Goal: Task Accomplishment & Management: Use online tool/utility

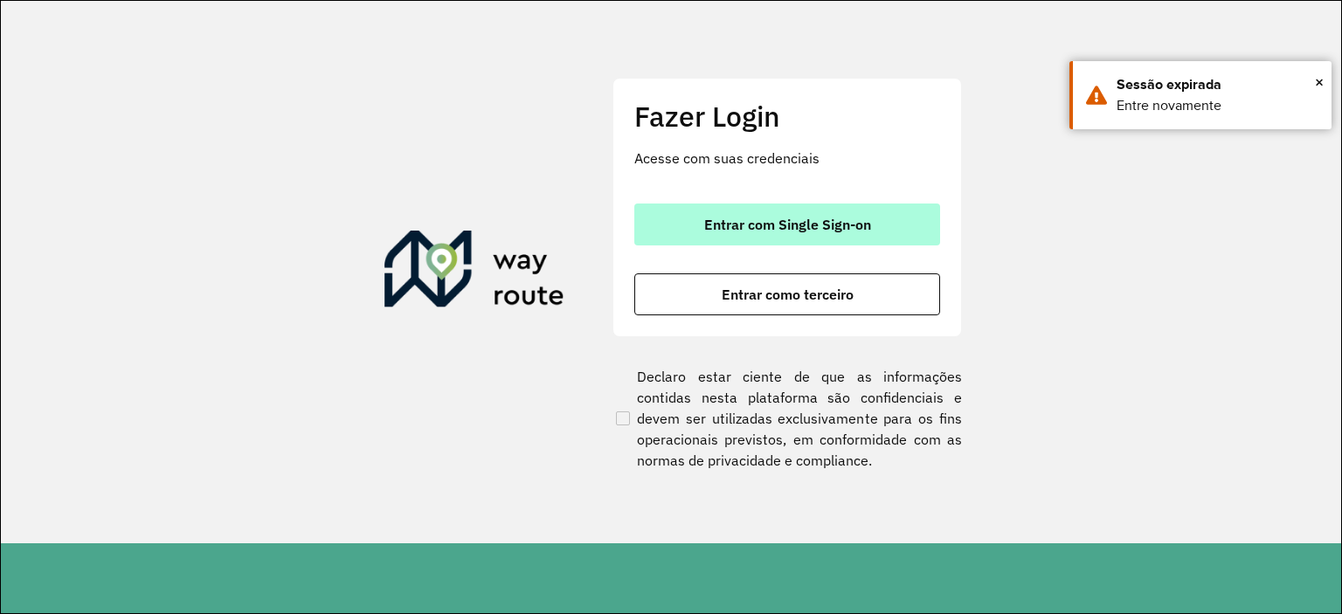
click at [710, 218] on span "Entrar com Single Sign-on" at bounding box center [787, 225] width 167 height 14
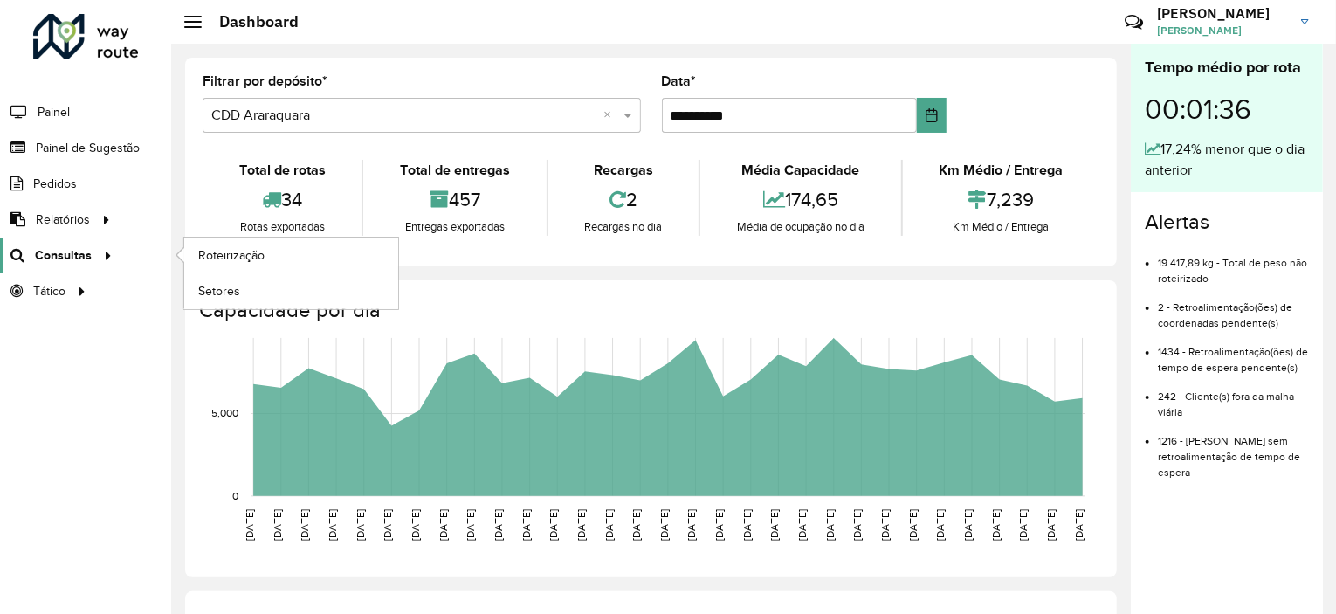
click at [66, 254] on span "Consultas" at bounding box center [63, 255] width 57 height 18
click at [215, 257] on span "Roteirização" at bounding box center [233, 255] width 71 height 18
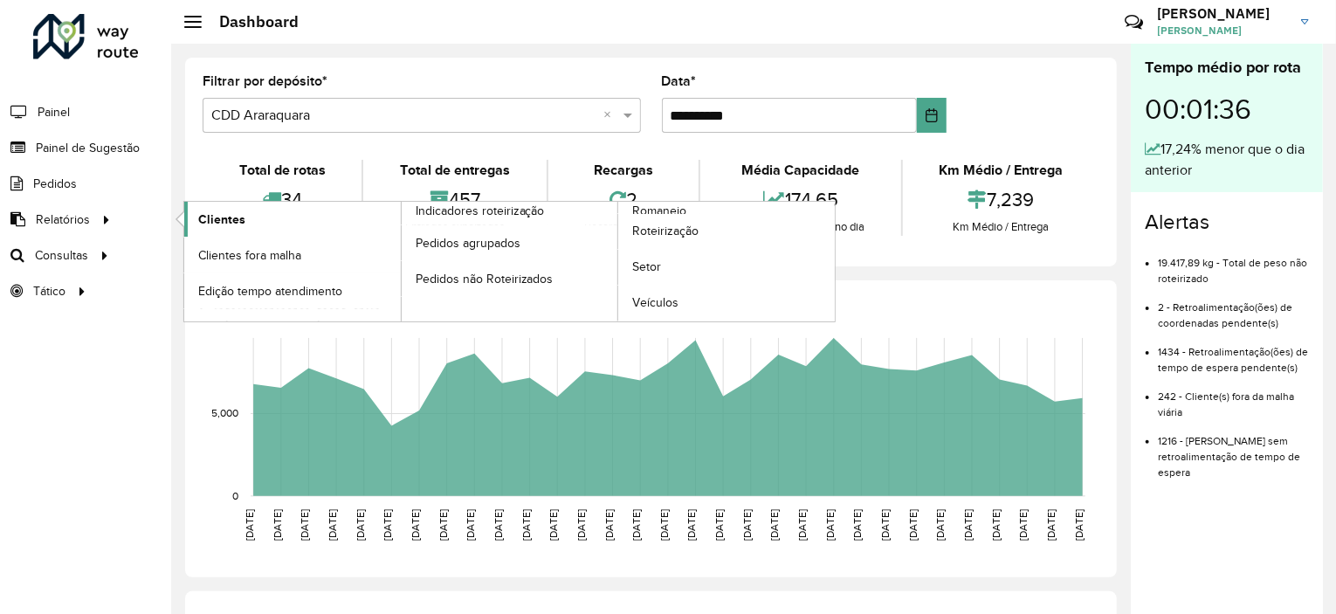
click at [190, 212] on link "Clientes" at bounding box center [292, 219] width 217 height 35
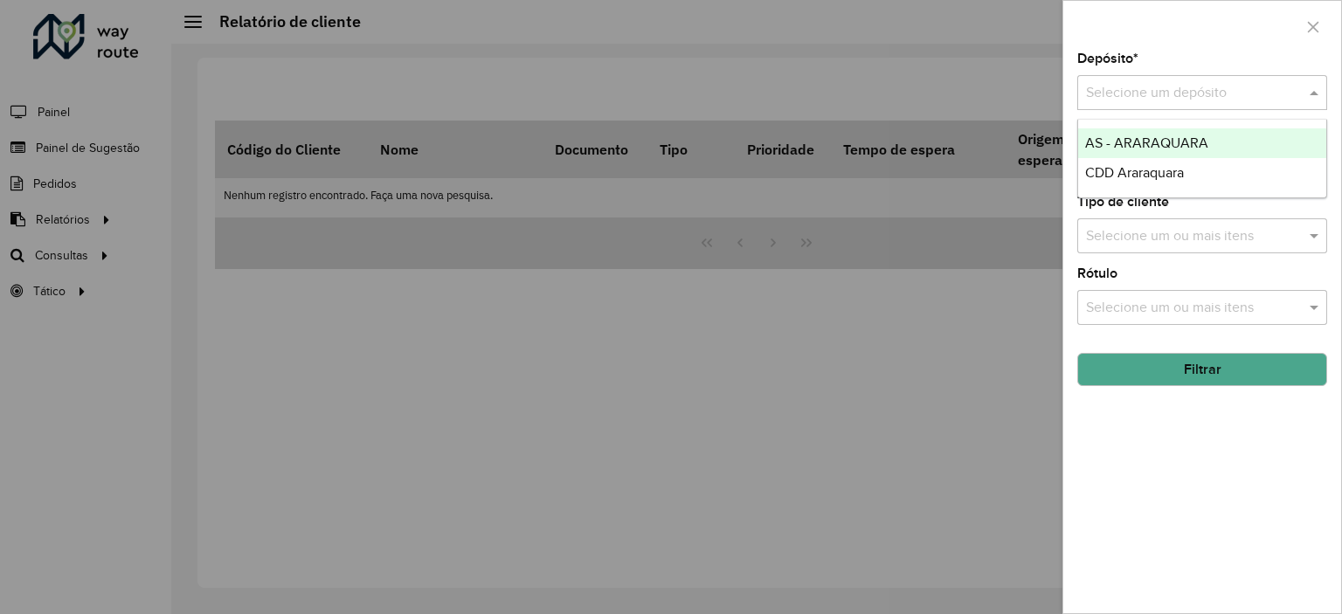
click at [1129, 85] on input "text" at bounding box center [1184, 93] width 197 height 21
click at [1143, 55] on div "Depósito * Selecione um depósito" at bounding box center [1202, 81] width 250 height 58
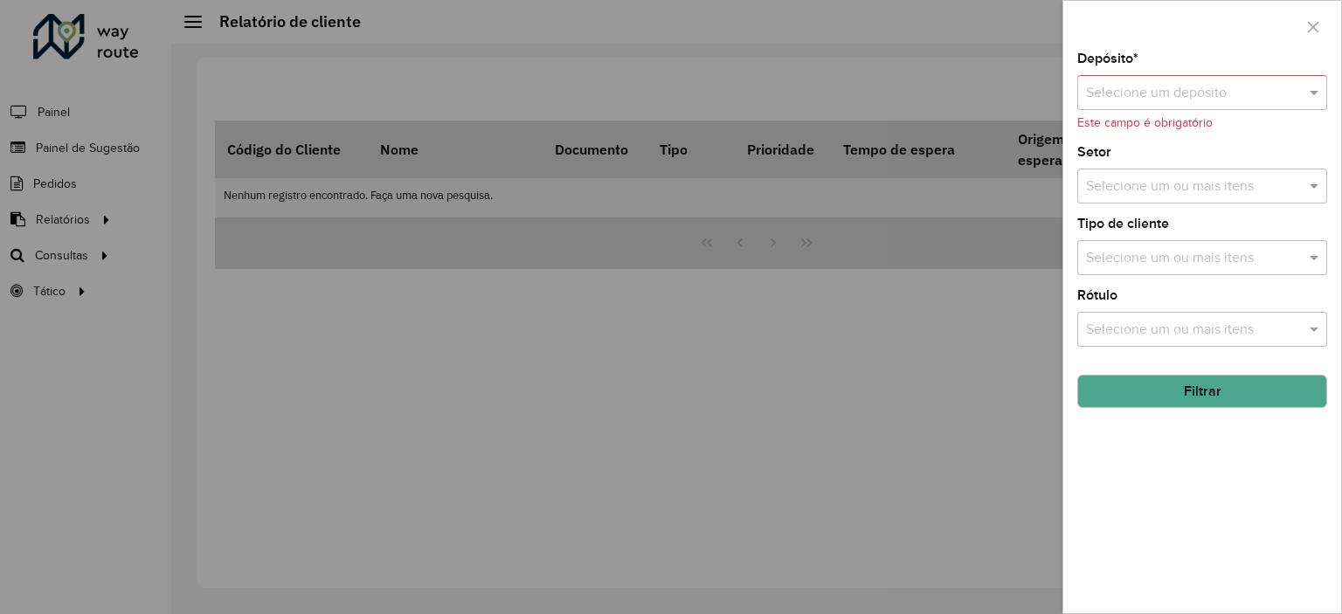
click at [1133, 83] on input "text" at bounding box center [1184, 93] width 197 height 21
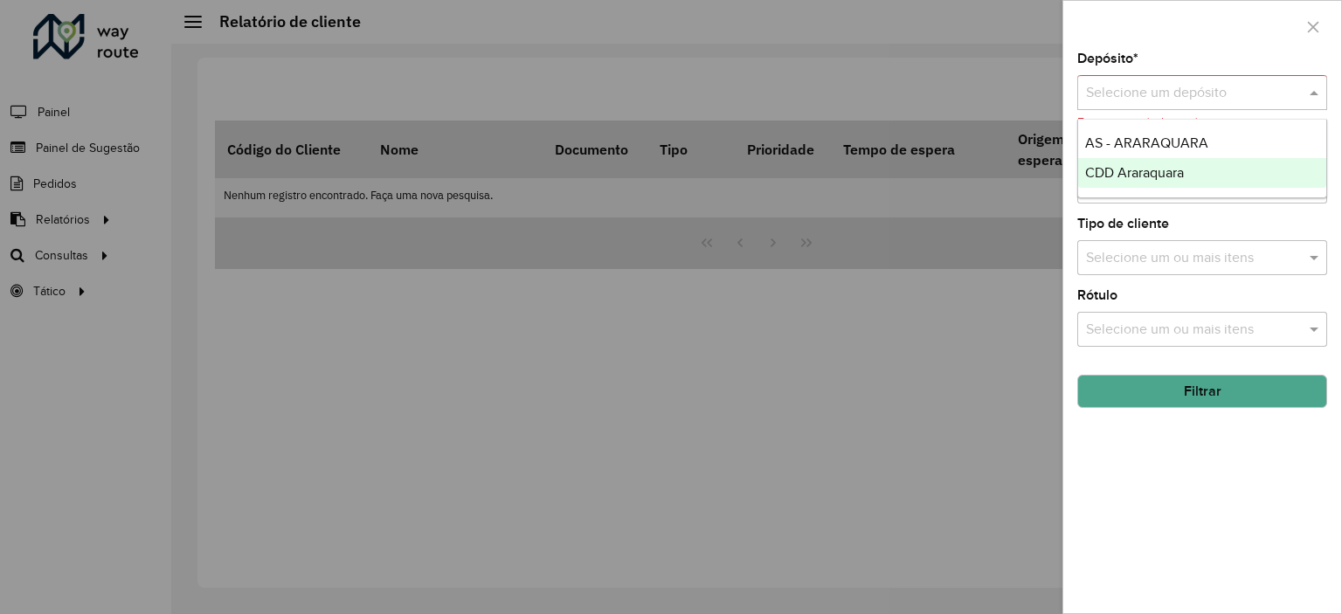
click at [1110, 175] on span "CDD Araraquara" at bounding box center [1134, 172] width 99 height 15
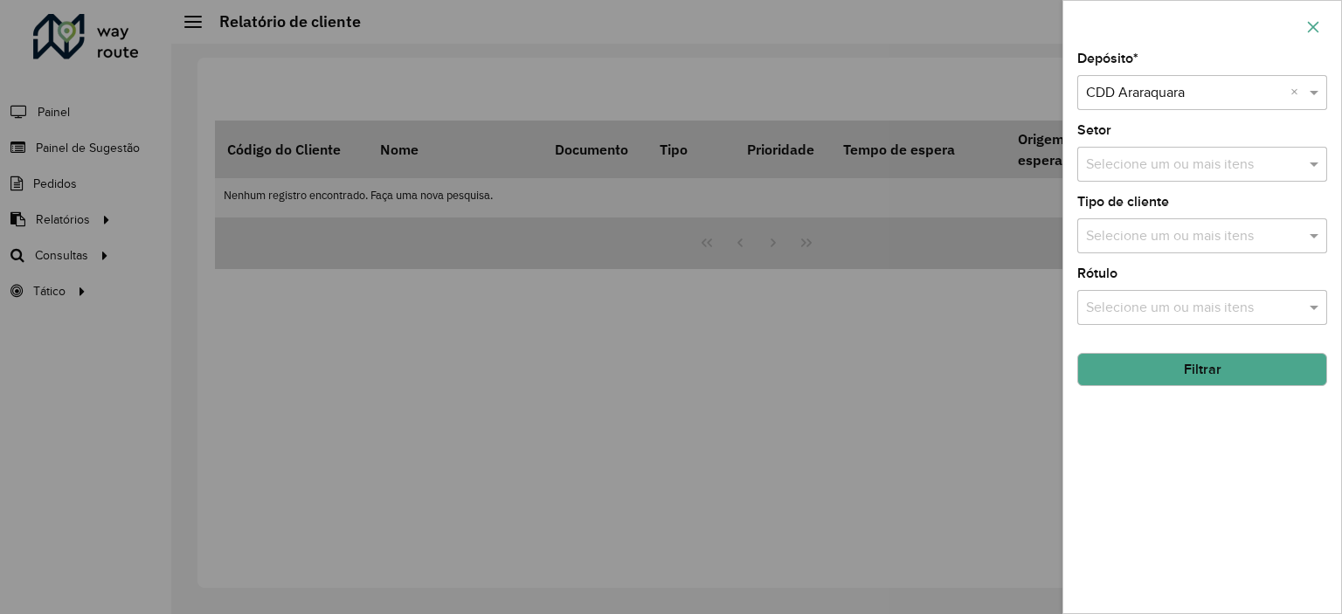
click at [1322, 17] on button "button" at bounding box center [1313, 27] width 28 height 28
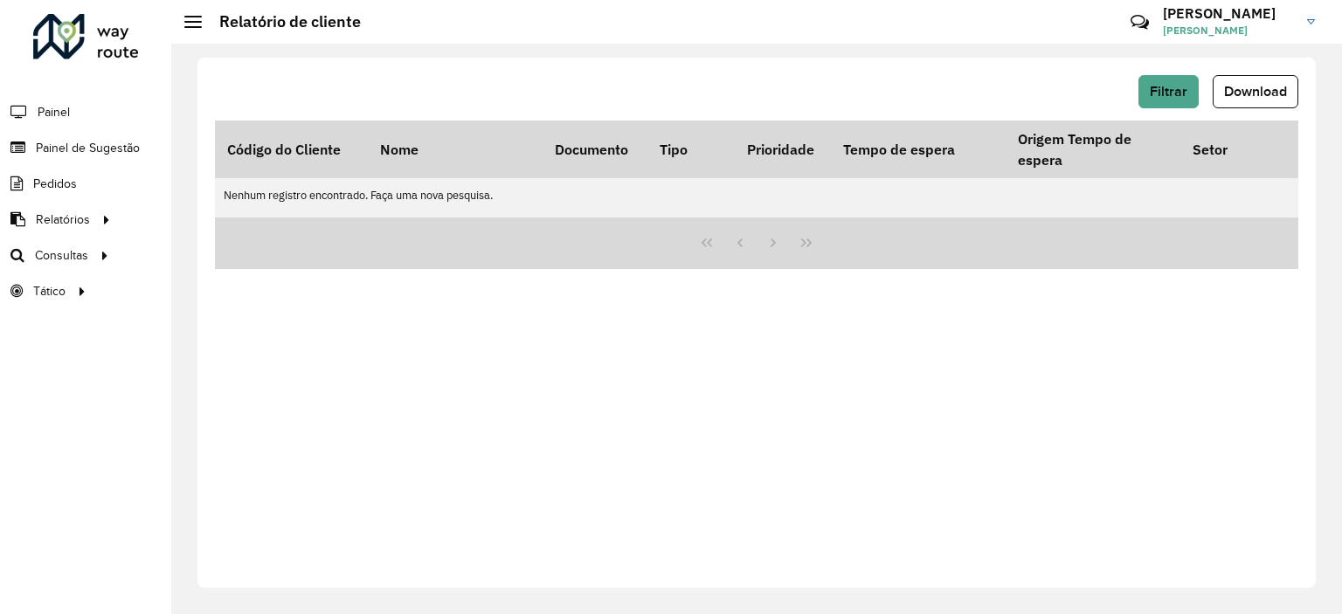
click at [1317, 21] on link "[PERSON_NAME] [PERSON_NAME]" at bounding box center [1245, 21] width 165 height 45
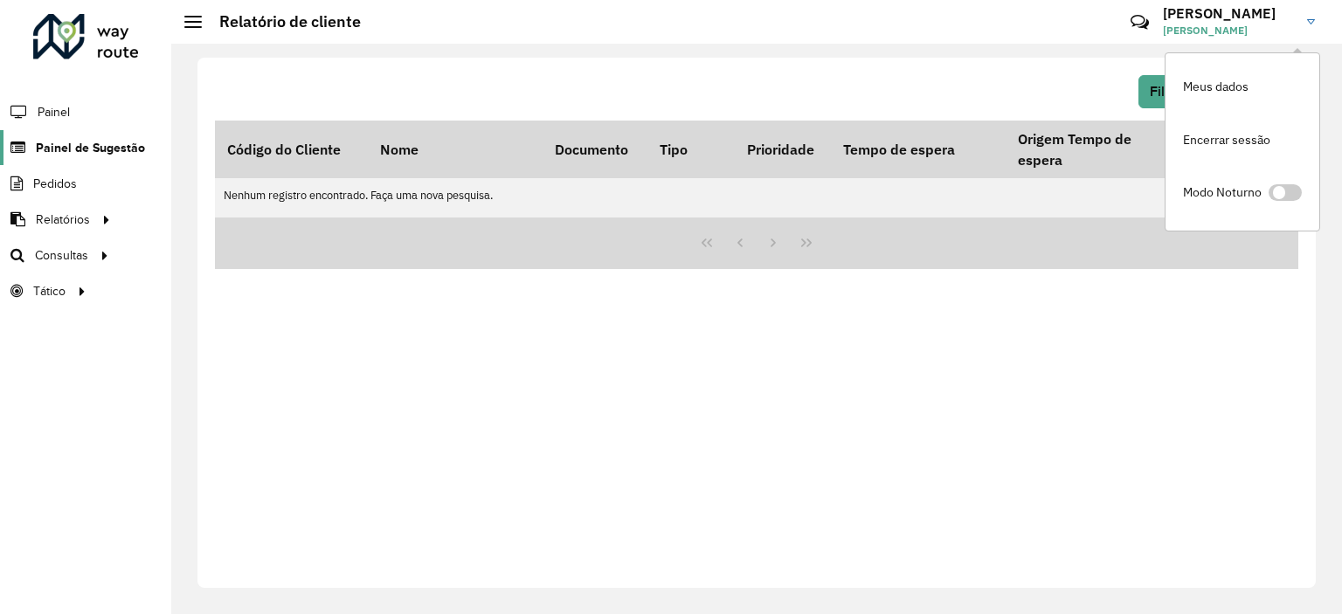
click at [69, 135] on link "Painel de Sugestão" at bounding box center [72, 147] width 145 height 35
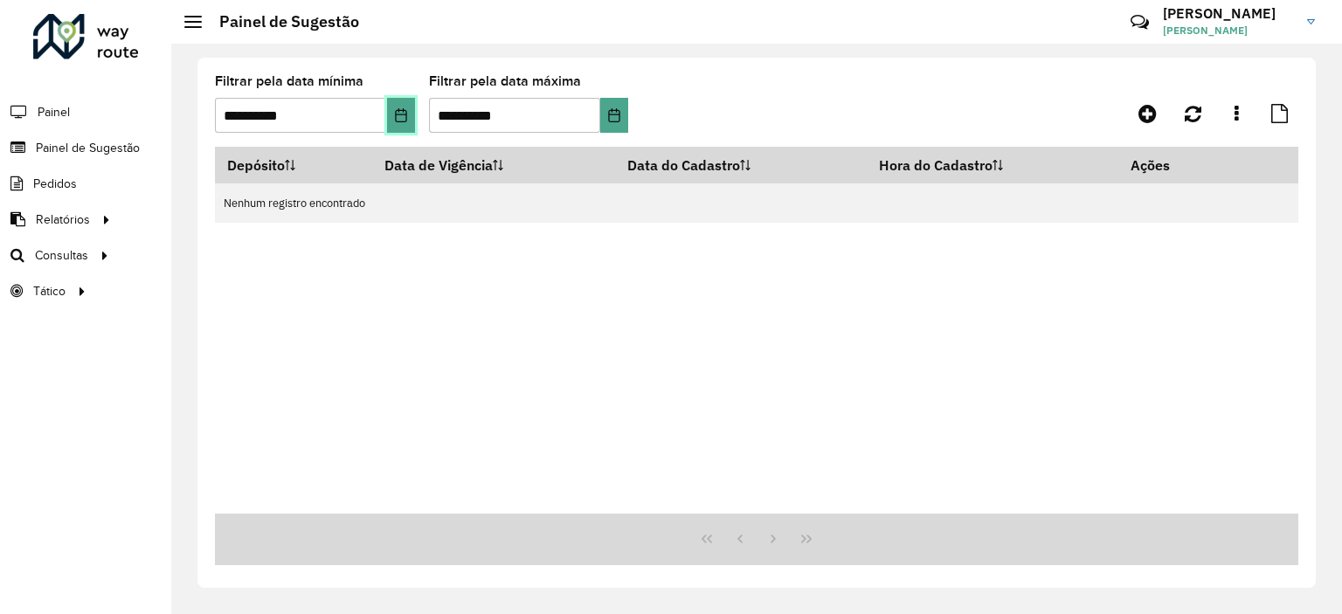
click at [398, 108] on icon "Choose Date" at bounding box center [401, 115] width 14 height 14
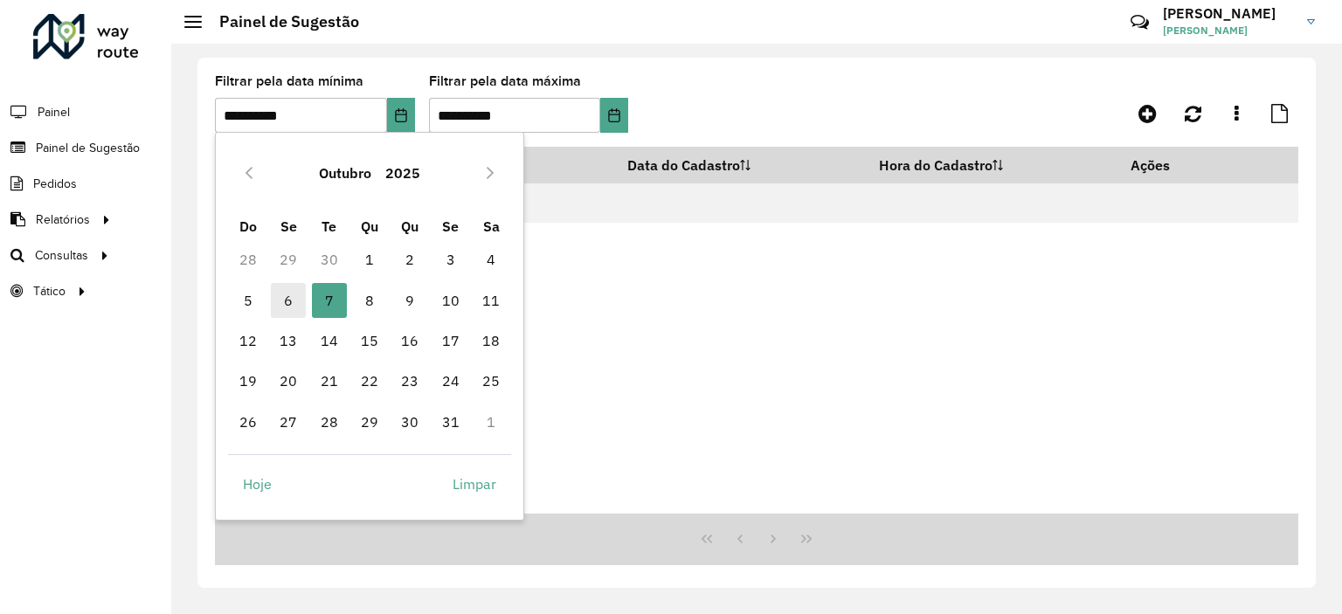
click at [283, 307] on span "6" at bounding box center [288, 300] width 35 height 35
type input "**********"
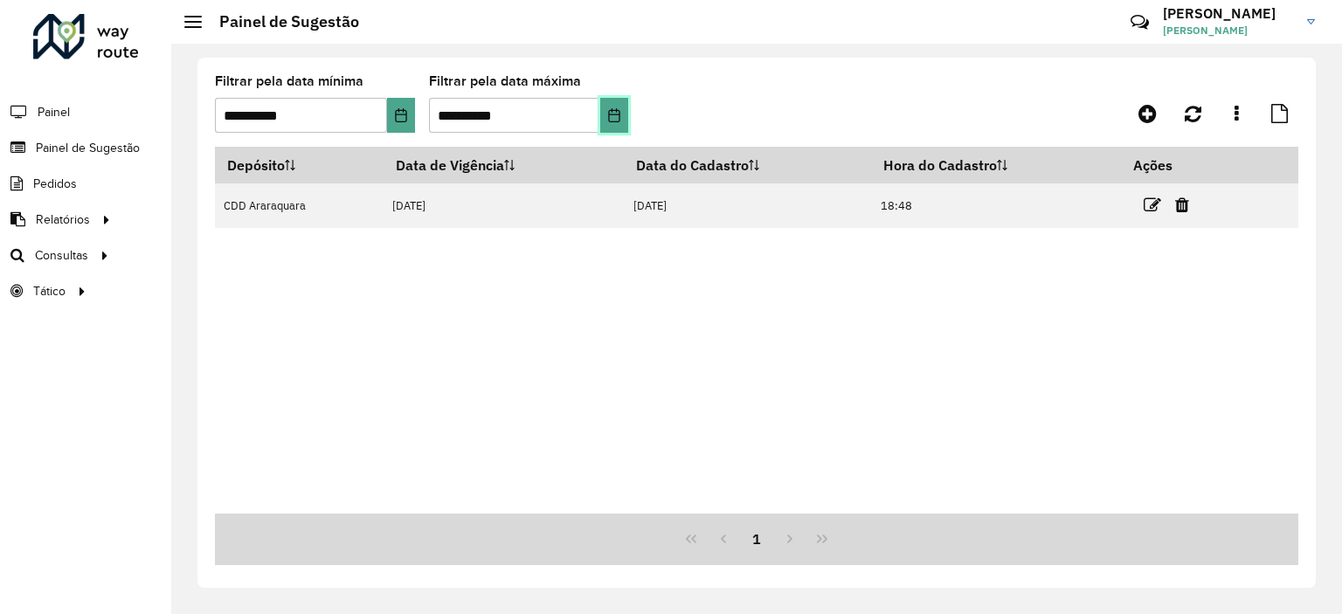
click at [617, 113] on icon "Choose Date" at bounding box center [614, 115] width 14 height 14
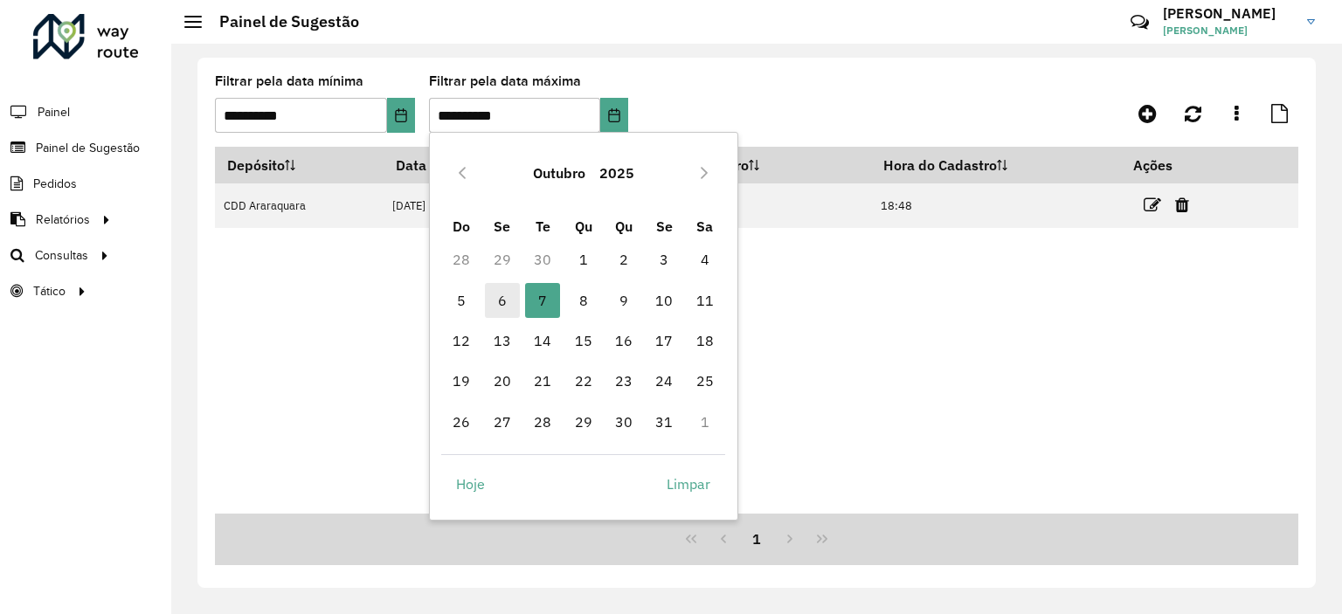
click at [501, 305] on span "6" at bounding box center [502, 300] width 35 height 35
type input "**********"
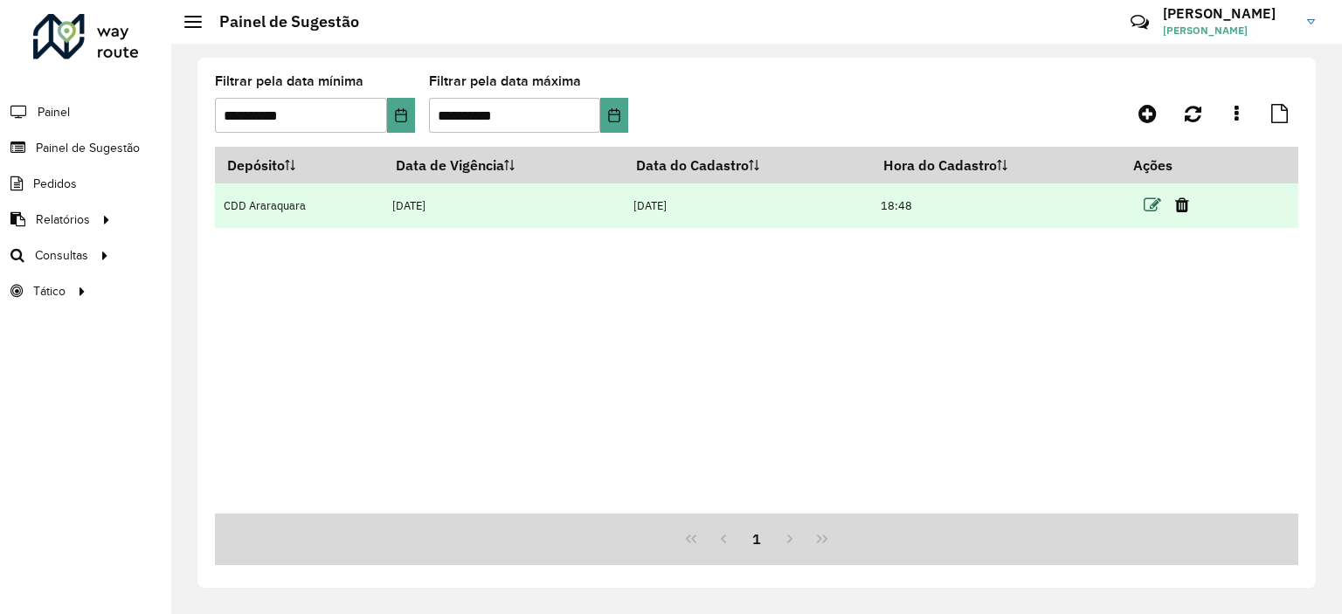
click at [1151, 204] on icon at bounding box center [1151, 205] width 17 height 17
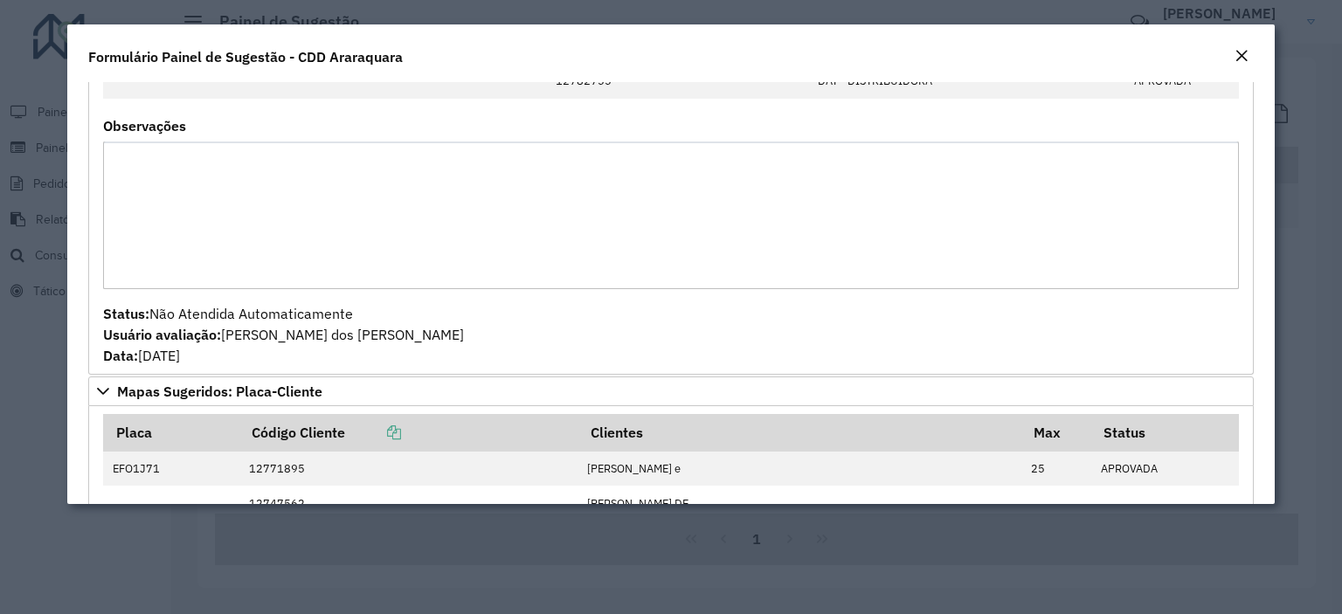
scroll to position [437, 0]
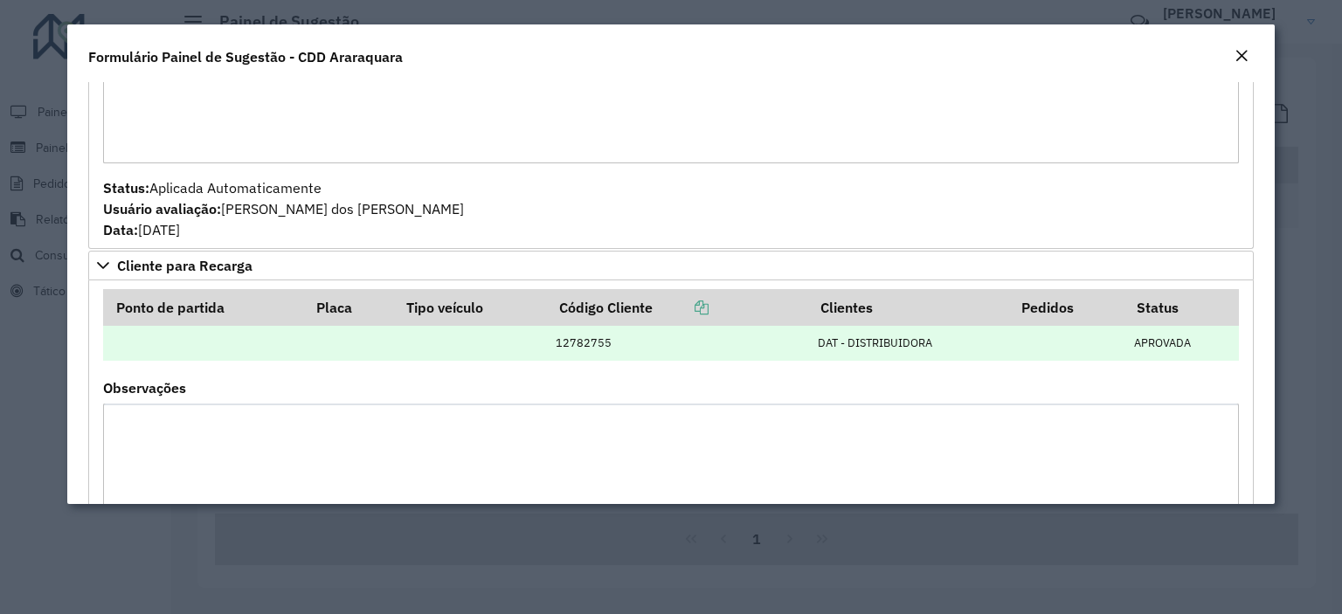
drag, startPoint x: 854, startPoint y: 345, endPoint x: 1008, endPoint y: 345, distance: 153.7
click at [1007, 345] on tr "12782755 DAT - DISTRIBUIDORA APROVADA" at bounding box center [670, 343] width 1135 height 35
click at [927, 341] on td "DAT - DISTRIBUIDORA" at bounding box center [909, 343] width 201 height 35
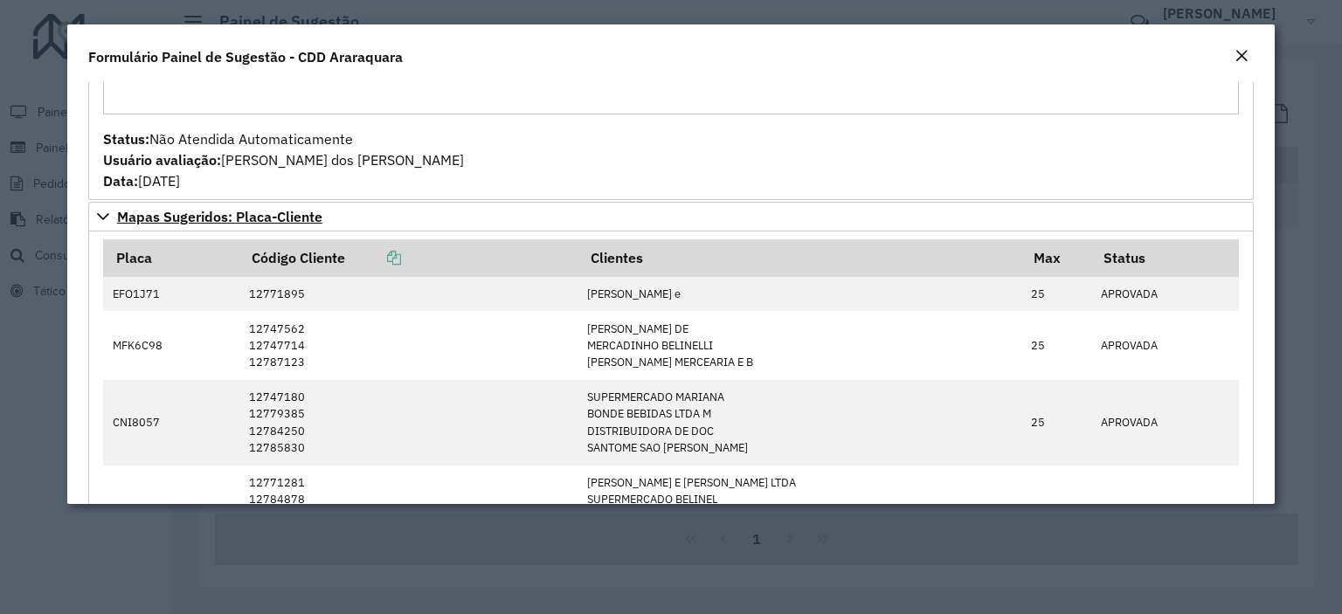
scroll to position [961, 0]
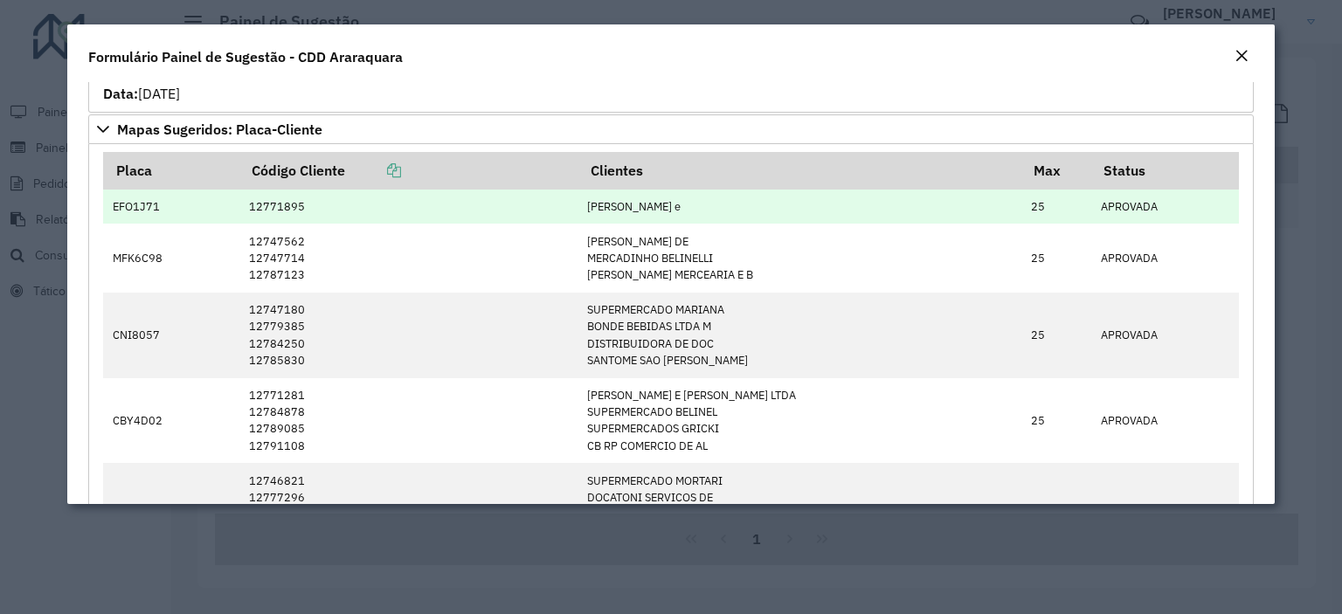
drag, startPoint x: 681, startPoint y: 204, endPoint x: 764, endPoint y: 204, distance: 83.0
click at [764, 204] on td "[PERSON_NAME] e" at bounding box center [800, 207] width 444 height 35
click at [769, 204] on td "[PERSON_NAME] e" at bounding box center [800, 207] width 444 height 35
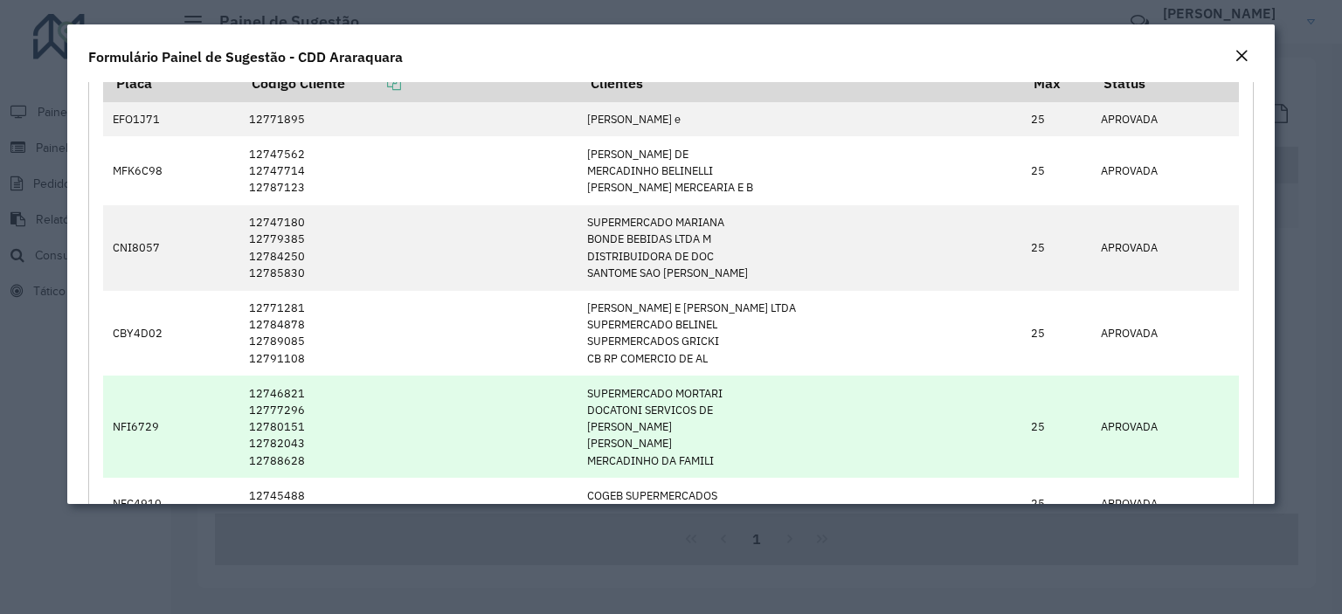
scroll to position [1136, 0]
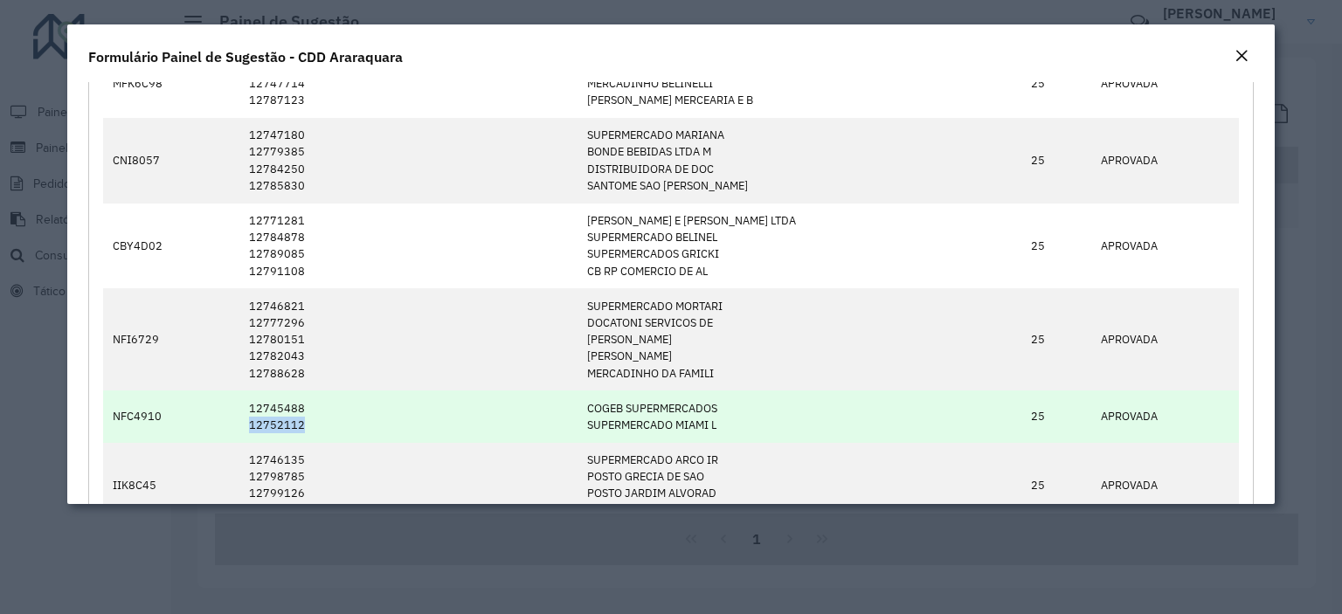
drag, startPoint x: 264, startPoint y: 418, endPoint x: 560, endPoint y: 431, distance: 296.4
click at [416, 425] on td "12745488 12752112" at bounding box center [409, 416] width 338 height 52
click at [663, 424] on td "COGEB SUPERMERCADOS SUPERMERCADO MIAMI L" at bounding box center [800, 416] width 444 height 52
click at [694, 423] on td "COGEB SUPERMERCADOS SUPERMERCADO MIAMI L" at bounding box center [800, 416] width 444 height 52
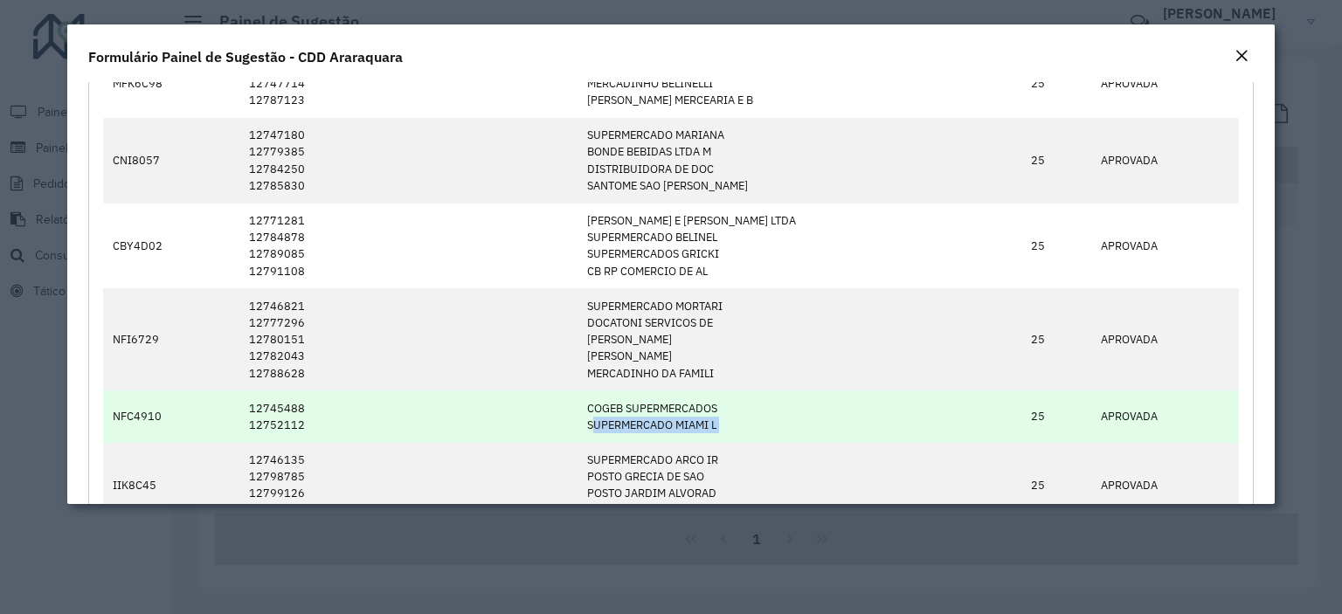
click at [694, 425] on td "COGEB SUPERMERCADOS SUPERMERCADO MIAMI L" at bounding box center [800, 416] width 444 height 52
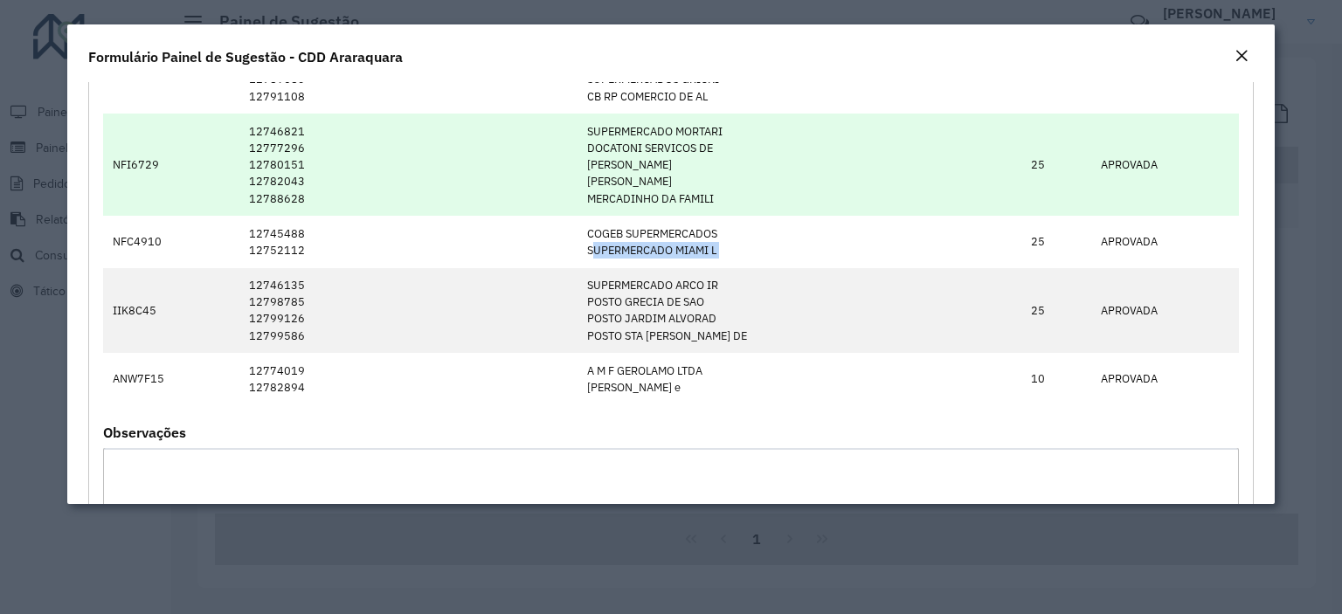
scroll to position [1398, 0]
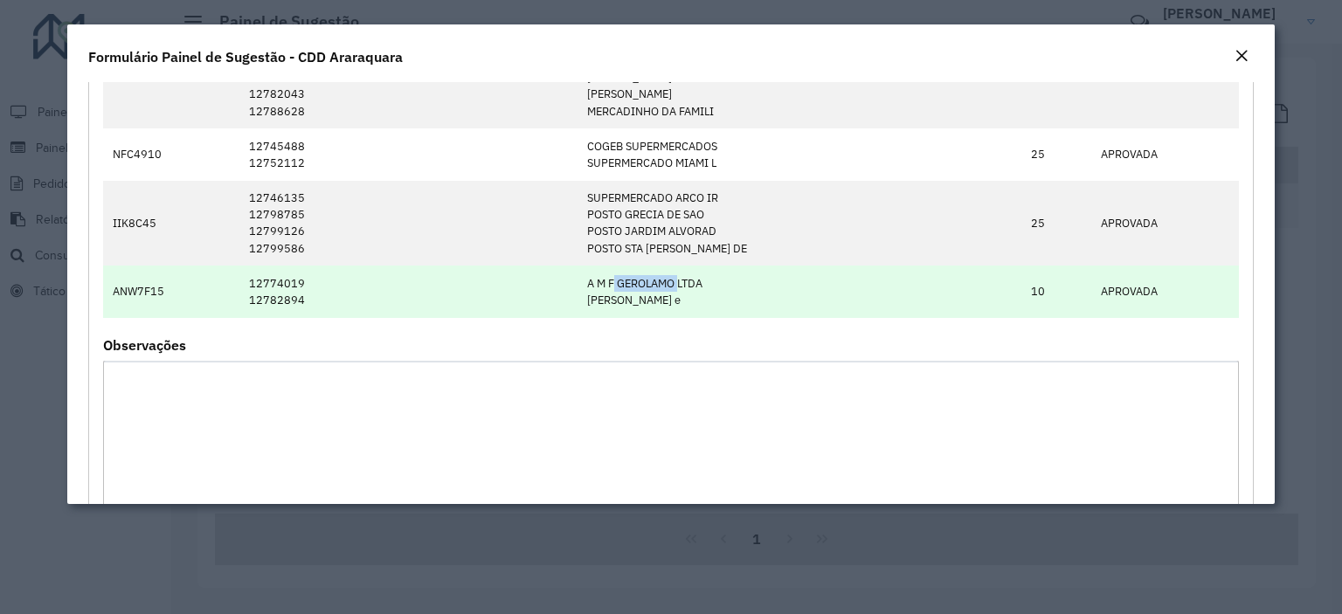
drag, startPoint x: 678, startPoint y: 275, endPoint x: 777, endPoint y: 294, distance: 101.4
click at [772, 293] on td "A M F GEROLAMO LTDA [PERSON_NAME] e" at bounding box center [800, 292] width 444 height 52
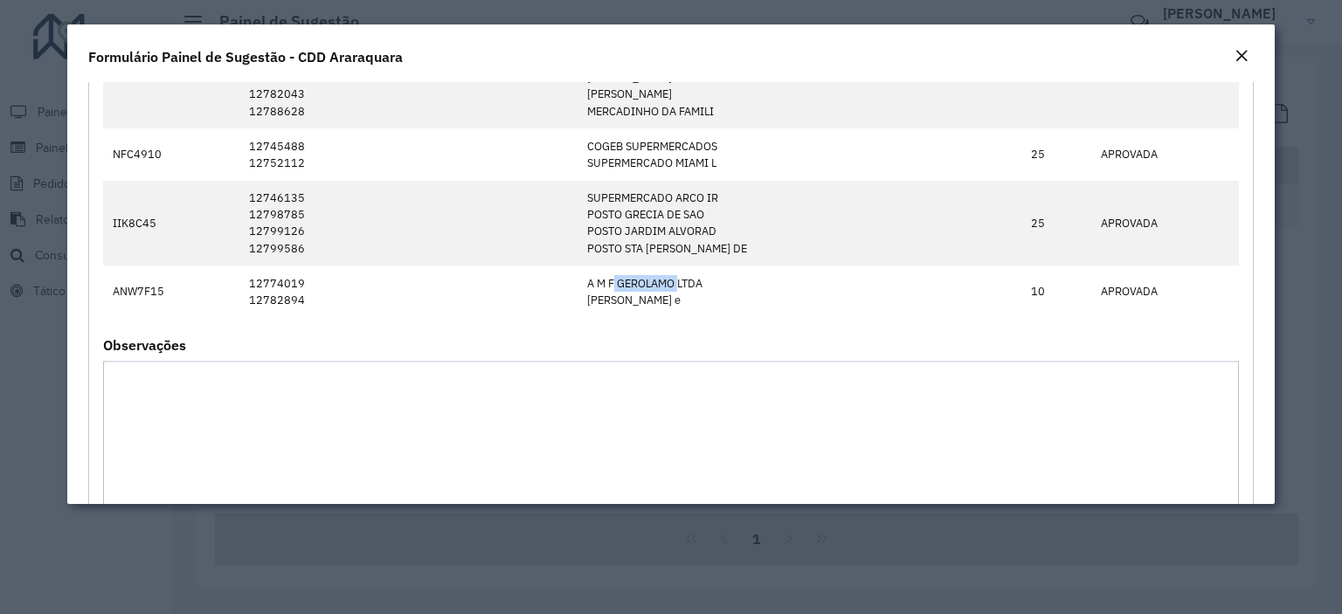
drag, startPoint x: 740, startPoint y: 305, endPoint x: 372, endPoint y: 316, distance: 367.9
click at [738, 305] on td "A M F GEROLAMO LTDA [PERSON_NAME] e" at bounding box center [800, 292] width 444 height 52
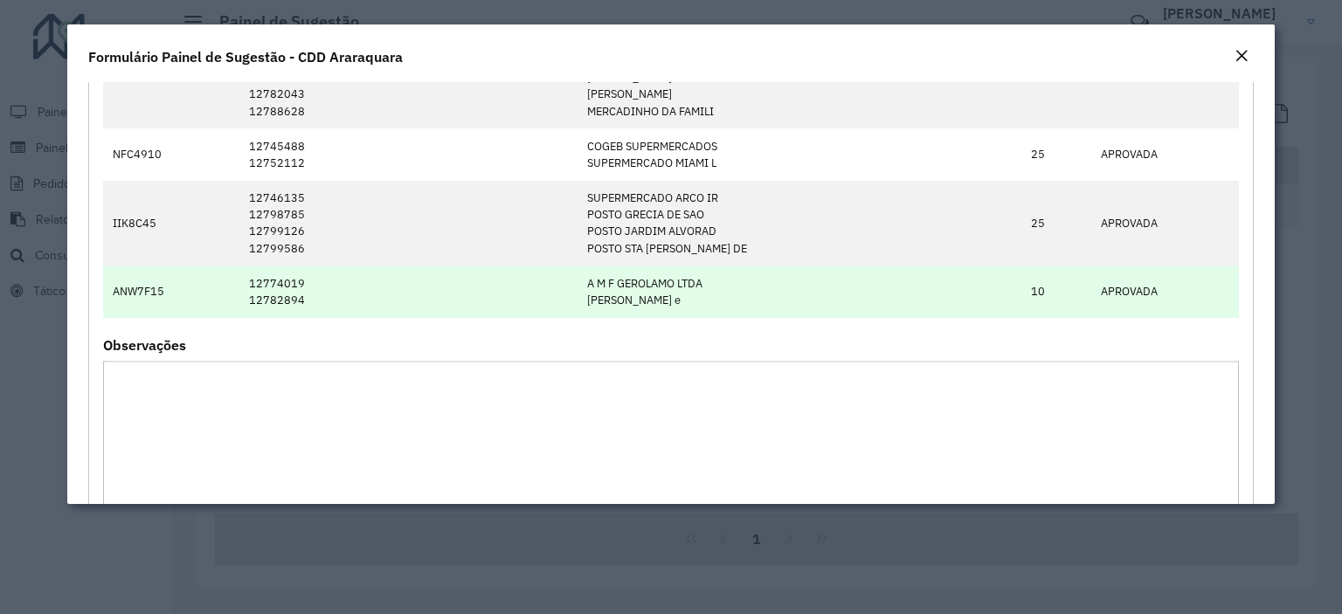
click at [673, 278] on td "A M F GEROLAMO LTDA [PERSON_NAME] e" at bounding box center [800, 292] width 444 height 52
drag, startPoint x: 650, startPoint y: 300, endPoint x: 810, endPoint y: 294, distance: 159.9
click at [810, 294] on td "A M F GEROLAMO LTDA [PERSON_NAME] e" at bounding box center [800, 292] width 444 height 52
click at [716, 300] on td "A M F GEROLAMO LTDA [PERSON_NAME] e" at bounding box center [800, 292] width 444 height 52
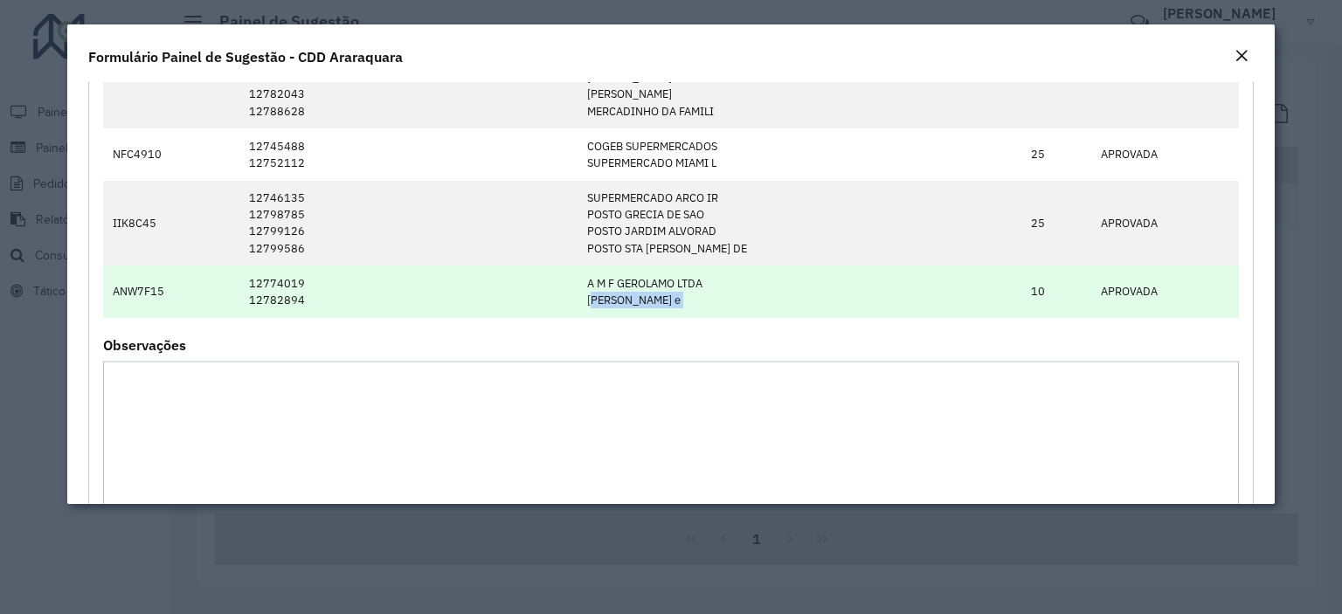
click at [716, 300] on td "A M F GEROLAMO LTDA [PERSON_NAME] e" at bounding box center [800, 292] width 444 height 52
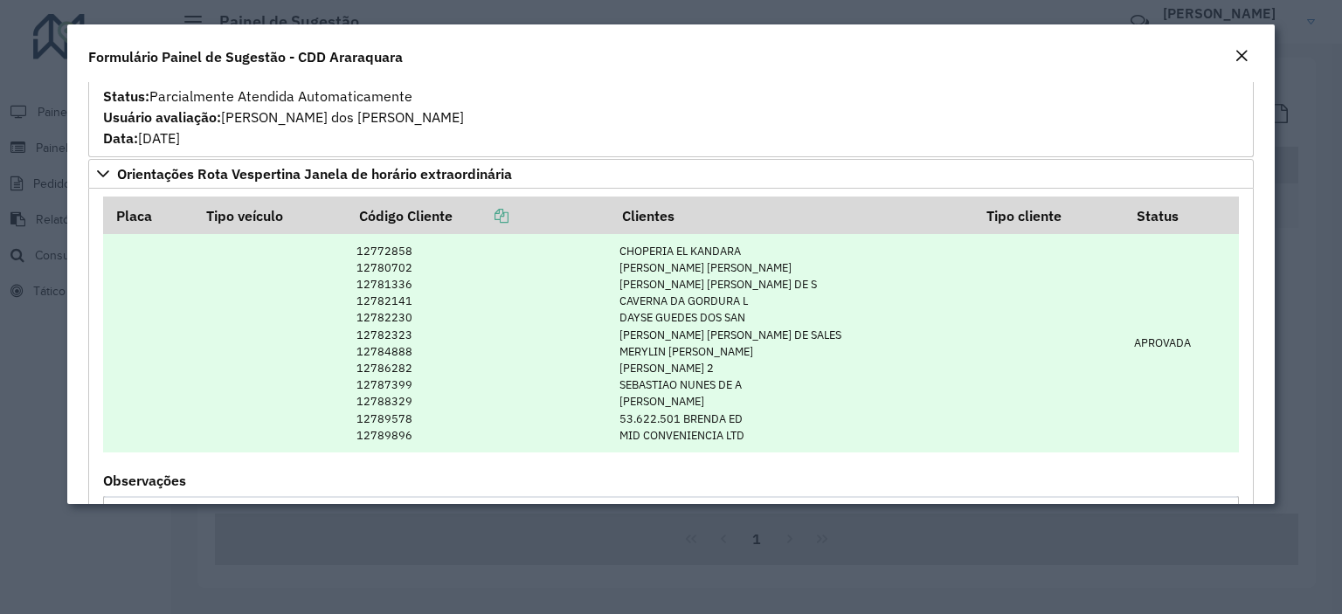
scroll to position [1922, 0]
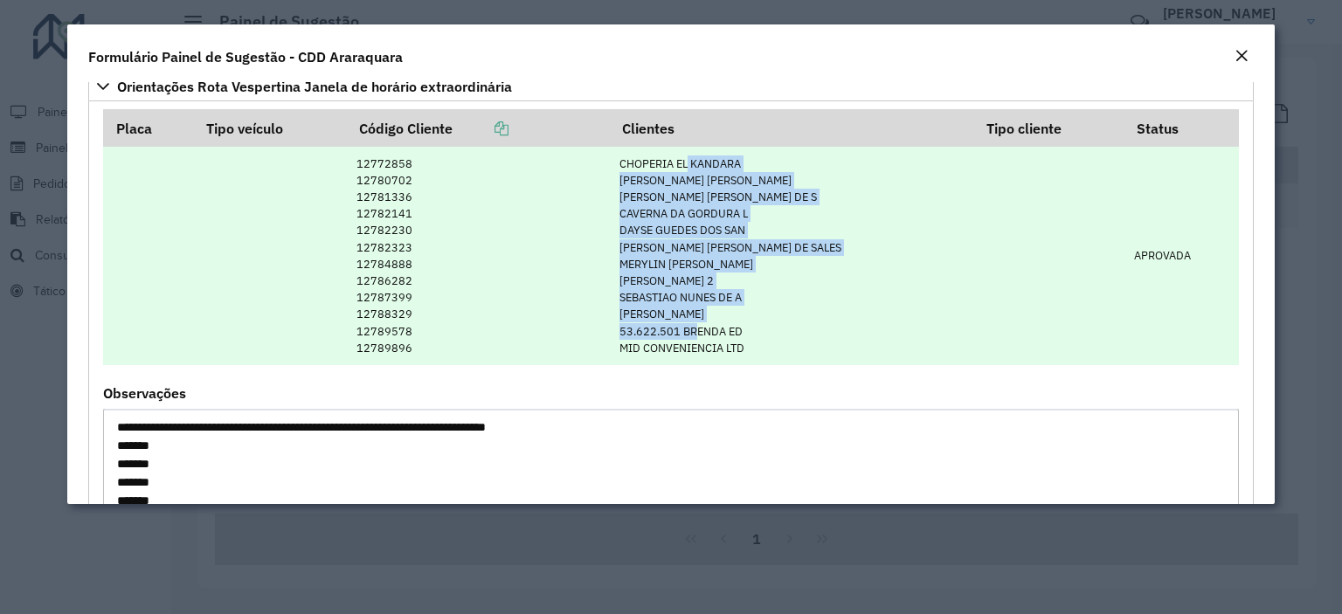
drag, startPoint x: 755, startPoint y: 170, endPoint x: 759, endPoint y: 321, distance: 150.3
click at [759, 321] on td "CHOPERIA EL KANDARA [PERSON_NAME] [PERSON_NAME] [PERSON_NAME] [PERSON_NAME] DE …" at bounding box center [792, 256] width 364 height 219
click at [772, 319] on td "CHOPERIA EL KANDARA [PERSON_NAME] [PERSON_NAME] [PERSON_NAME] [PERSON_NAME] DE …" at bounding box center [792, 256] width 364 height 219
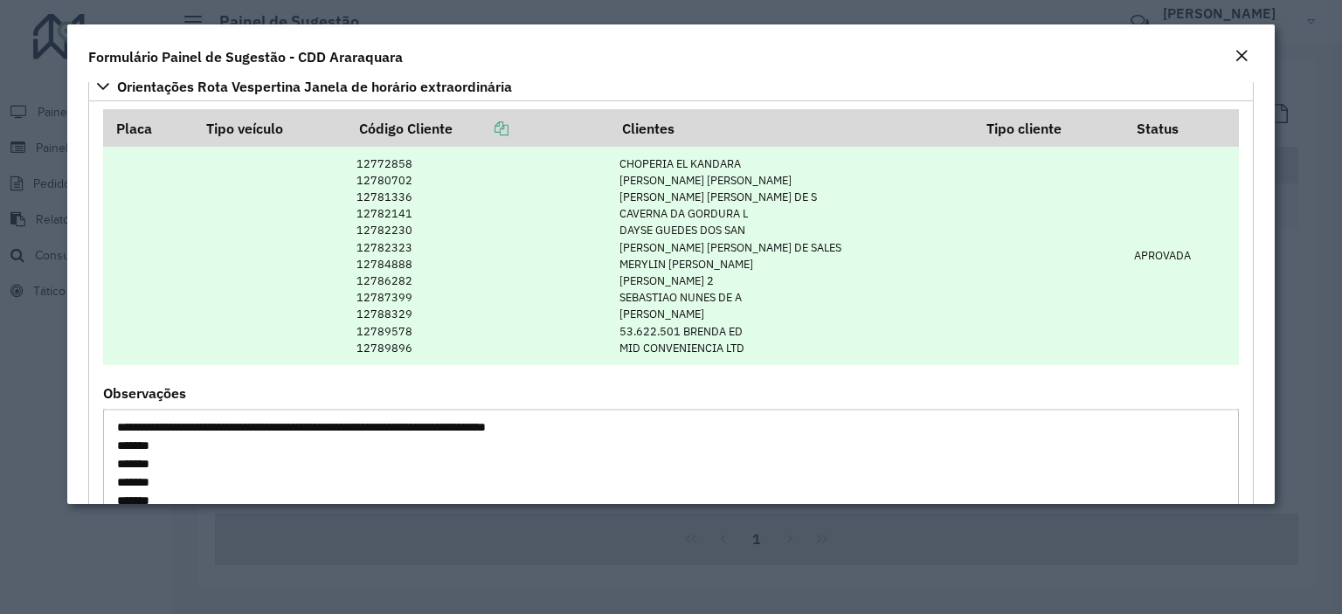
scroll to position [2096, 0]
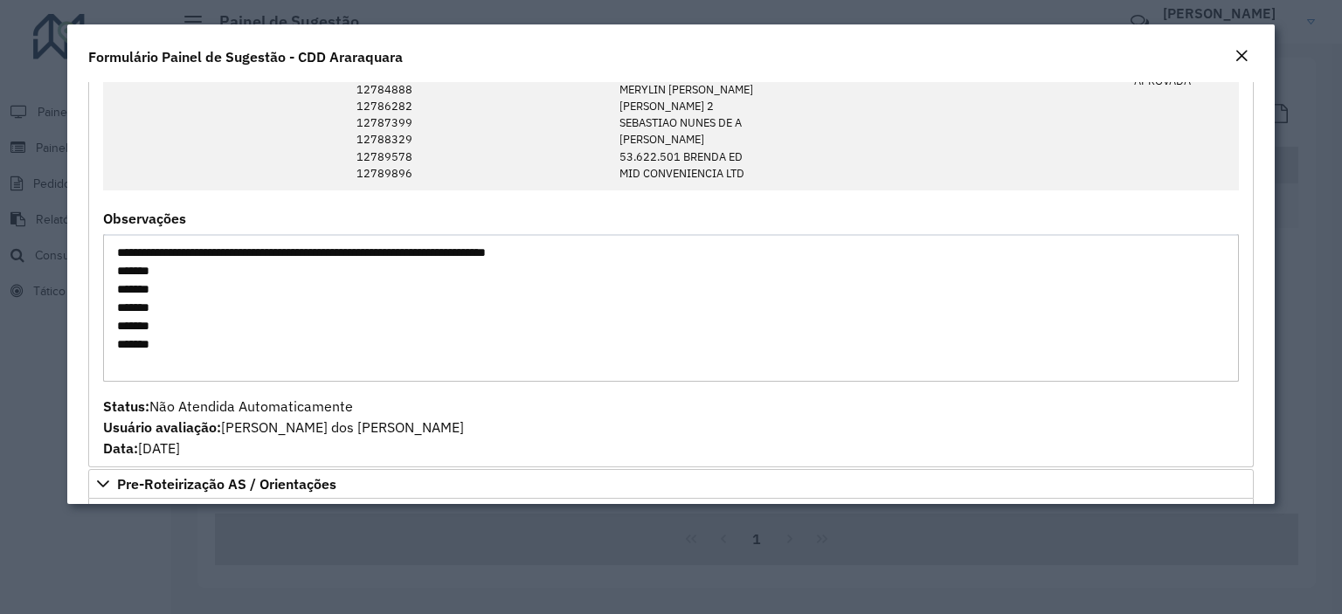
drag, startPoint x: 140, startPoint y: 320, endPoint x: 156, endPoint y: 342, distance: 27.4
click at [146, 343] on textarea "**********" at bounding box center [671, 308] width 1136 height 148
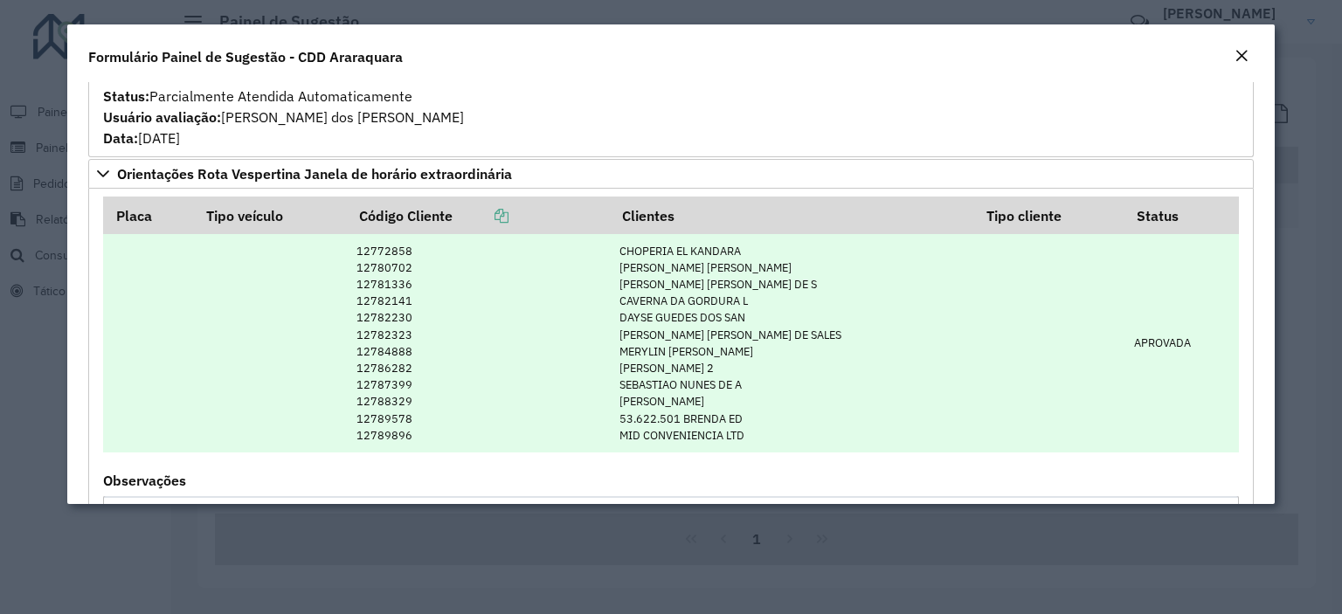
click at [611, 266] on td "12772858 12780702 12781336 12782141 12782230 12782323 12784888 12786282 1278739…" at bounding box center [479, 343] width 263 height 219
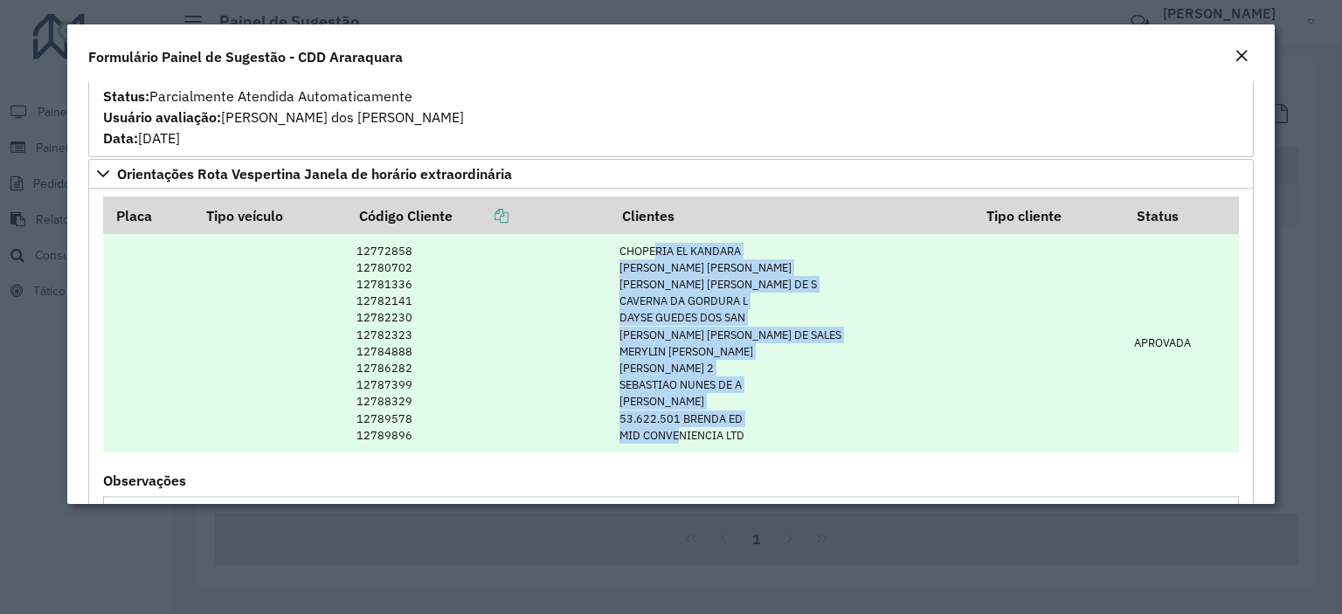
drag, startPoint x: 719, startPoint y: 236, endPoint x: 744, endPoint y: 442, distance: 207.7
click at [744, 442] on td "CHOPERIA EL KANDARA [PERSON_NAME] [PERSON_NAME] [PERSON_NAME] [PERSON_NAME] DE …" at bounding box center [792, 343] width 364 height 219
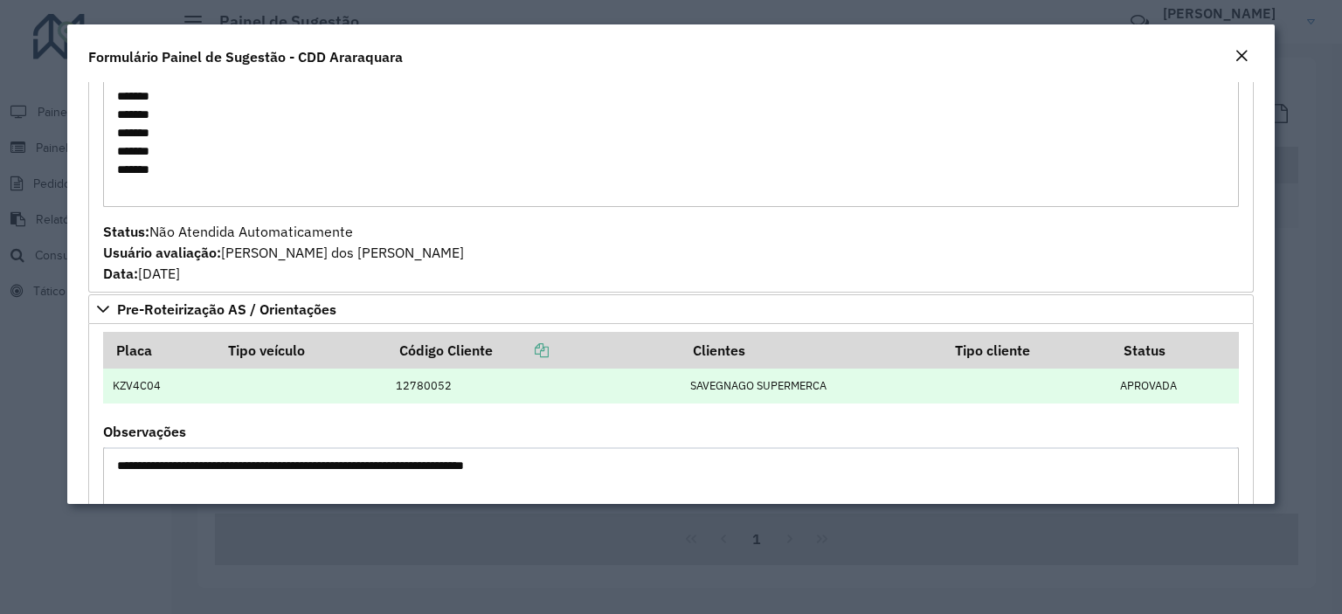
scroll to position [2446, 0]
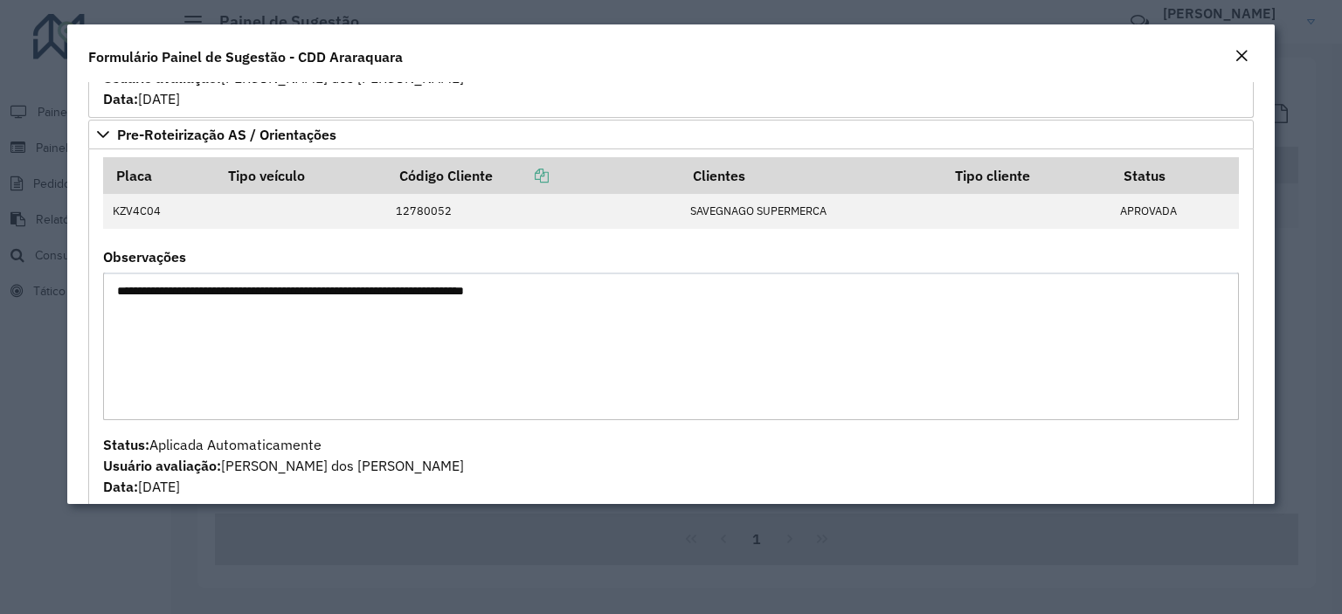
drag, startPoint x: 195, startPoint y: 294, endPoint x: 601, endPoint y: 291, distance: 406.2
click at [549, 294] on textarea "**********" at bounding box center [671, 347] width 1136 height 148
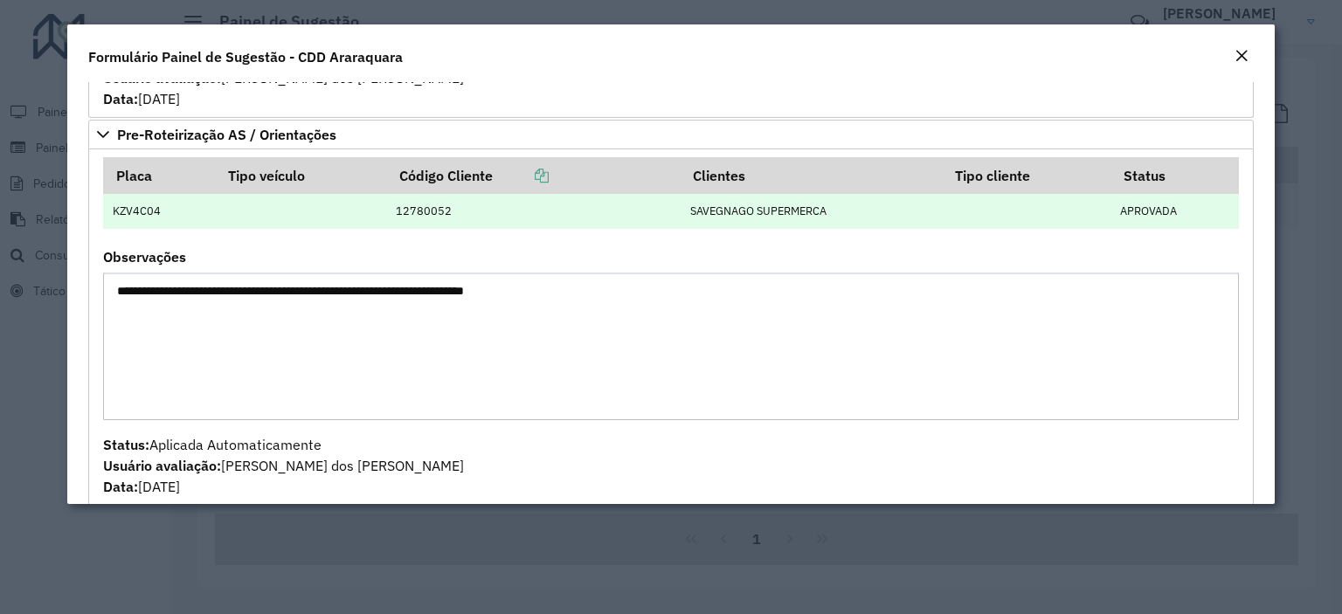
click at [687, 215] on td "SAVEGNAGO SUPERMERCA" at bounding box center [811, 211] width 262 height 35
drag, startPoint x: 701, startPoint y: 195, endPoint x: 783, endPoint y: 204, distance: 82.7
click at [783, 204] on td "SAVEGNAGO SUPERMERCA" at bounding box center [811, 211] width 262 height 35
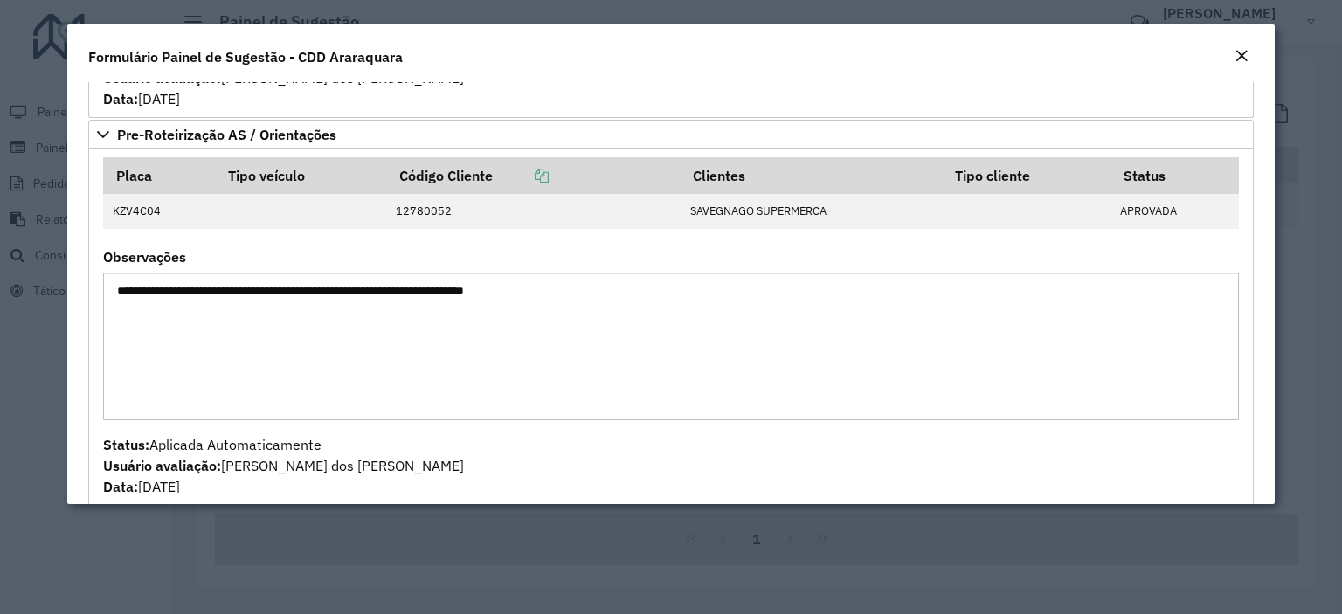
drag, startPoint x: 194, startPoint y: 295, endPoint x: 423, endPoint y: 295, distance: 228.9
click at [415, 296] on textarea "**********" at bounding box center [671, 347] width 1136 height 148
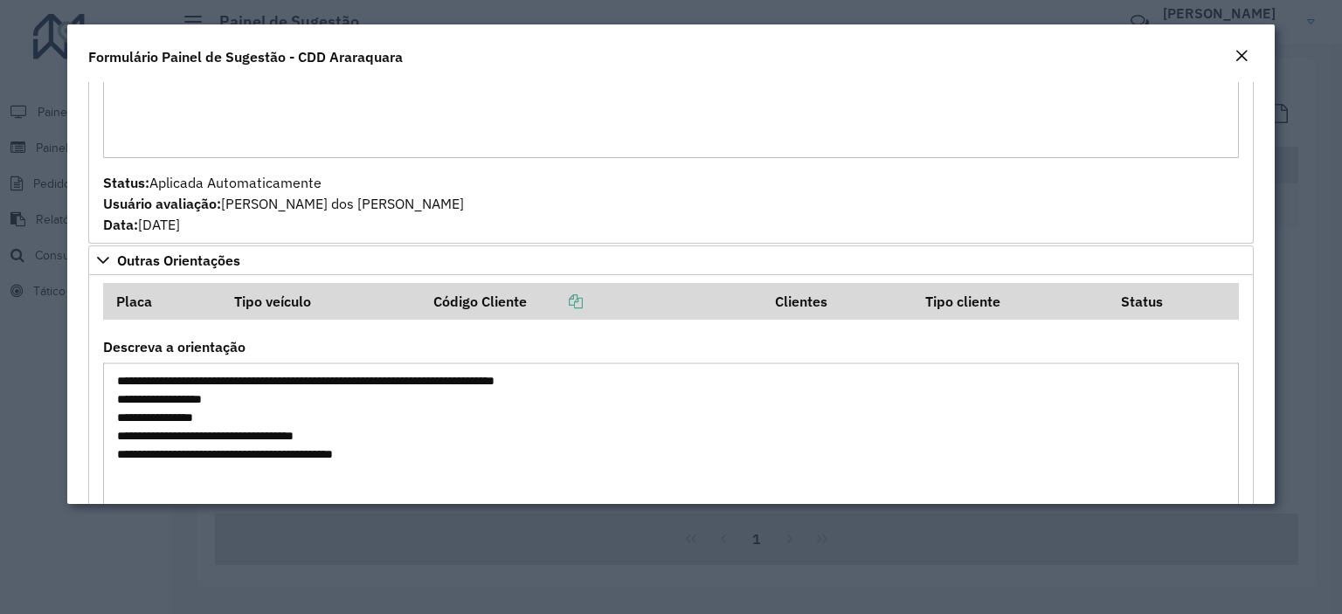
scroll to position [2819, 0]
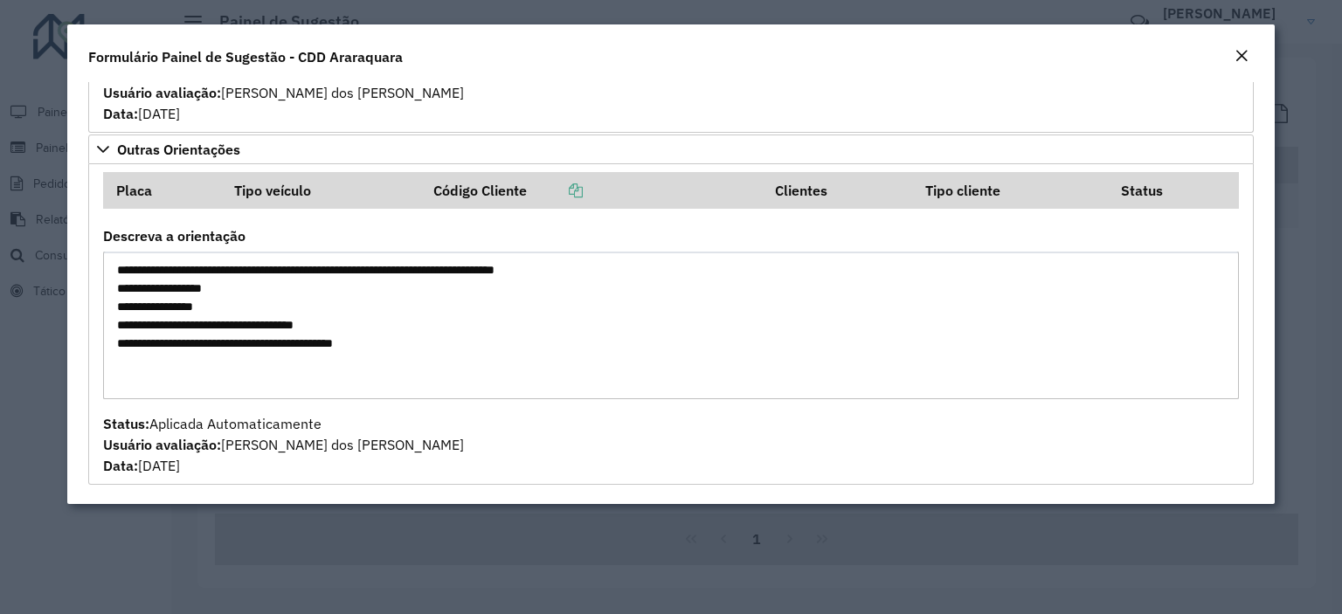
drag, startPoint x: 148, startPoint y: 272, endPoint x: 692, endPoint y: 266, distance: 543.3
click at [692, 266] on textarea "**********" at bounding box center [671, 326] width 1136 height 148
drag, startPoint x: 212, startPoint y: 293, endPoint x: 230, endPoint y: 295, distance: 17.6
click at [229, 295] on textarea "**********" at bounding box center [671, 326] width 1136 height 148
click at [224, 307] on textarea "**********" at bounding box center [671, 326] width 1136 height 148
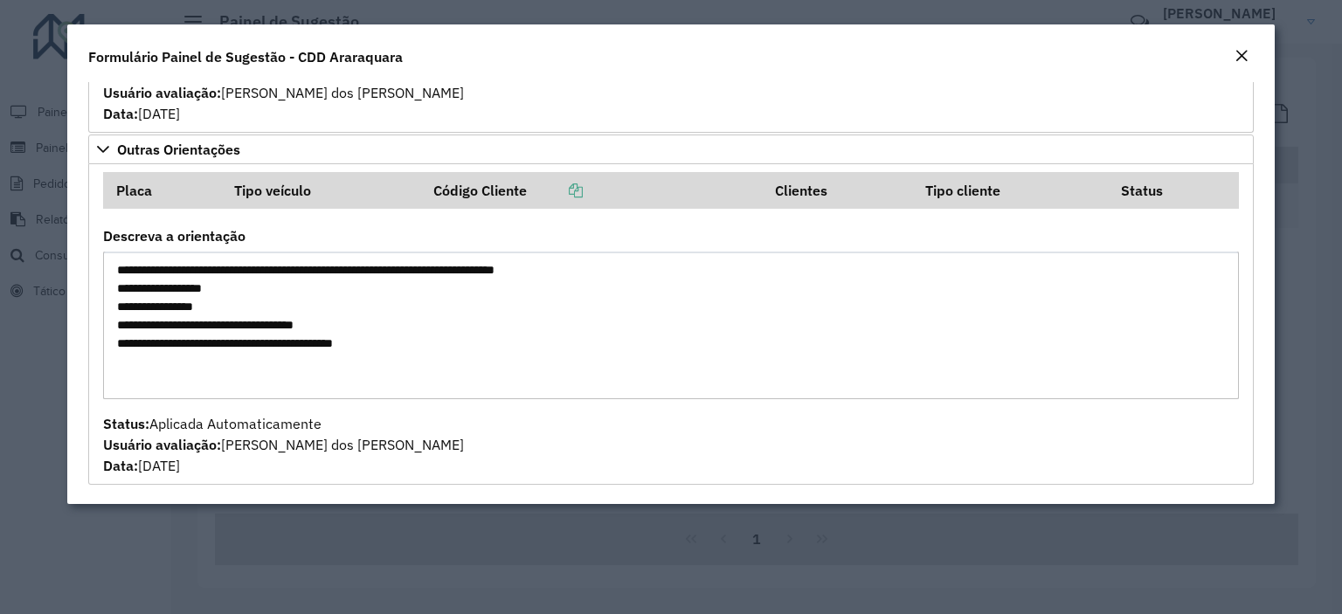
drag, startPoint x: 141, startPoint y: 309, endPoint x: 240, endPoint y: 310, distance: 99.6
click at [240, 310] on textarea "**********" at bounding box center [671, 326] width 1136 height 148
drag, startPoint x: 153, startPoint y: 327, endPoint x: 387, endPoint y: 317, distance: 234.3
click at [387, 317] on textarea "**********" at bounding box center [671, 326] width 1136 height 148
drag, startPoint x: 181, startPoint y: 337, endPoint x: 438, endPoint y: 333, distance: 256.8
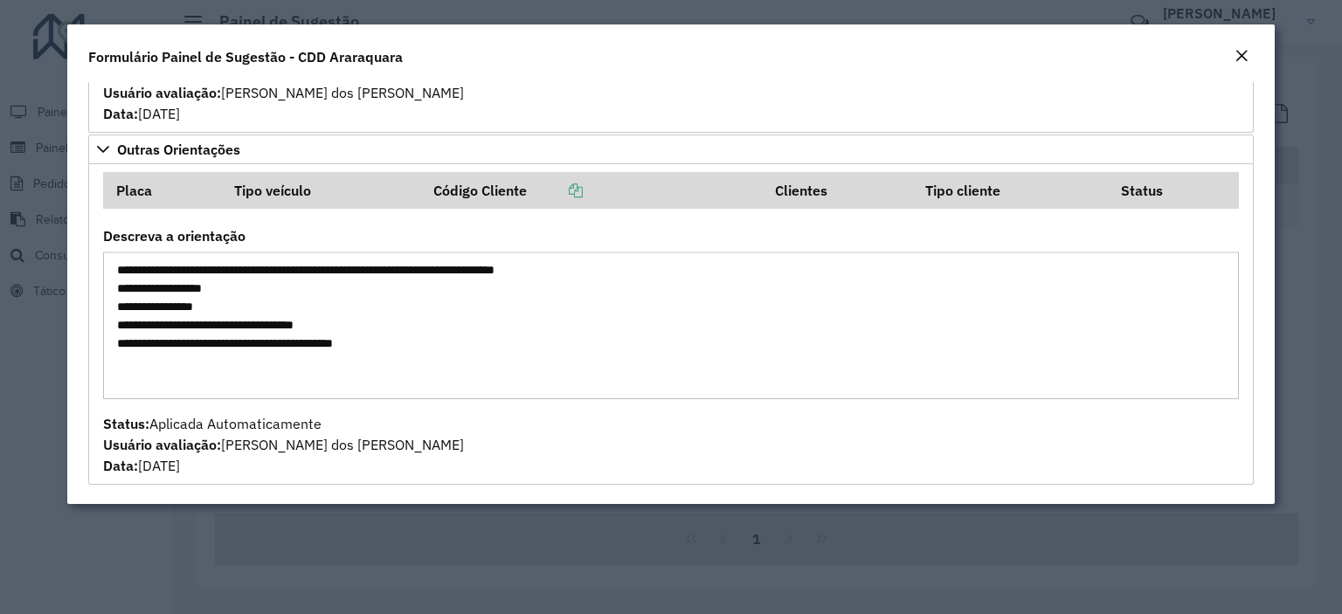
click at [438, 333] on textarea "**********" at bounding box center [671, 326] width 1136 height 148
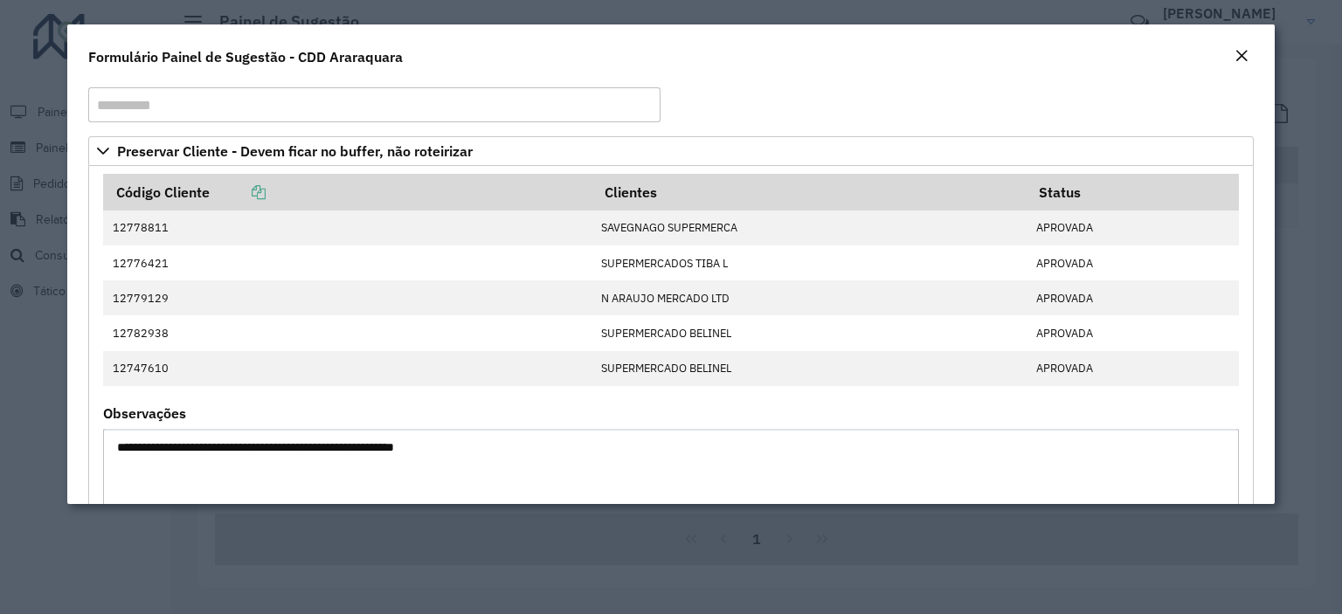
scroll to position [0, 0]
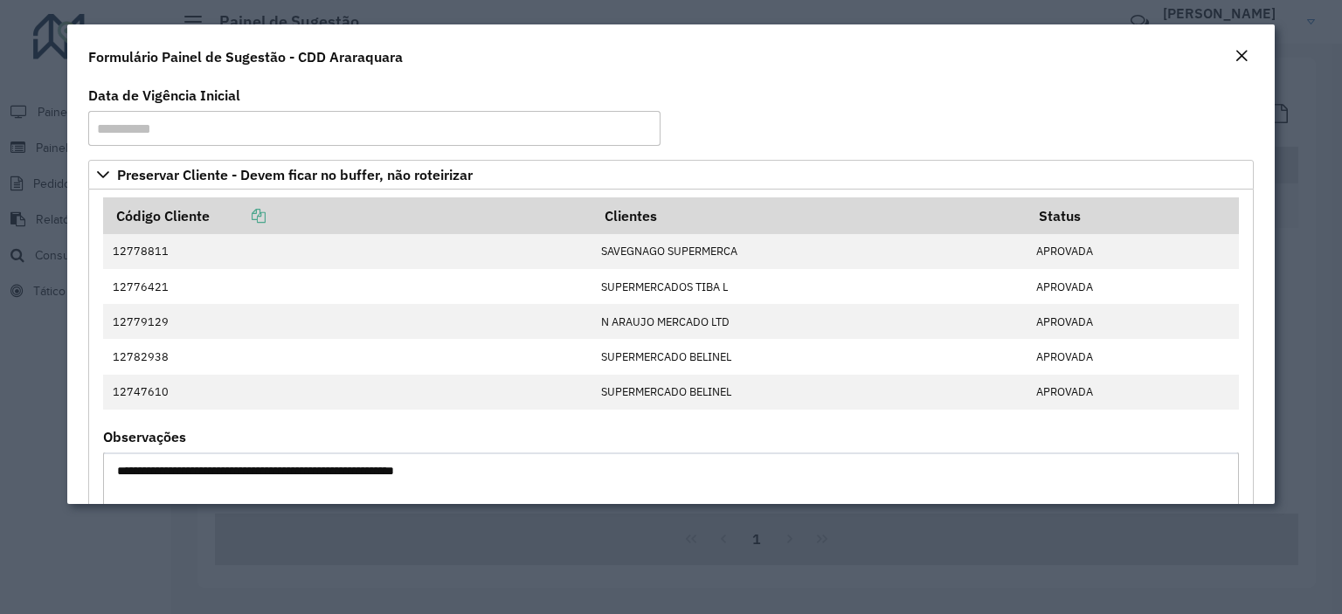
click at [288, 139] on input "**********" at bounding box center [374, 128] width 572 height 35
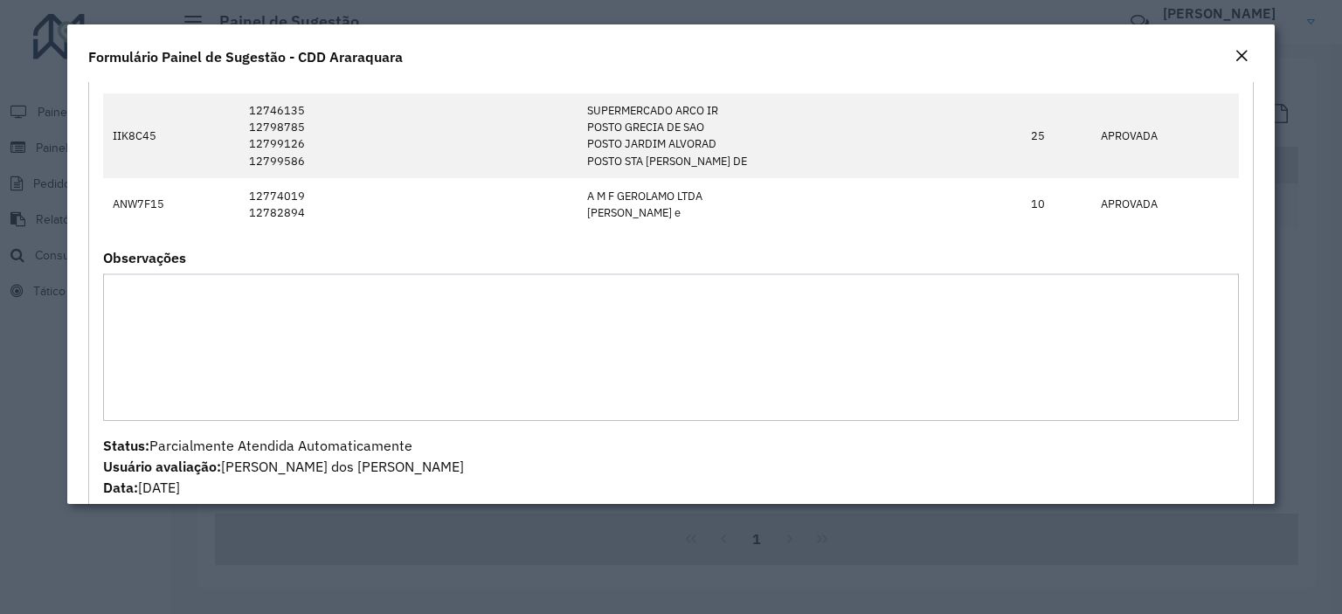
scroll to position [1136, 0]
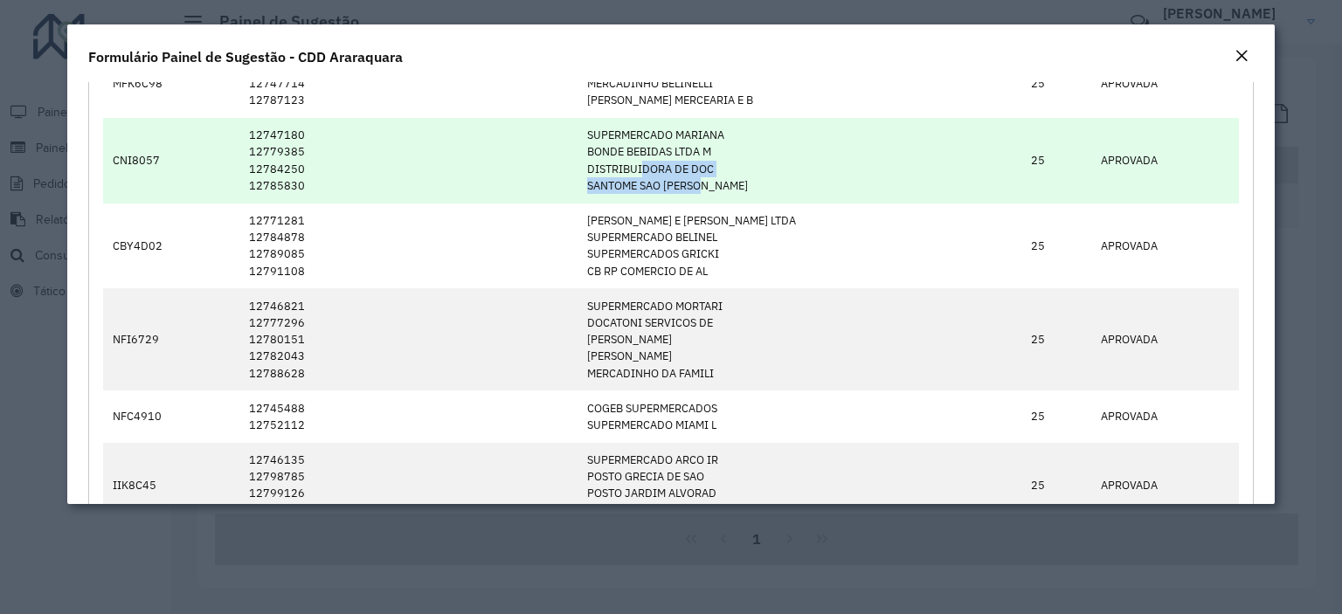
drag, startPoint x: 739, startPoint y: 178, endPoint x: 699, endPoint y: 171, distance: 40.8
click at [699, 171] on td "SUPERMERCADO [PERSON_NAME] BEBIDAS LTDA M DISTRIBUIDORA DE DOC SANTOME SAO [PER…" at bounding box center [800, 161] width 444 height 86
click at [694, 157] on td "SUPERMERCADO [PERSON_NAME] BEBIDAS LTDA M DISTRIBUIDORA DE DOC SANTOME SAO [PER…" at bounding box center [800, 161] width 444 height 86
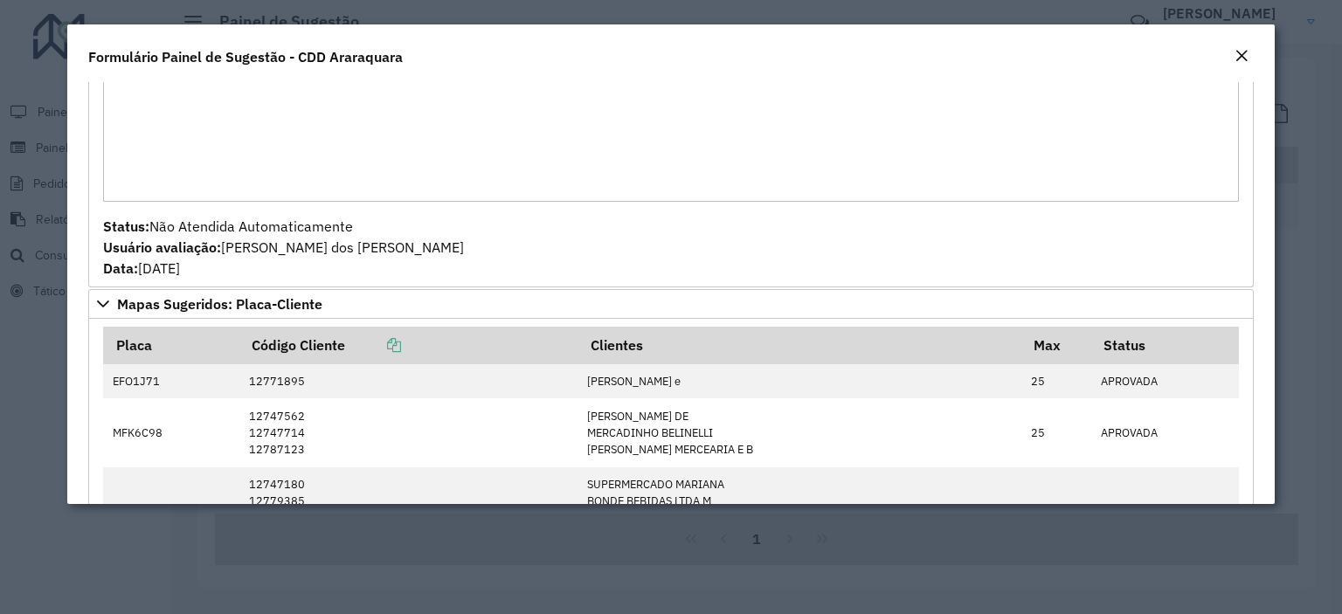
scroll to position [699, 0]
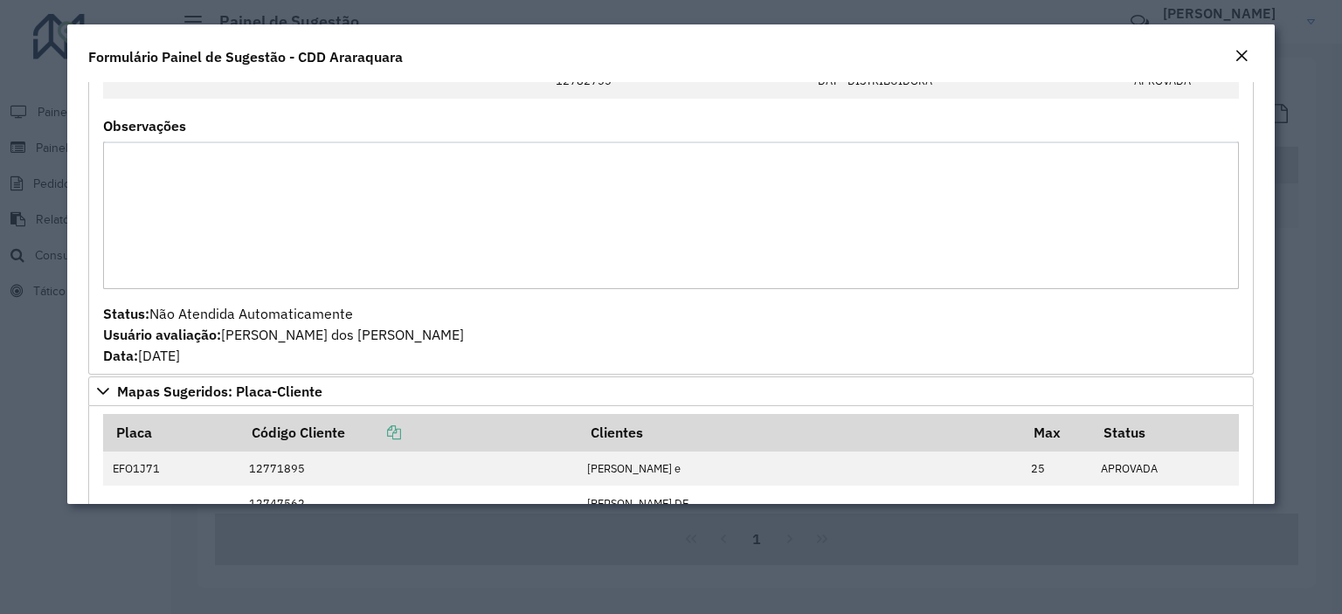
click at [1244, 51] on em "Close" at bounding box center [1241, 56] width 14 height 14
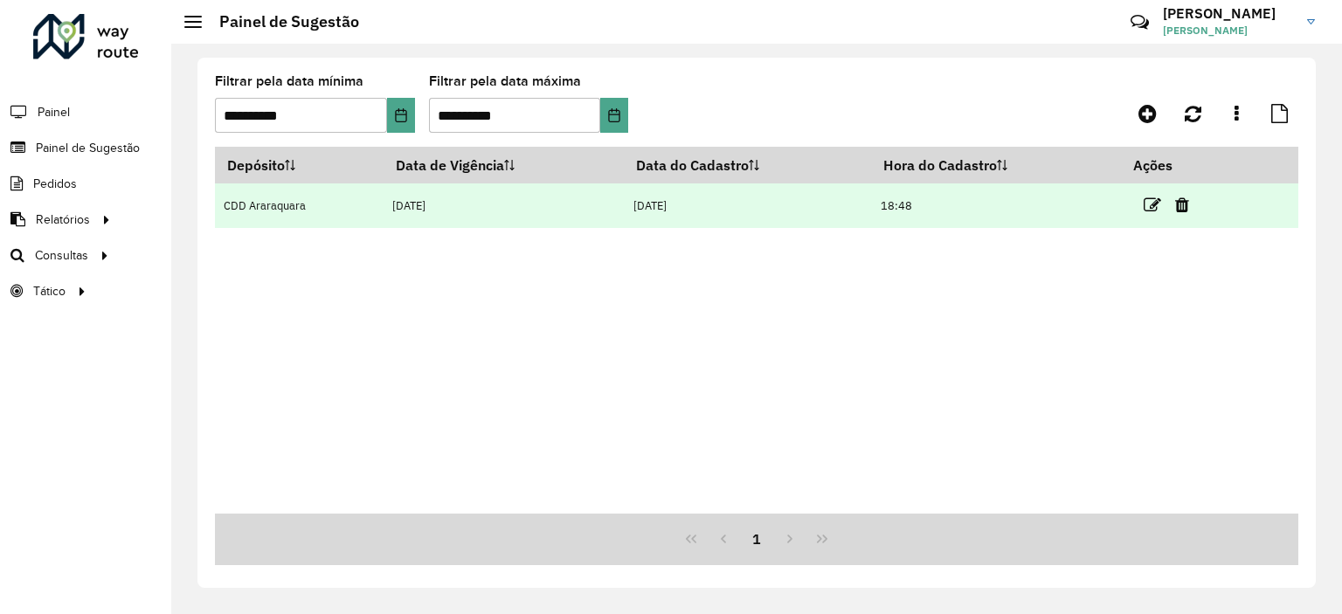
click at [1143, 195] on td at bounding box center [1174, 205] width 105 height 44
click at [1151, 203] on icon at bounding box center [1151, 205] width 17 height 17
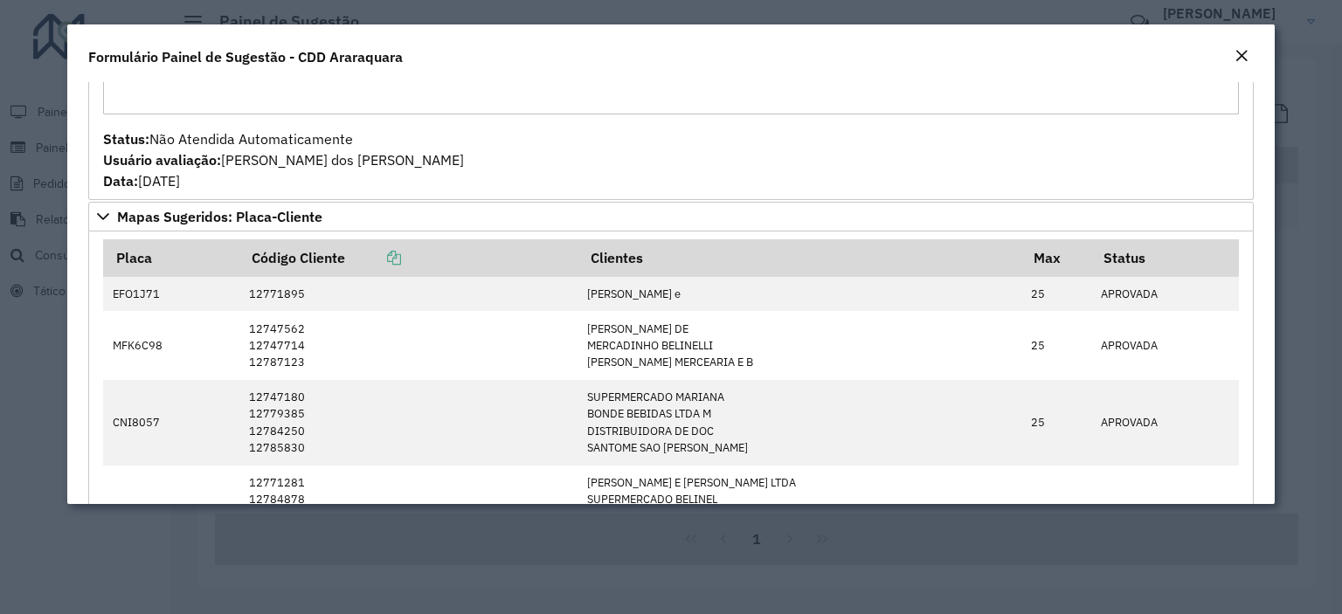
scroll to position [786, 0]
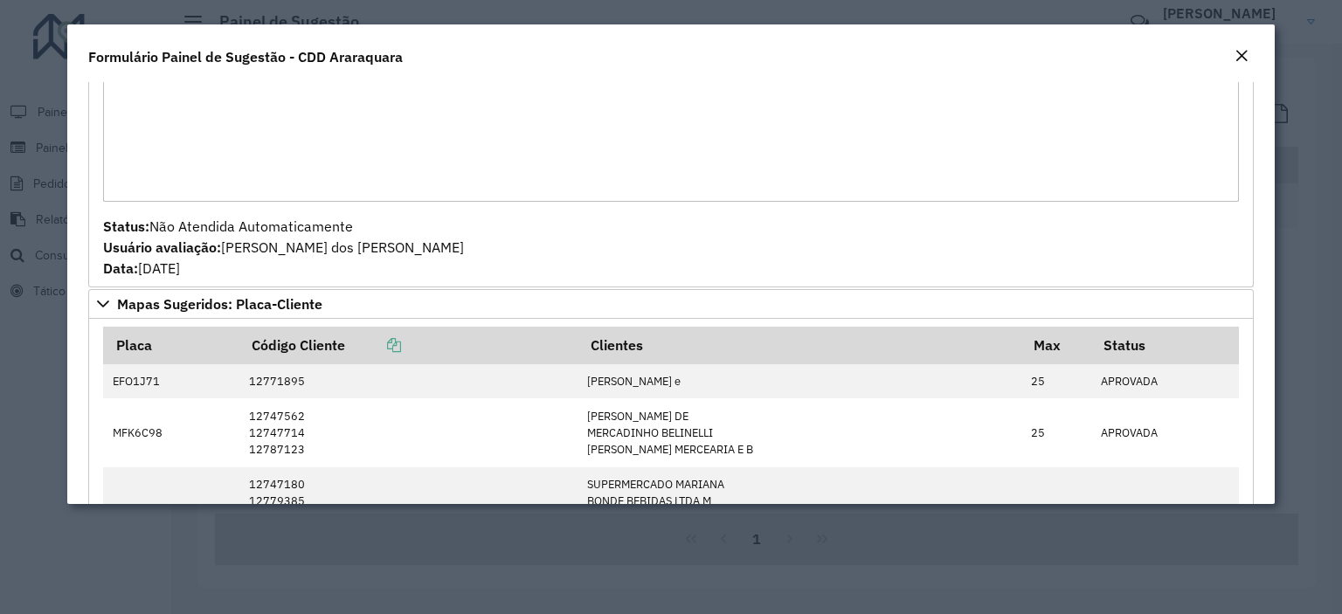
click at [1245, 46] on div "Close" at bounding box center [1241, 56] width 14 height 21
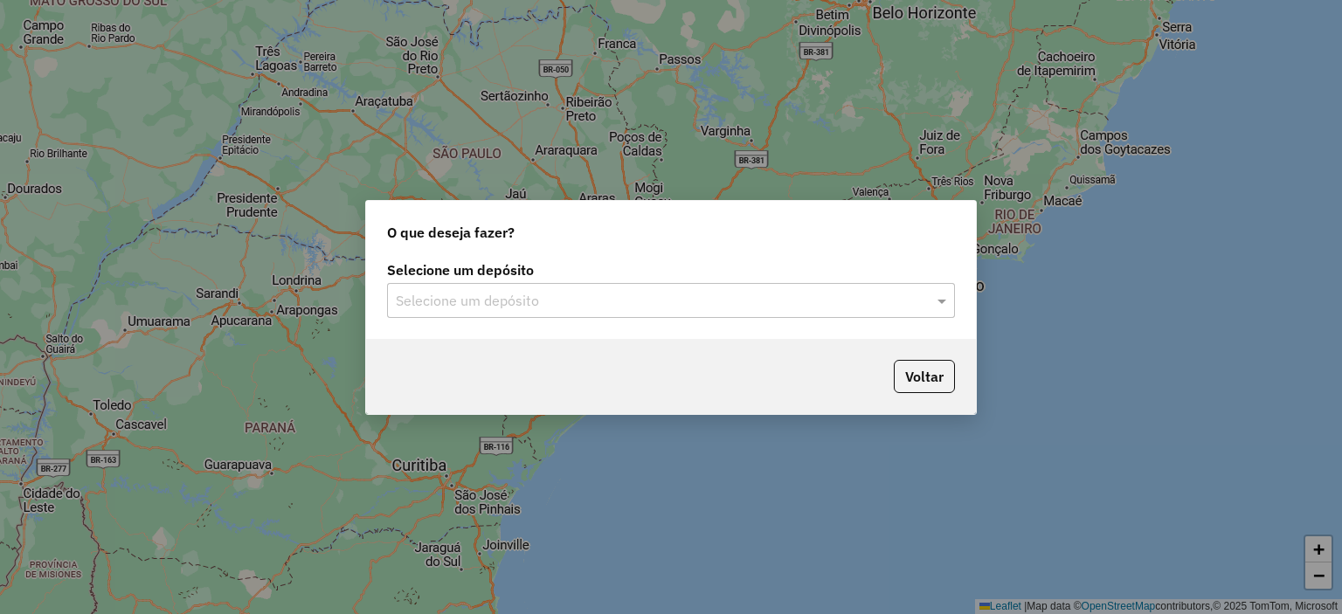
click at [686, 305] on input "text" at bounding box center [653, 301] width 515 height 21
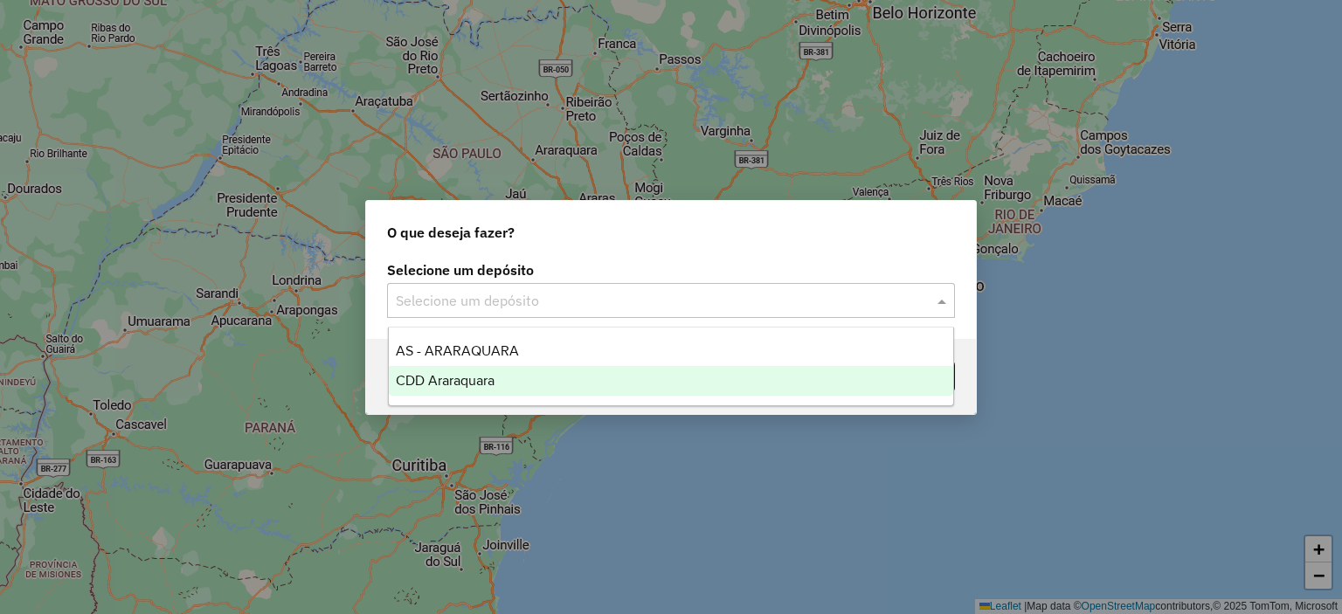
click at [523, 384] on div "CDD Araraquara" at bounding box center [671, 381] width 565 height 30
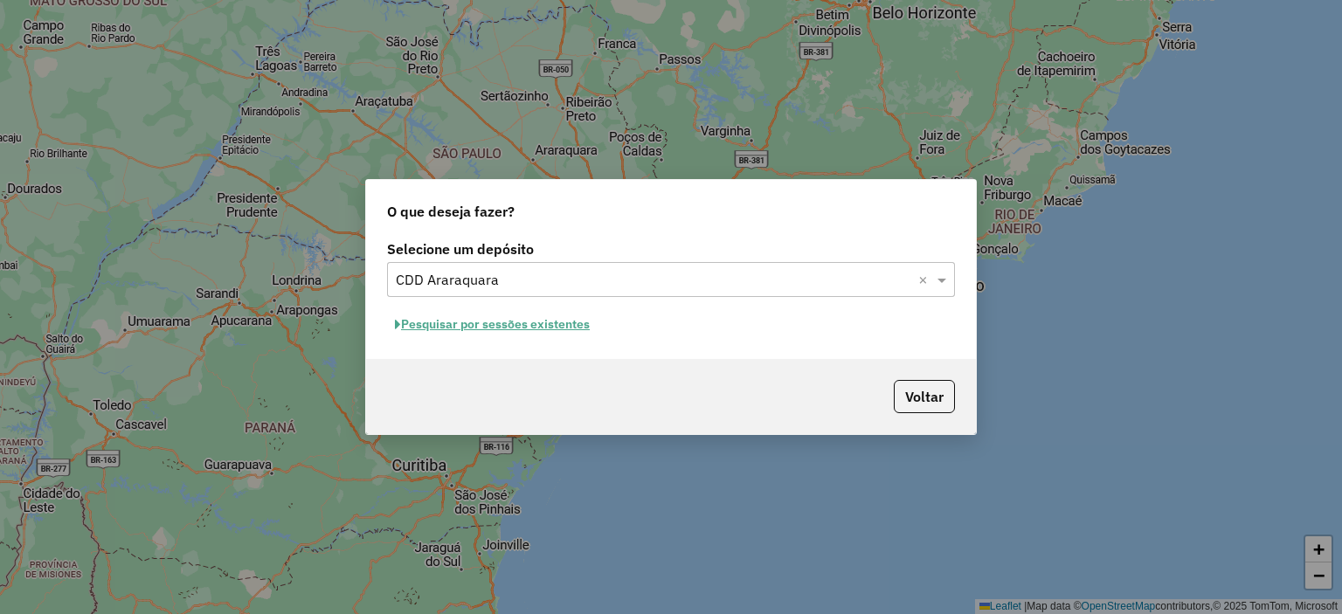
click at [574, 328] on button "Pesquisar por sessões existentes" at bounding box center [492, 324] width 211 height 27
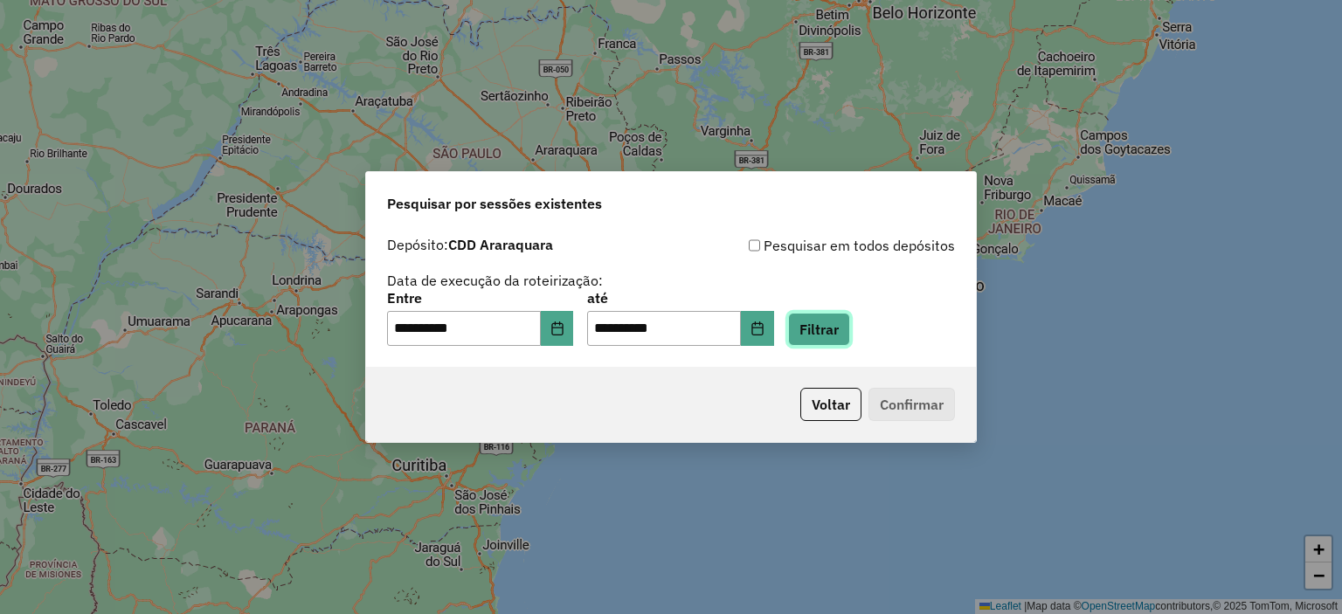
click at [850, 322] on button "Filtrar" at bounding box center [819, 329] width 62 height 33
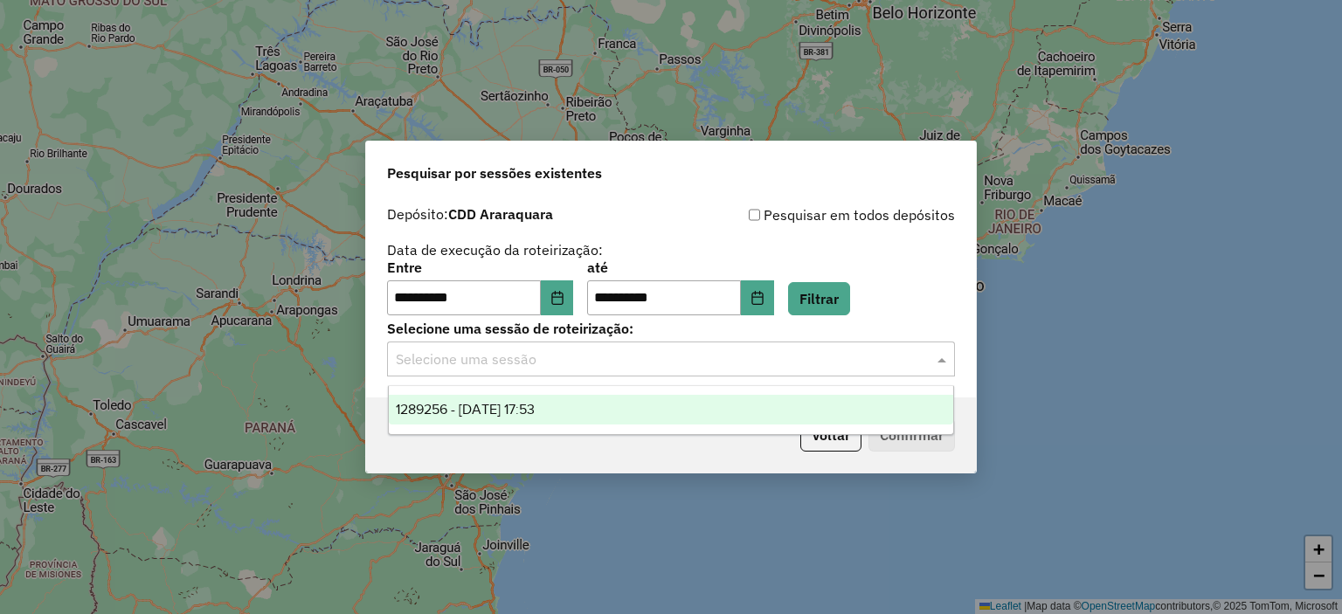
click at [624, 372] on div "Selecione uma sessão" at bounding box center [671, 359] width 568 height 35
click at [603, 409] on div "1289256 - 06/10/2025 17:53" at bounding box center [671, 410] width 565 height 30
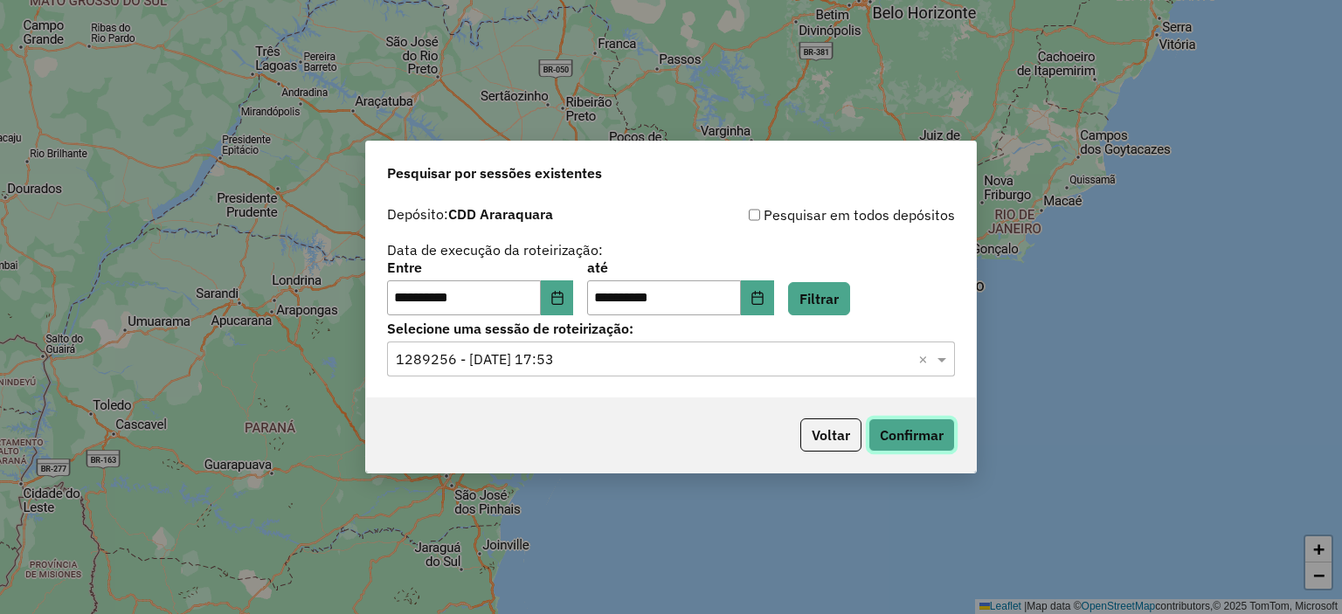
click at [926, 444] on button "Confirmar" at bounding box center [911, 434] width 86 height 33
click at [832, 436] on button "Voltar" at bounding box center [830, 434] width 61 height 33
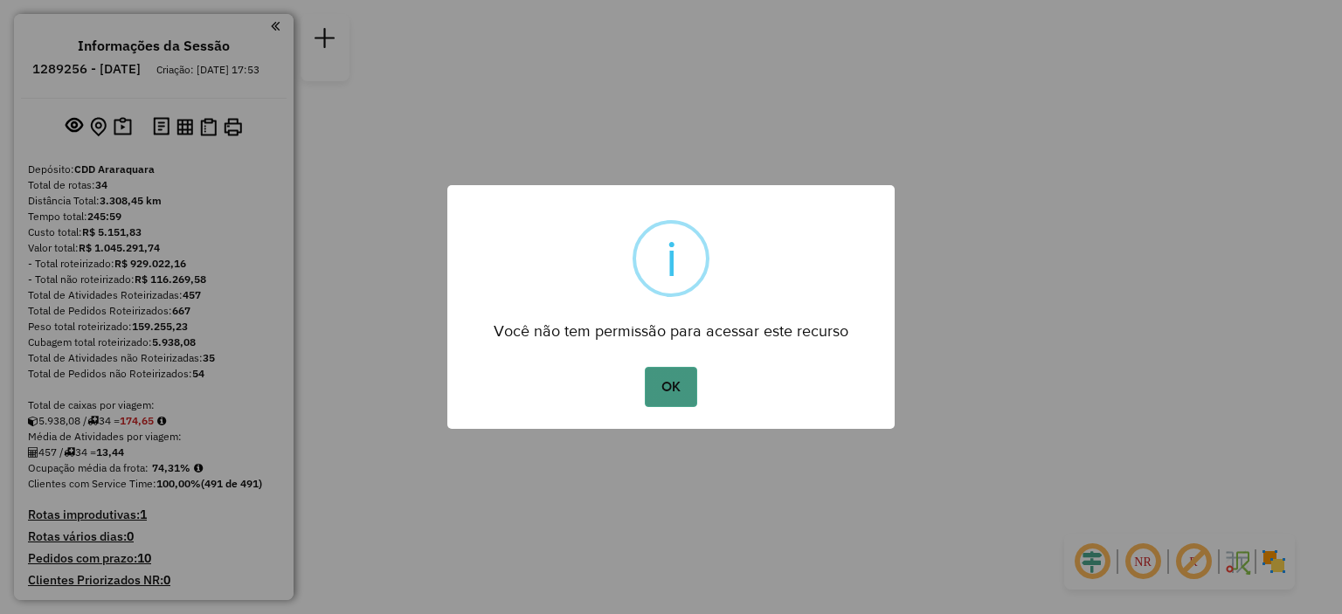
click at [658, 377] on button "OK" at bounding box center [671, 387] width 52 height 40
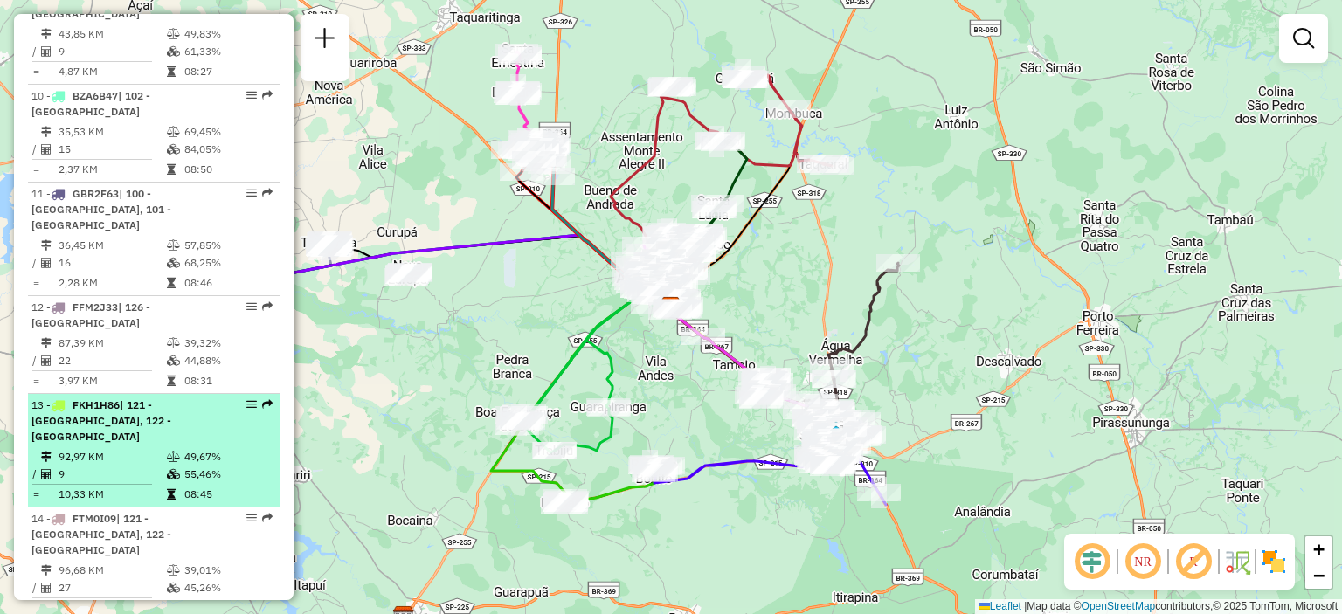
scroll to position [1572, 0]
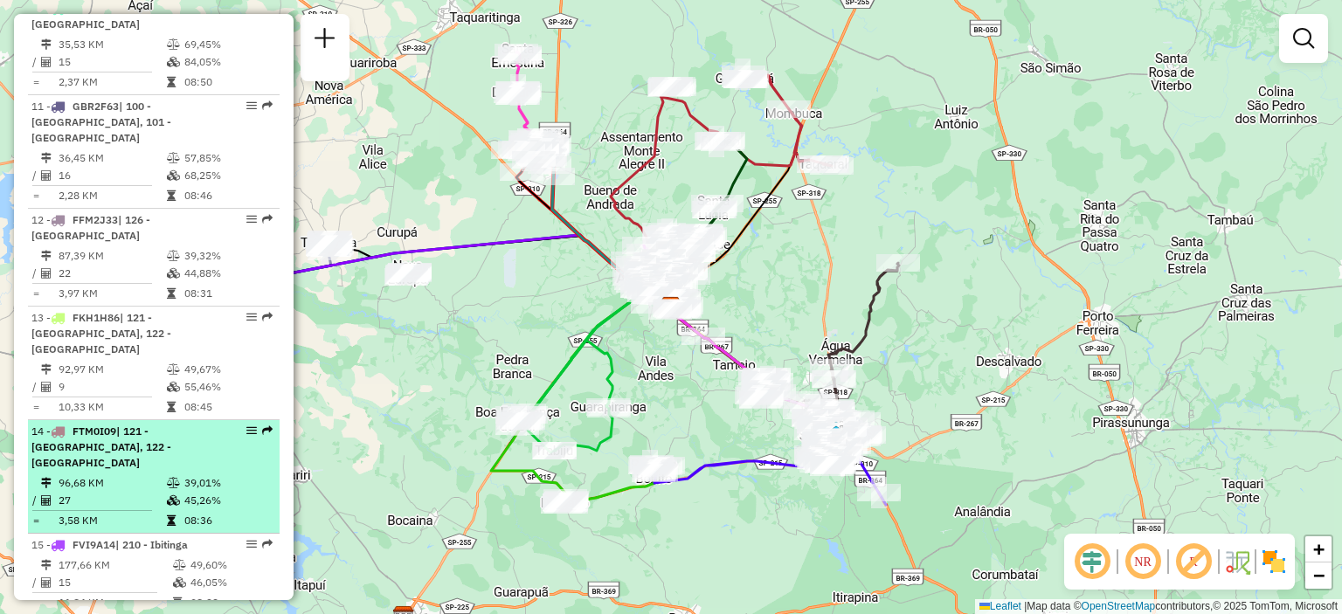
click at [157, 428] on div "14 - FTM0I09 | 121 - São Carlos, 122 - São Carlos" at bounding box center [123, 447] width 185 height 47
select select "**********"
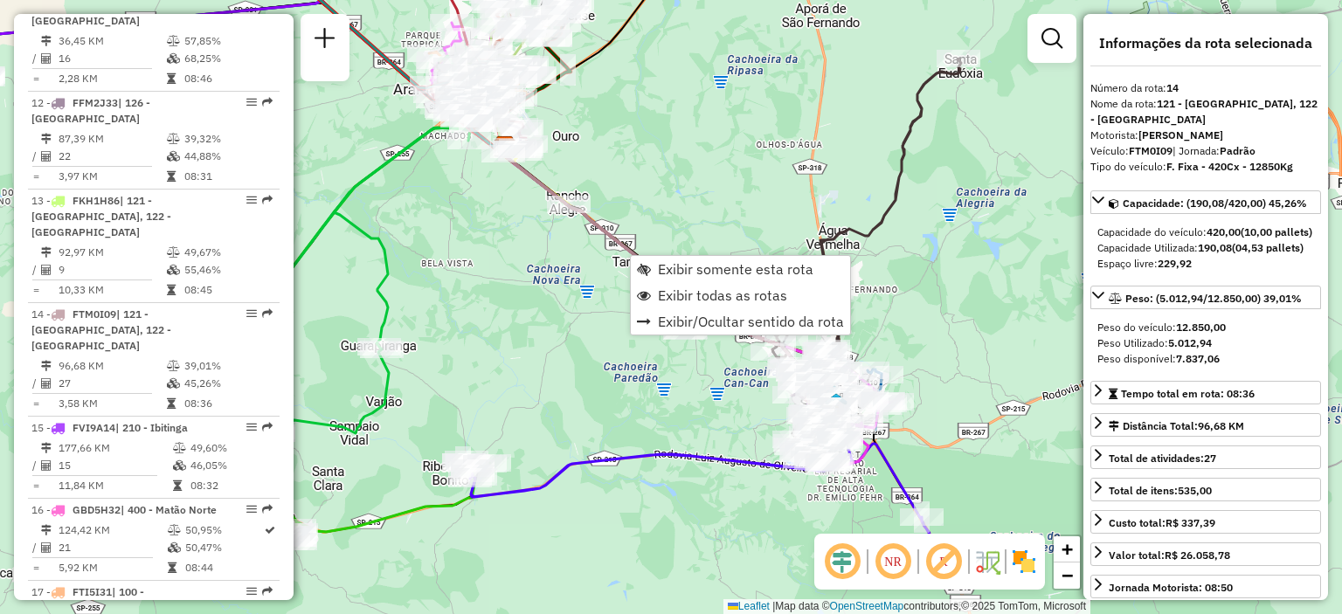
scroll to position [1960, 0]
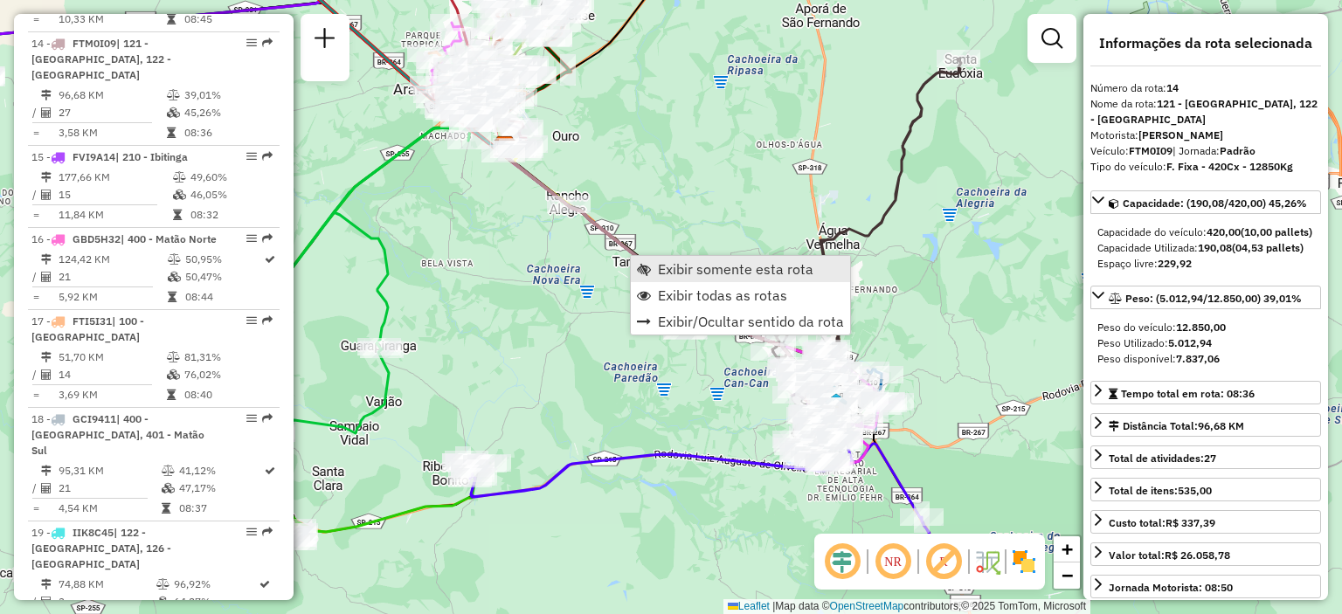
click at [646, 262] on span "Exibir somente esta rota" at bounding box center [644, 269] width 14 height 14
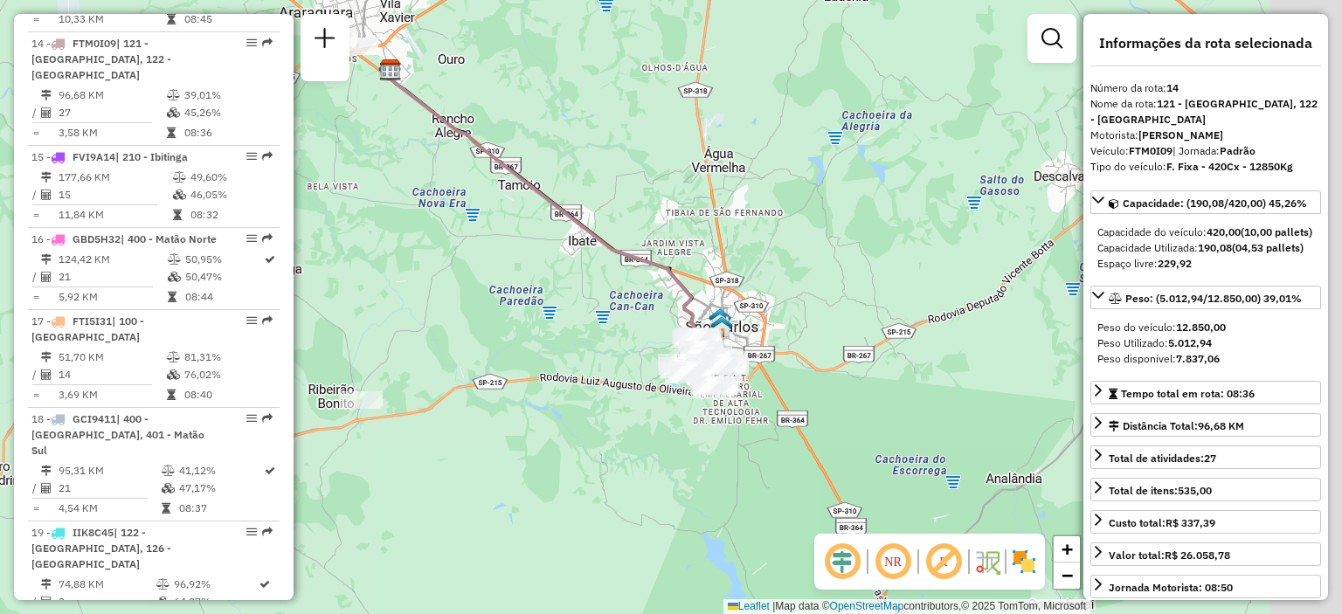
drag, startPoint x: 1006, startPoint y: 341, endPoint x: 867, endPoint y: 247, distance: 167.4
click at [867, 247] on div "Janela de atendimento Grade de atendimento Capacidade Transportadoras Veículos …" at bounding box center [671, 307] width 1342 height 614
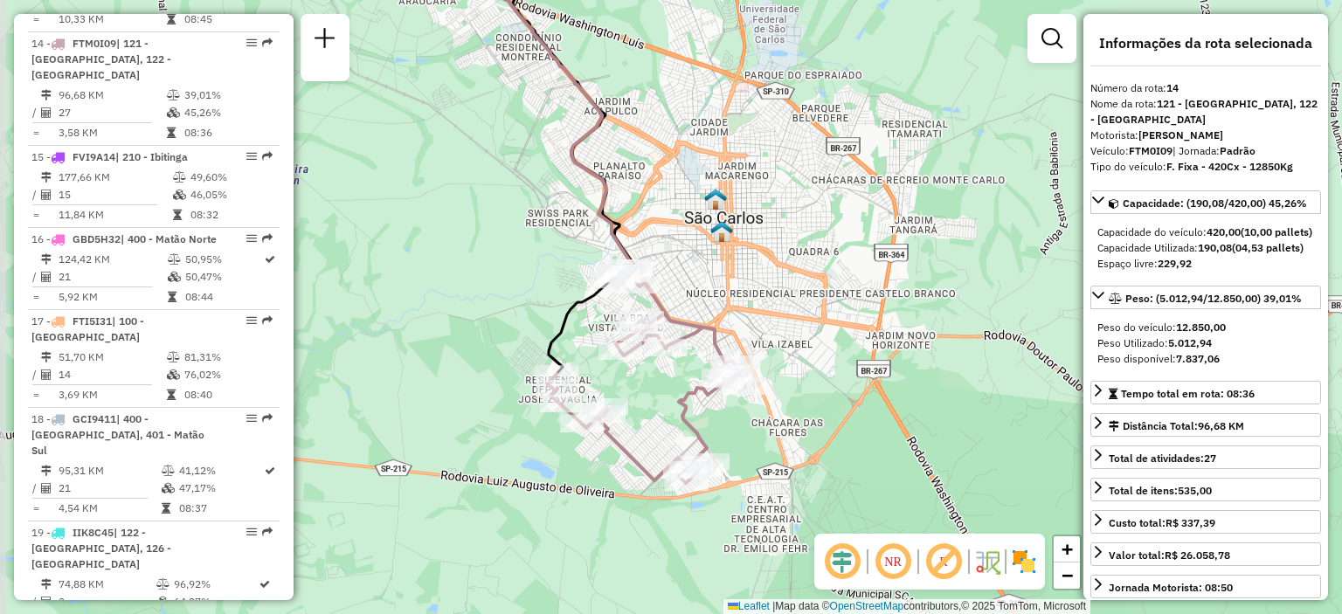
drag, startPoint x: 679, startPoint y: 404, endPoint x: 732, endPoint y: 282, distance: 133.4
click at [732, 282] on div "Janela de atendimento Grade de atendimento Capacidade Transportadoras Veículos …" at bounding box center [671, 307] width 1342 height 614
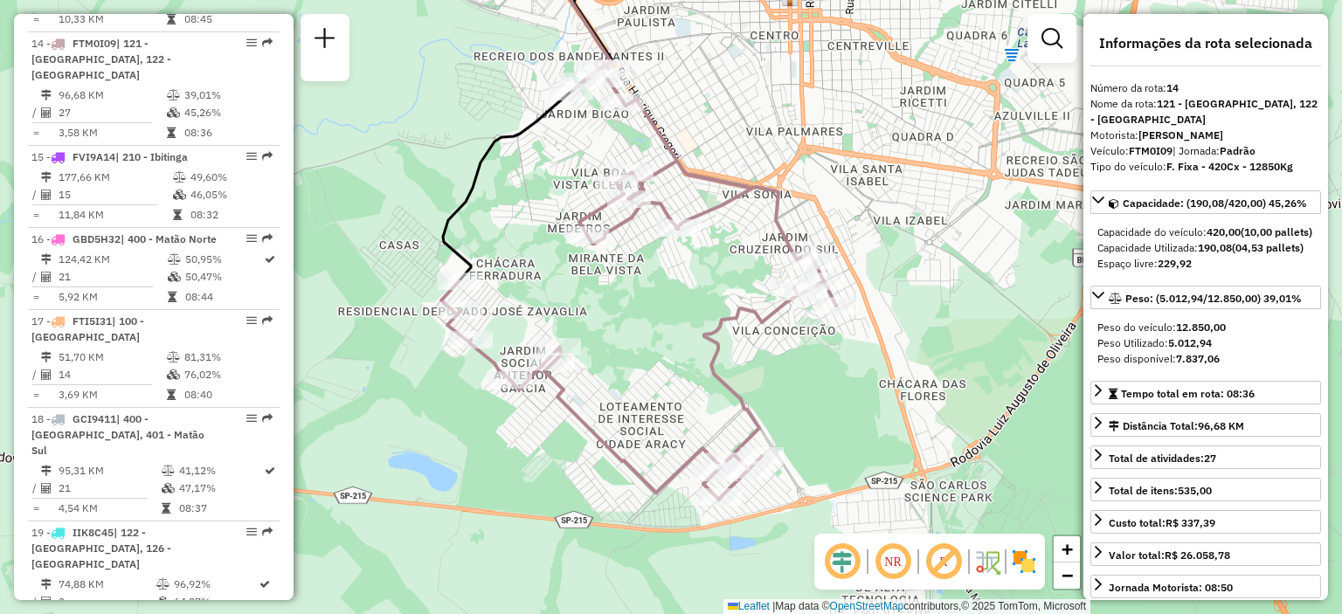
drag, startPoint x: 659, startPoint y: 343, endPoint x: 703, endPoint y: 186, distance: 163.4
click at [703, 186] on icon at bounding box center [638, 279] width 395 height 440
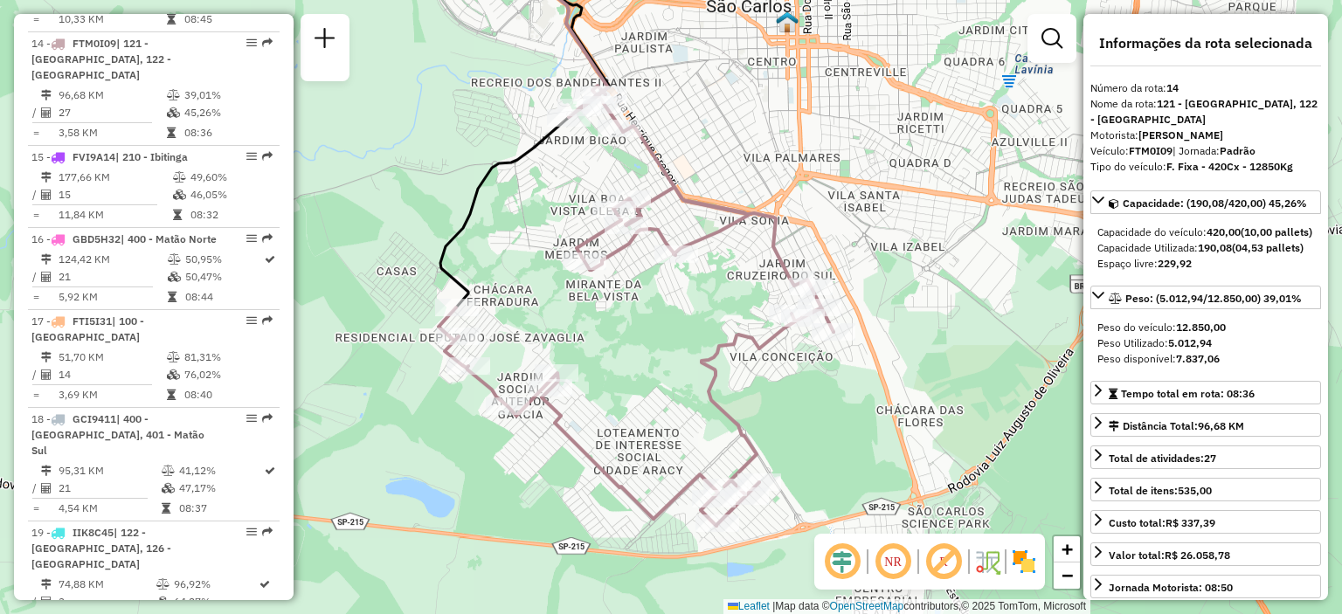
drag, startPoint x: 932, startPoint y: 366, endPoint x: 929, endPoint y: 392, distance: 26.3
click at [929, 392] on div "Janela de atendimento Grade de atendimento Capacidade Transportadoras Veículos …" at bounding box center [671, 307] width 1342 height 614
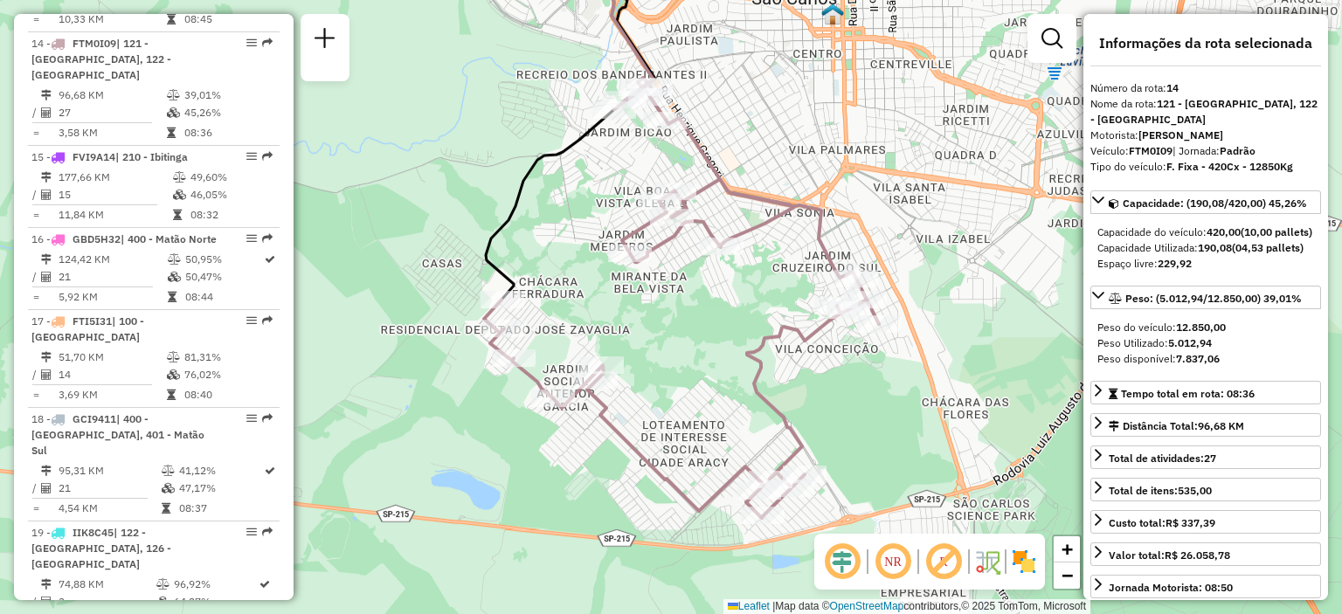
drag, startPoint x: 897, startPoint y: 168, endPoint x: 942, endPoint y: 156, distance: 46.0
click at [942, 156] on div "Janela de atendimento Grade de atendimento Capacidade Transportadoras Veículos …" at bounding box center [671, 307] width 1342 height 614
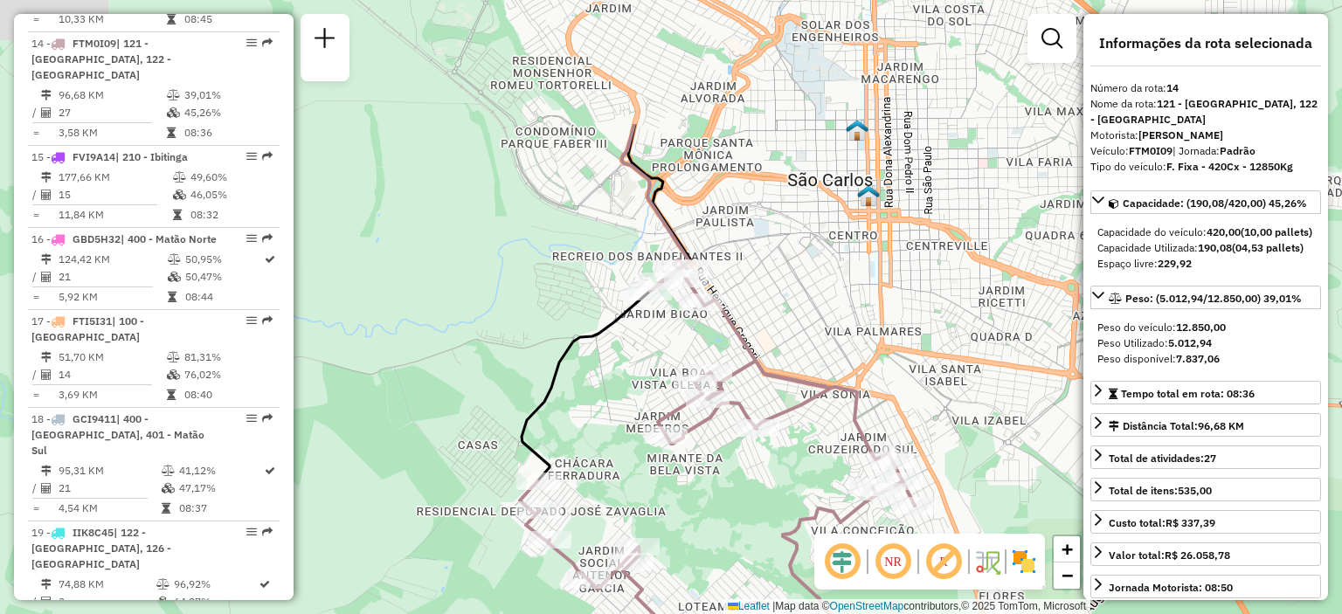
drag, startPoint x: 679, startPoint y: 55, endPoint x: 713, endPoint y: 251, distance: 198.6
click at [715, 259] on div "Janela de atendimento Grade de atendimento Capacidade Transportadoras Veículos …" at bounding box center [671, 307] width 1342 height 614
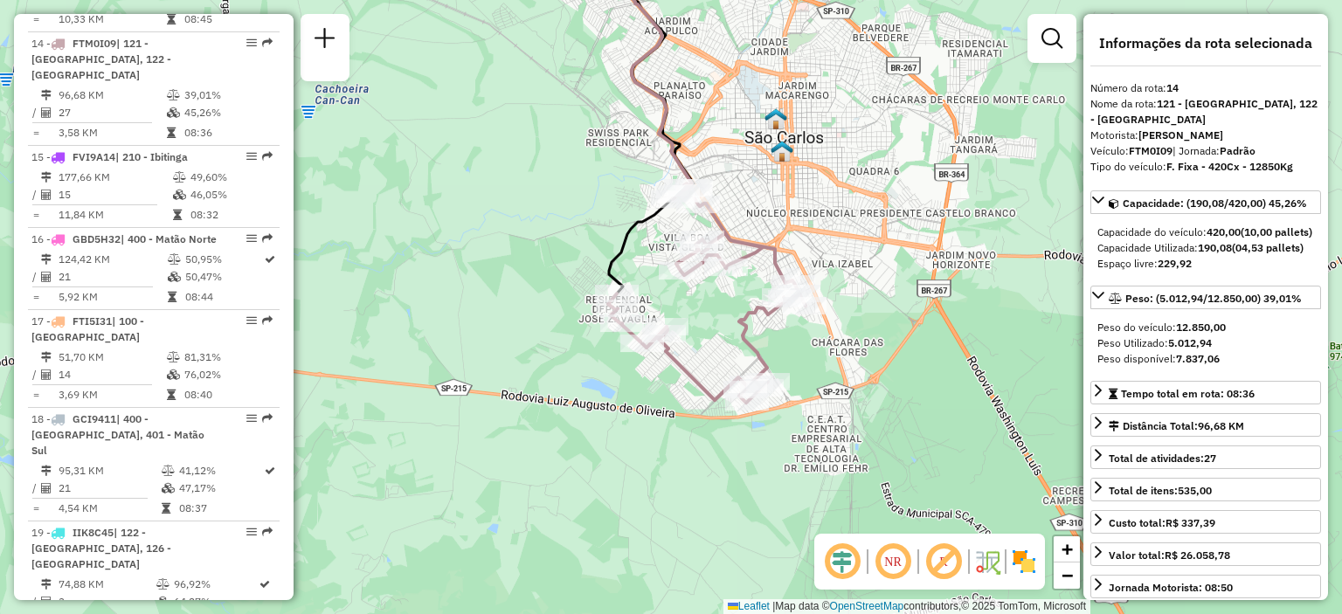
drag, startPoint x: 818, startPoint y: 275, endPoint x: 779, endPoint y: 231, distance: 58.8
click at [779, 231] on div "Janela de atendimento Grade de atendimento Capacidade Transportadoras Veículos …" at bounding box center [671, 307] width 1342 height 614
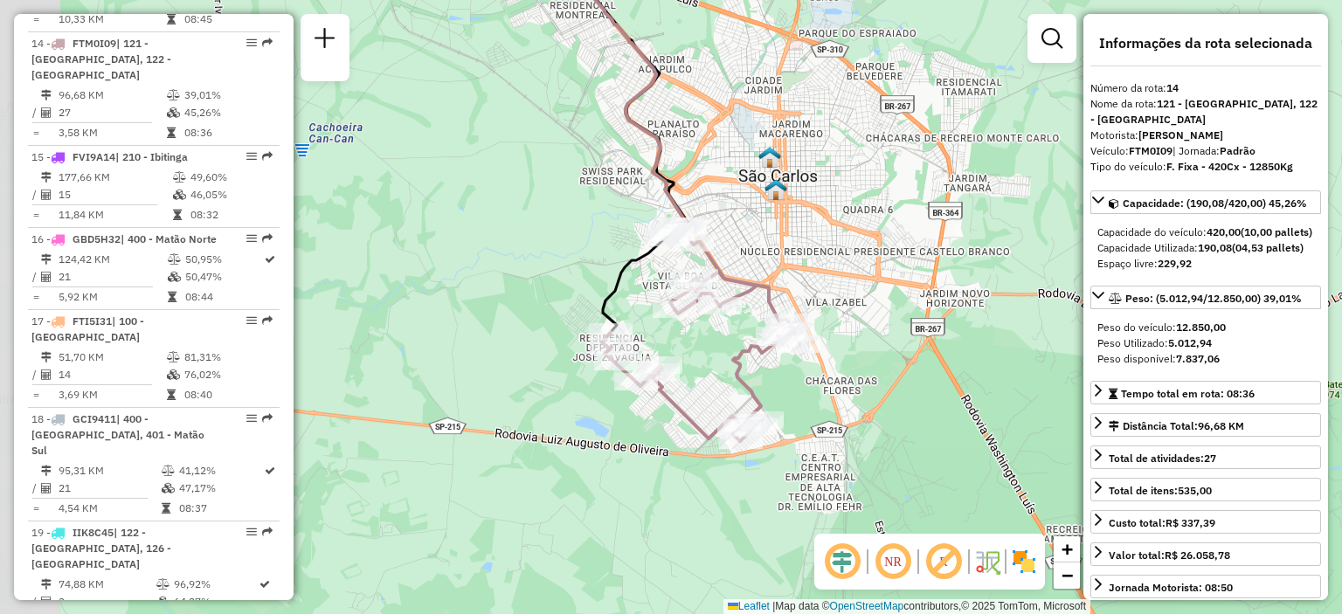
drag, startPoint x: 741, startPoint y: 239, endPoint x: 836, endPoint y: 247, distance: 95.5
click at [836, 247] on div "Janela de atendimento Grade de atendimento Capacidade Transportadoras Veículos …" at bounding box center [671, 307] width 1342 height 614
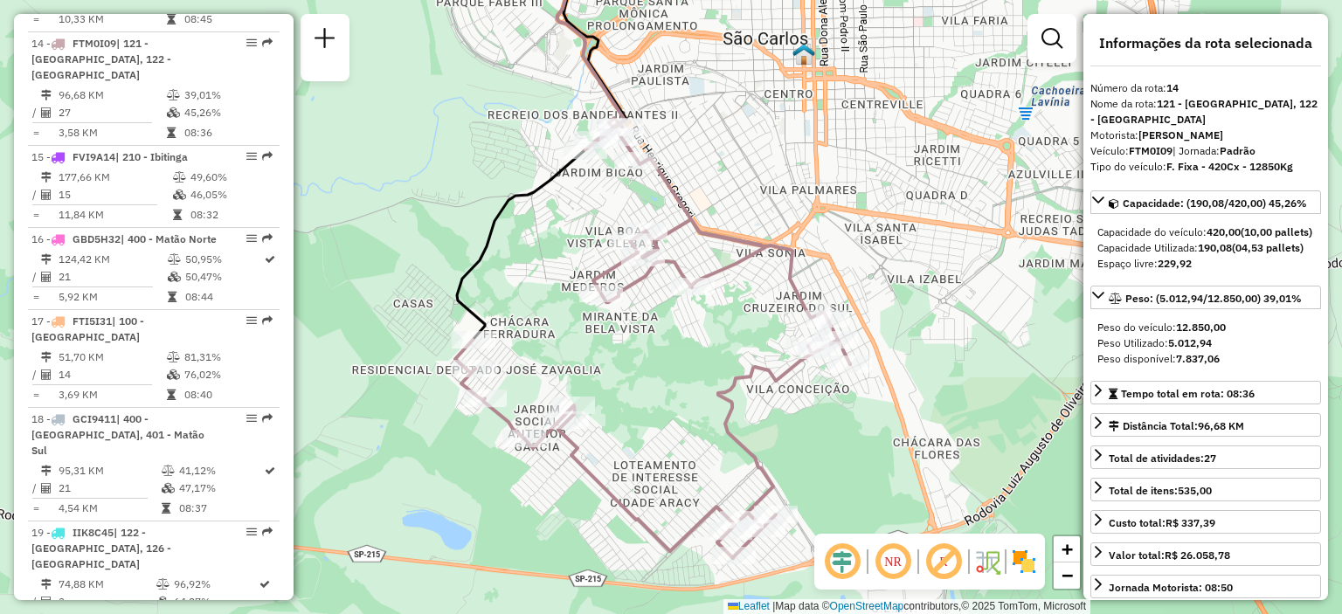
drag, startPoint x: 735, startPoint y: 226, endPoint x: 817, endPoint y: 145, distance: 115.5
click at [817, 145] on div "Janela de atendimento Grade de atendimento Capacidade Transportadoras Veículos …" at bounding box center [671, 307] width 1342 height 614
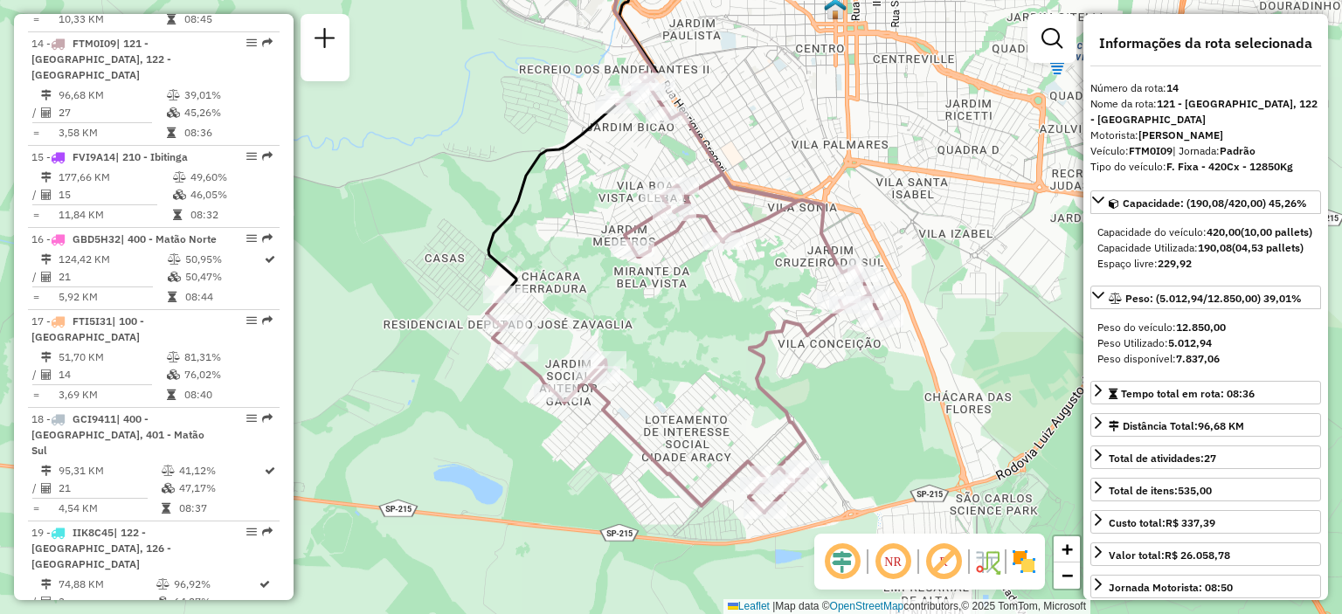
drag, startPoint x: 718, startPoint y: 239, endPoint x: 750, endPoint y: 194, distance: 55.7
click at [750, 194] on icon at bounding box center [684, 293] width 395 height 440
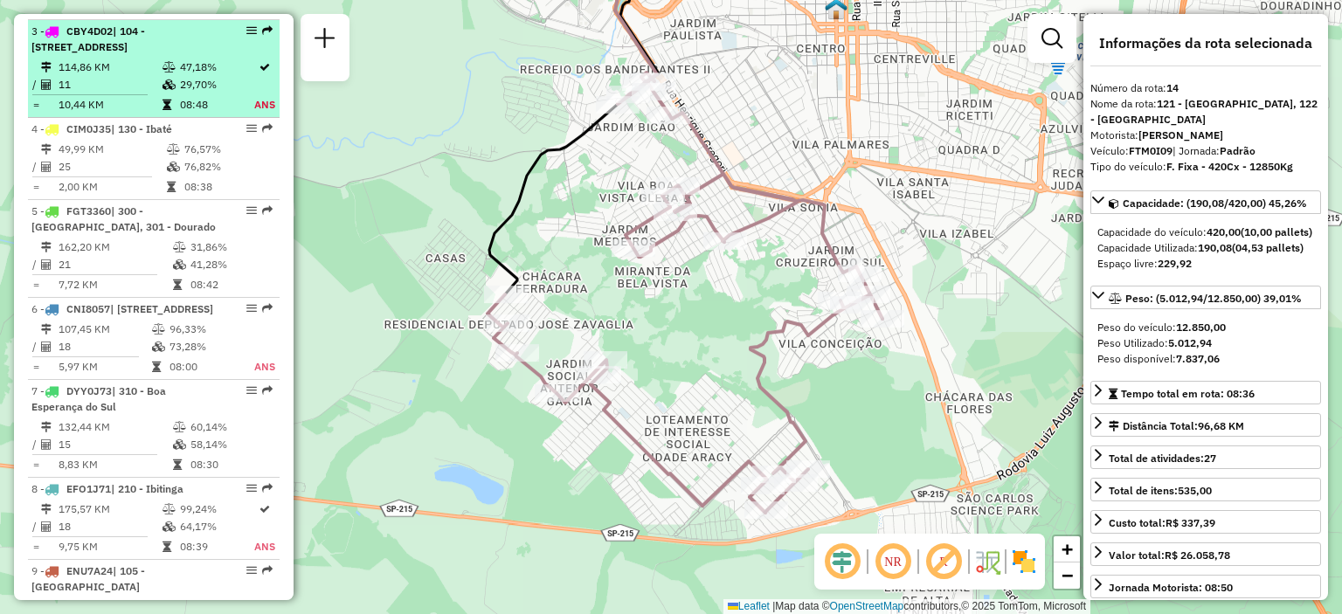
scroll to position [825, 0]
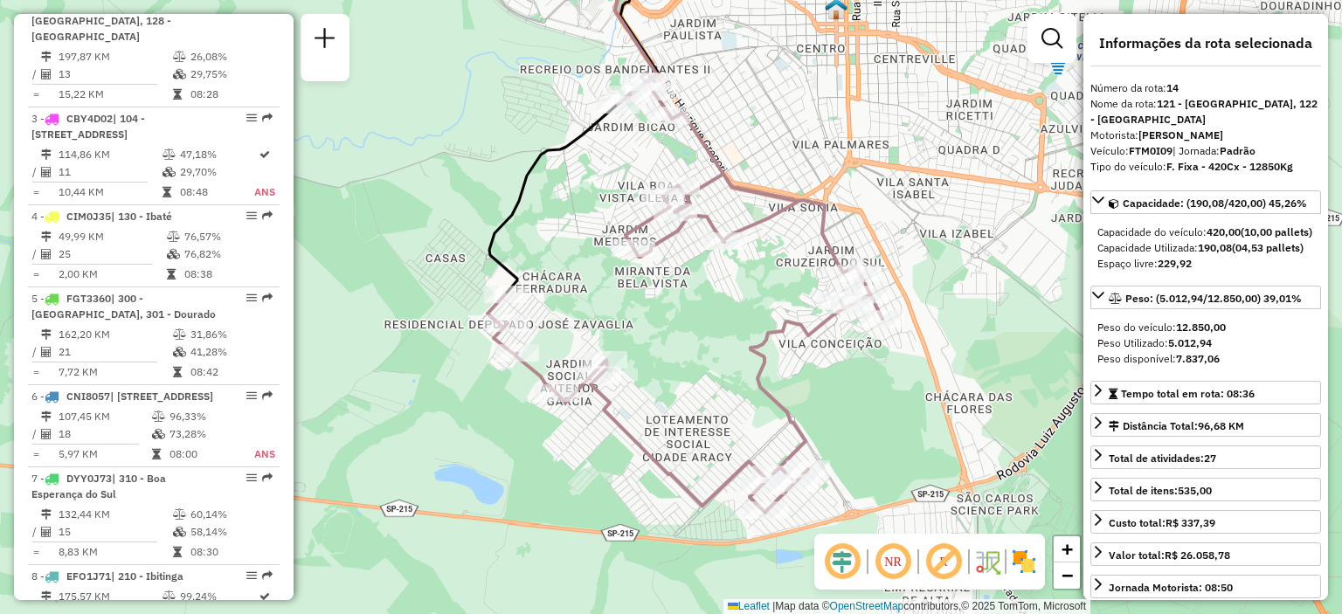
drag, startPoint x: 112, startPoint y: 145, endPoint x: 287, endPoint y: 98, distance: 181.0
click at [287, 98] on div "Informações da Sessão 1289256 - 06/10/2025 Criação: 04/10/2025 17:53 Depósito: …" at bounding box center [154, 307] width 280 height 586
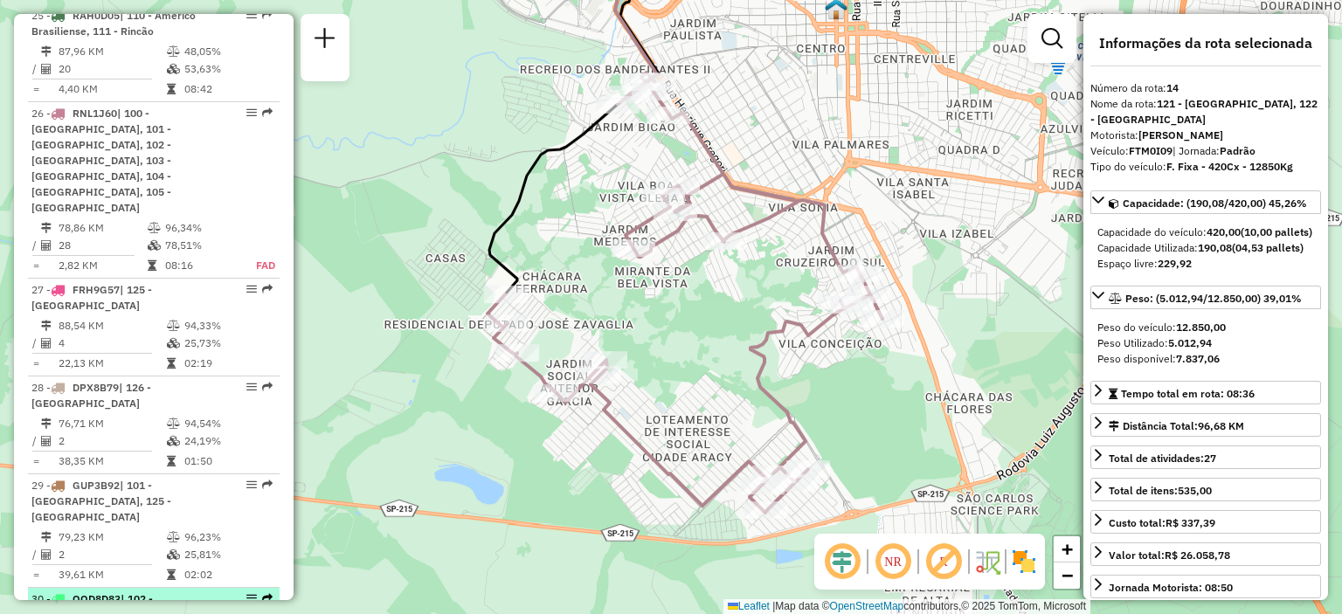
scroll to position [3183, 0]
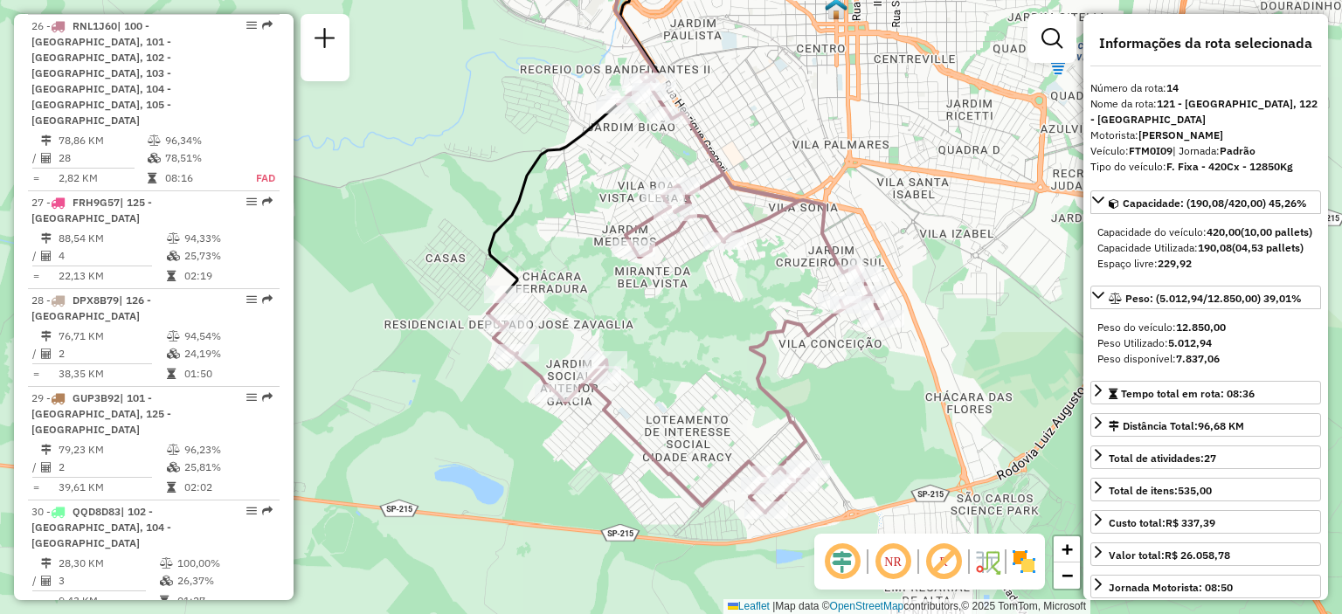
drag, startPoint x: 138, startPoint y: 487, endPoint x: 176, endPoint y: 499, distance: 40.1
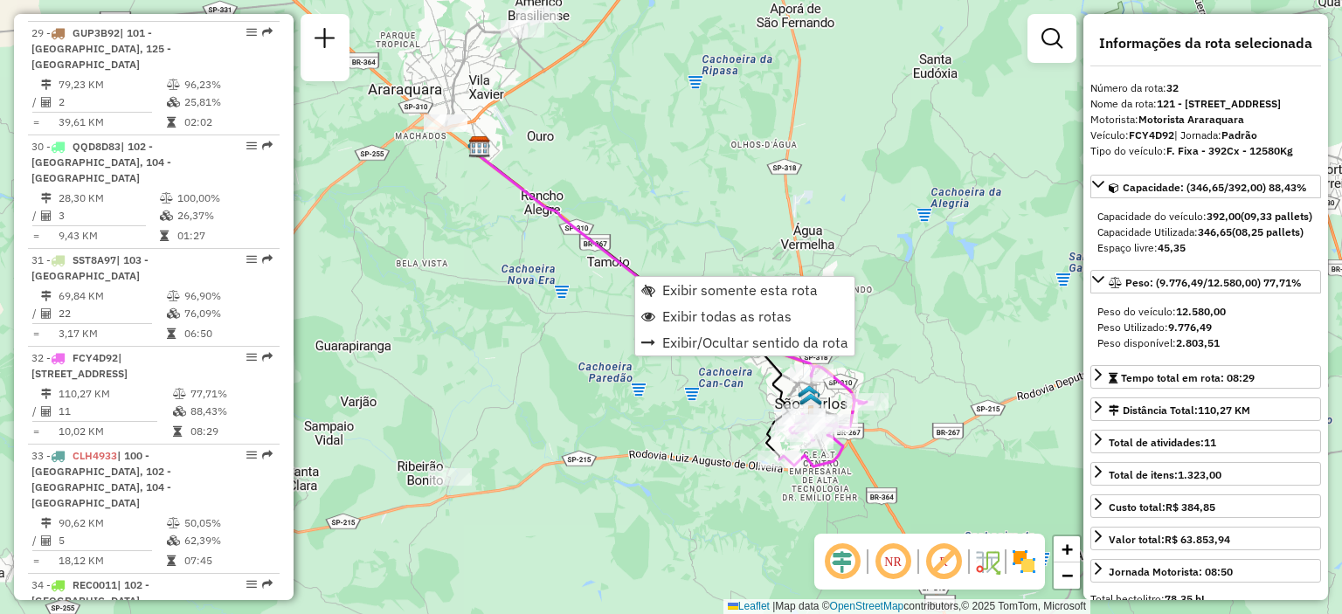
scroll to position [3639, 0]
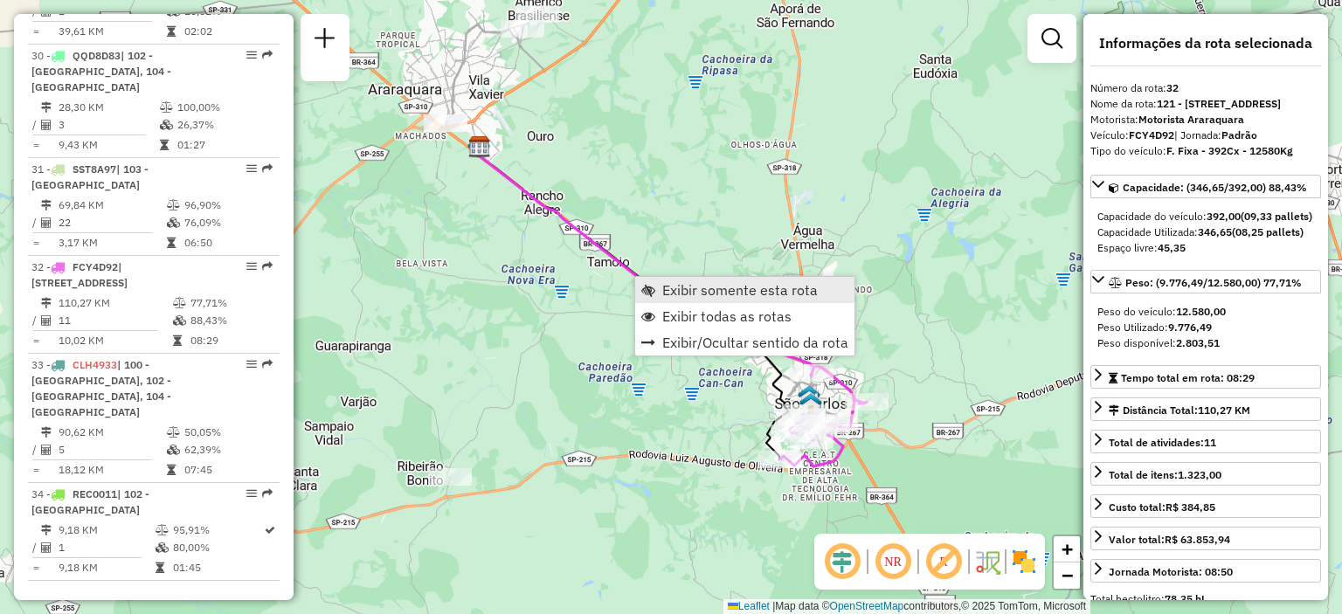
click at [662, 283] on span "Exibir somente esta rota" at bounding box center [739, 290] width 155 height 14
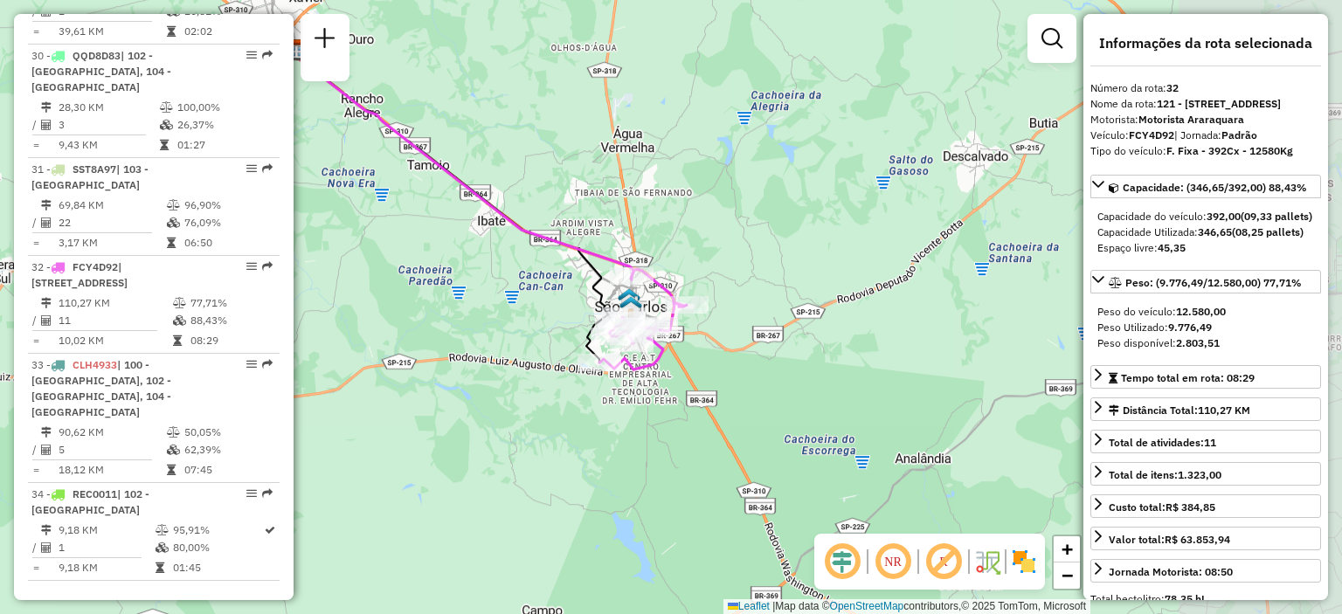
drag, startPoint x: 943, startPoint y: 314, endPoint x: 734, endPoint y: 188, distance: 244.5
click at [734, 188] on div "Janela de atendimento Grade de atendimento Capacidade Transportadoras Veículos …" at bounding box center [671, 307] width 1342 height 614
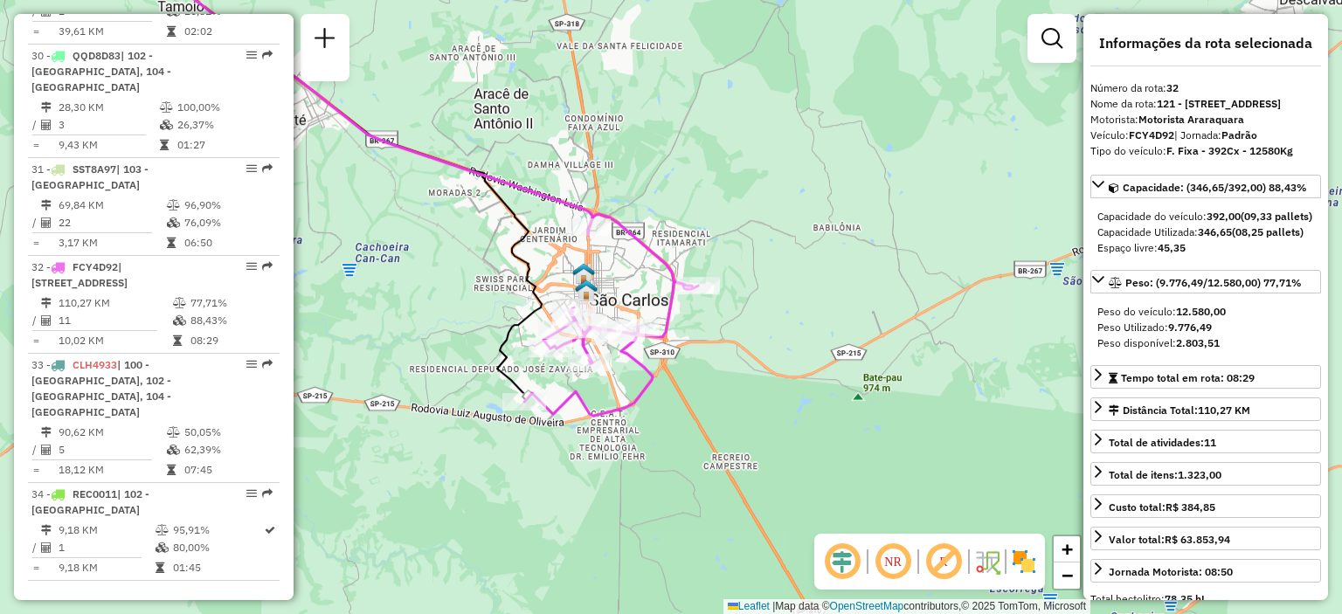
drag, startPoint x: 631, startPoint y: 266, endPoint x: 749, endPoint y: 217, distance: 128.8
click at [749, 217] on div "Janela de atendimento Grade de atendimento Capacidade Transportadoras Veículos …" at bounding box center [671, 307] width 1342 height 614
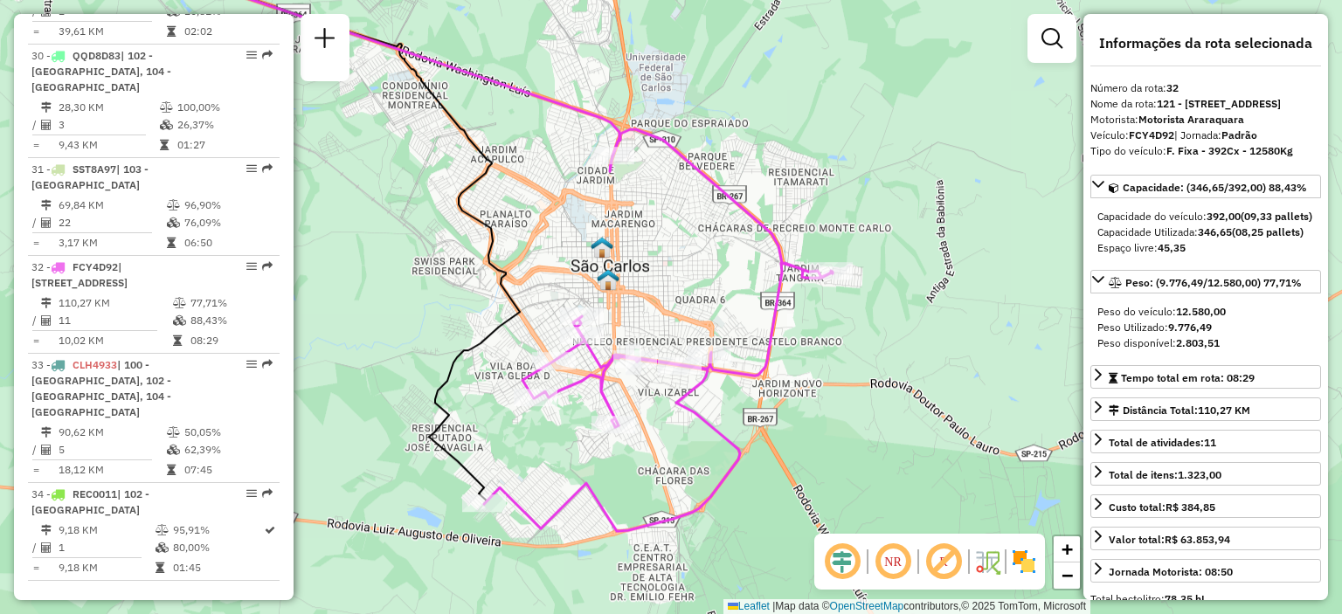
drag, startPoint x: 689, startPoint y: 251, endPoint x: 878, endPoint y: 176, distance: 202.8
click at [878, 176] on div "Janela de atendimento Grade de atendimento Capacidade Transportadoras Veículos …" at bounding box center [671, 307] width 1342 height 614
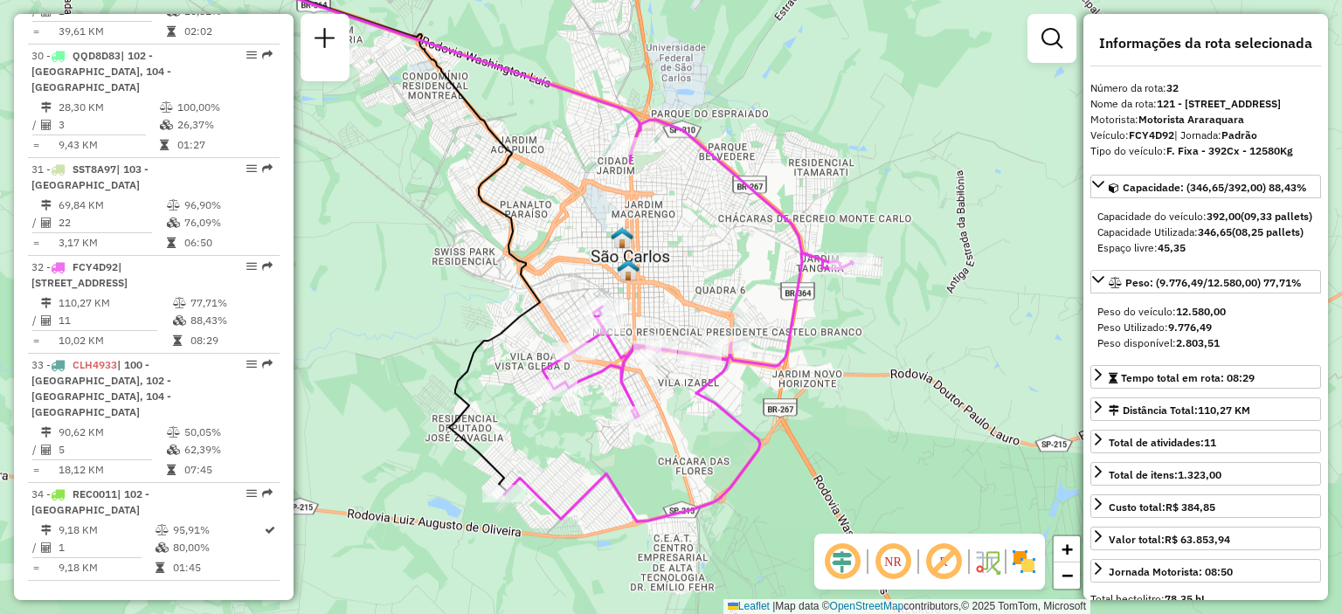
drag, startPoint x: 808, startPoint y: 172, endPoint x: 823, endPoint y: 166, distance: 16.1
click at [823, 166] on div "Janela de atendimento Grade de atendimento Capacidade Transportadoras Veículos …" at bounding box center [671, 307] width 1342 height 614
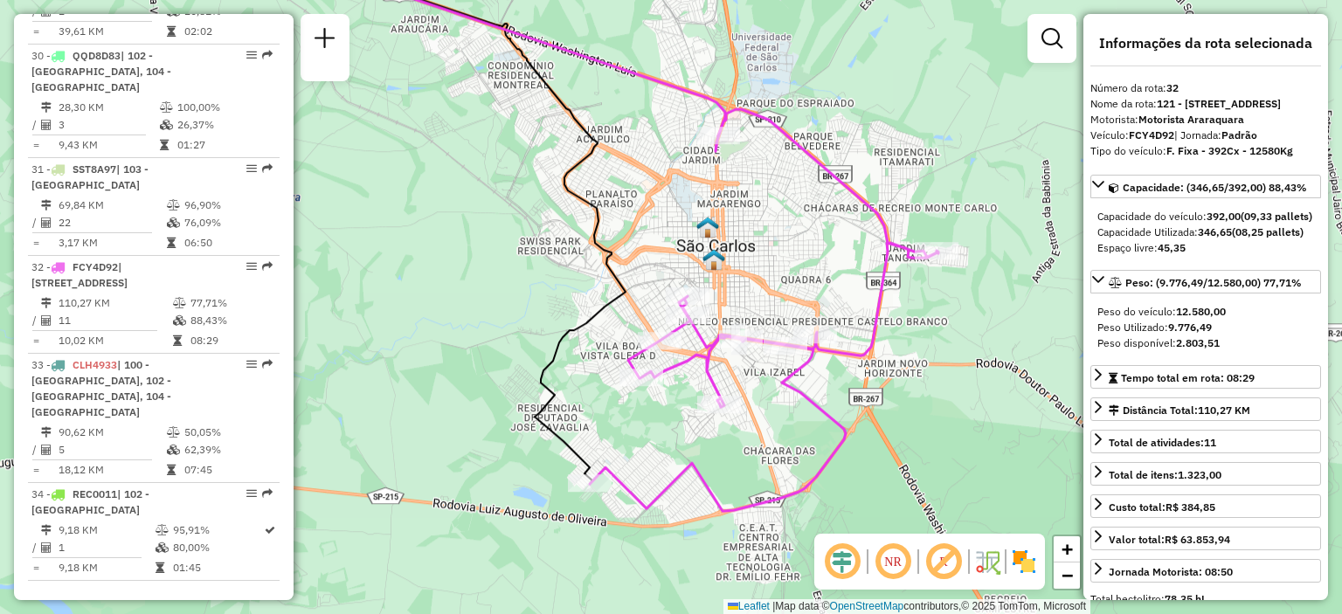
drag, startPoint x: 864, startPoint y: 212, endPoint x: 941, endPoint y: 207, distance: 77.0
click at [941, 207] on div "Janela de atendimento Grade de atendimento Capacidade Transportadoras Veículos …" at bounding box center [671, 307] width 1342 height 614
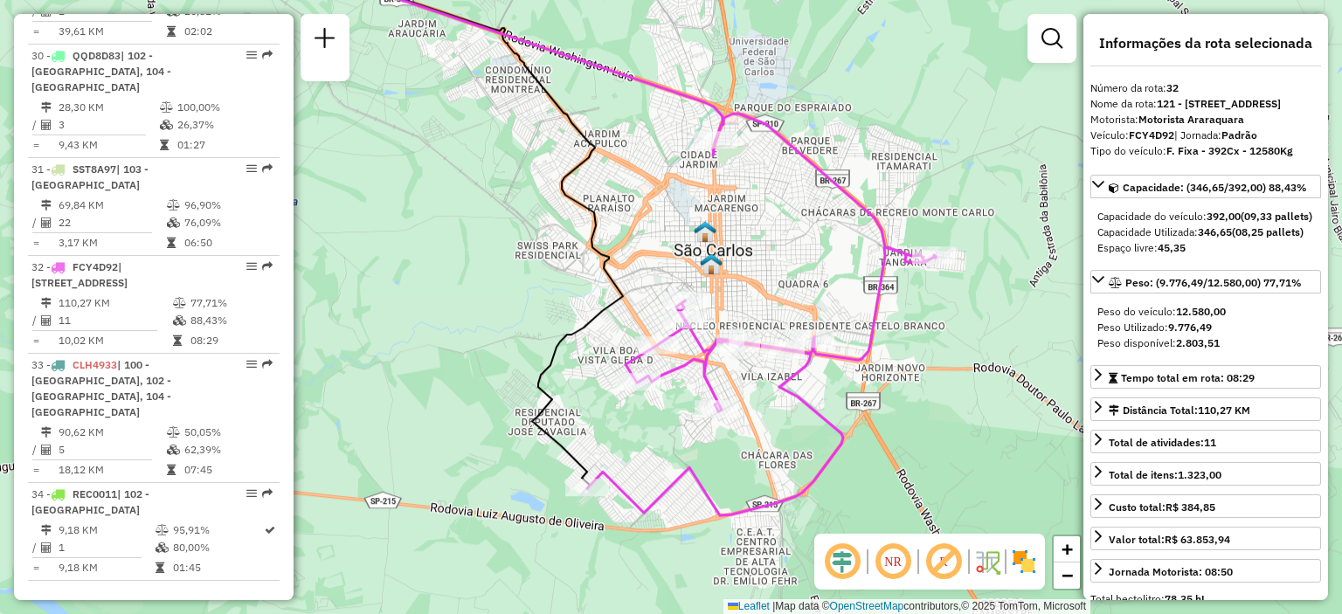
click at [916, 414] on div "Janela de atendimento Grade de atendimento Capacidade Transportadoras Veículos …" at bounding box center [671, 307] width 1342 height 614
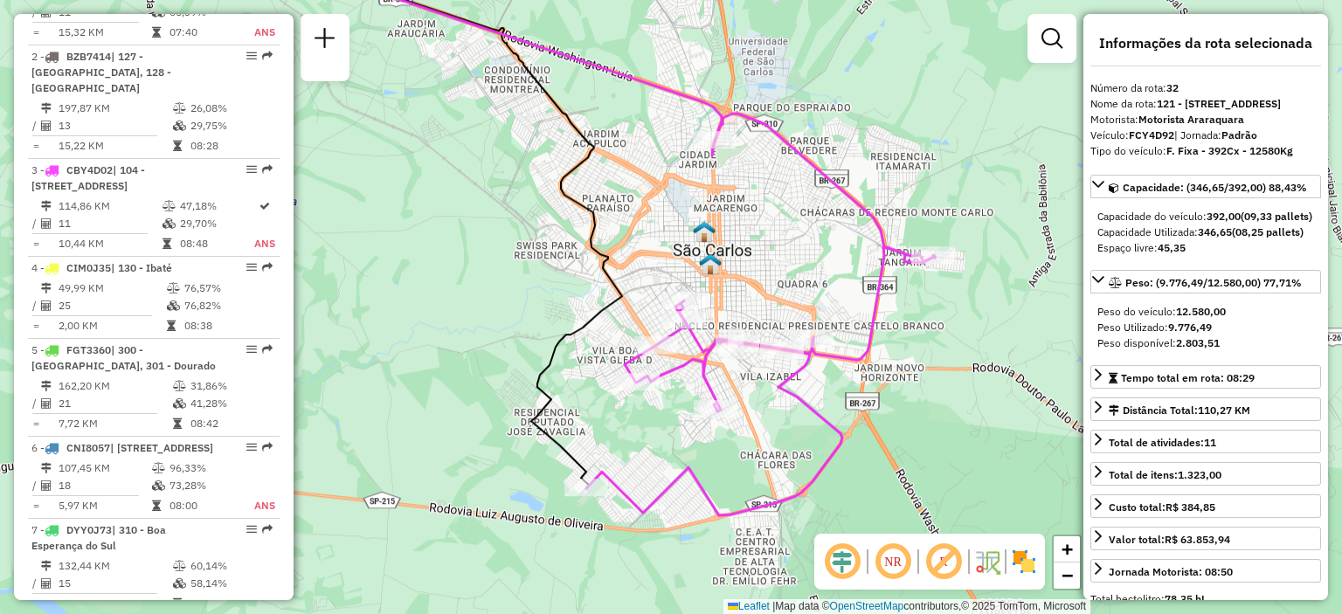
scroll to position [686, 0]
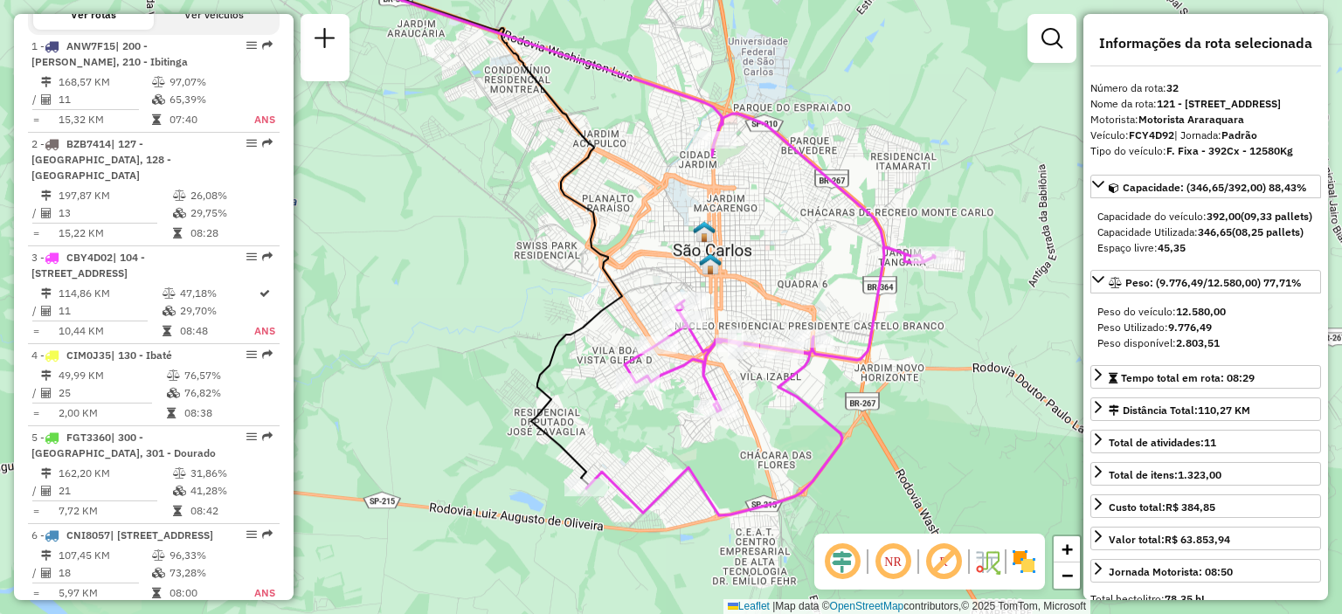
click at [936, 180] on div "Janela de atendimento Grade de atendimento Capacidade Transportadoras Veículos …" at bounding box center [671, 307] width 1342 height 614
